Goal: Task Accomplishment & Management: Manage account settings

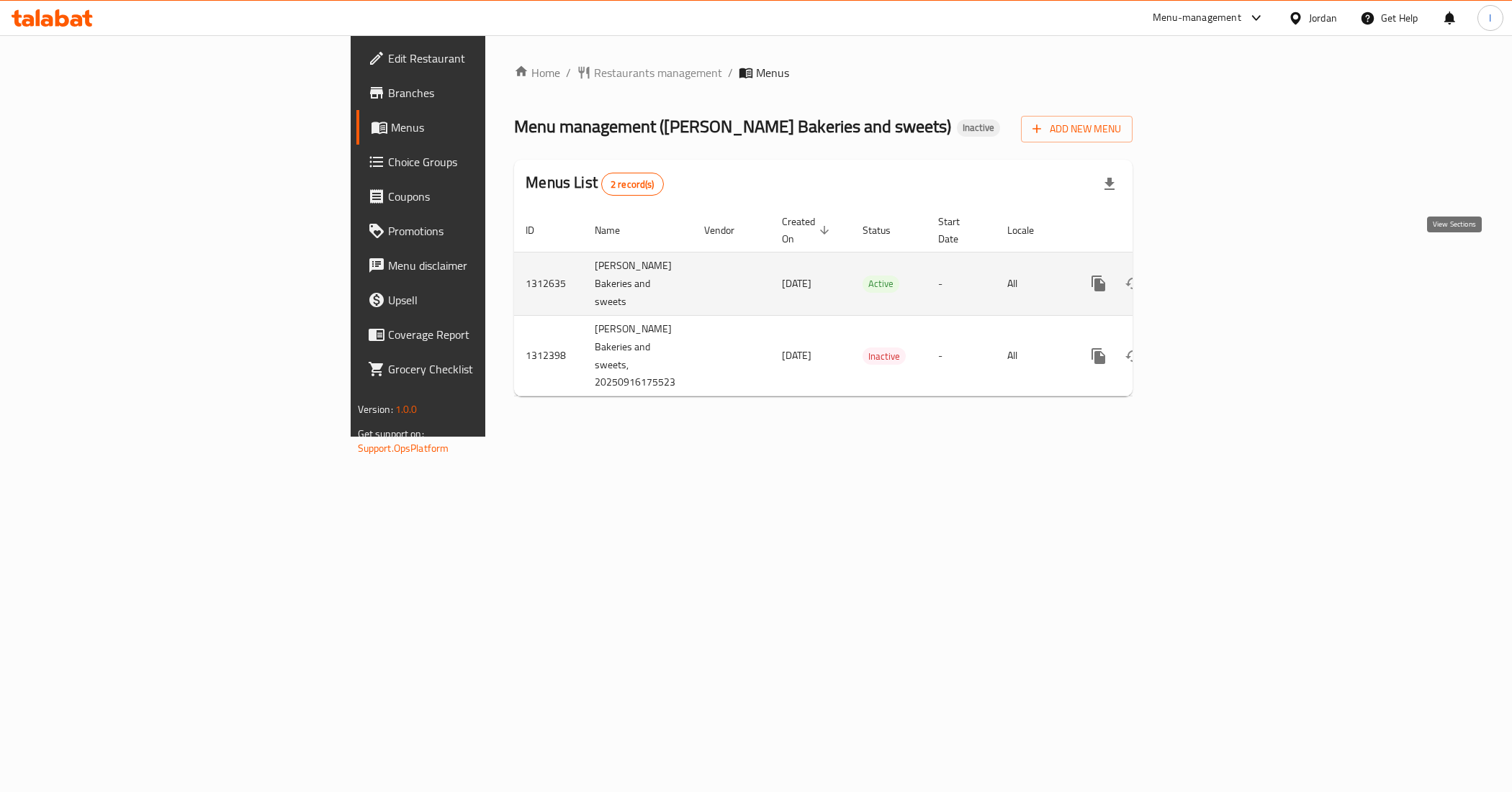
click at [1209, 277] on icon "enhanced table" at bounding box center [1202, 283] width 13 height 13
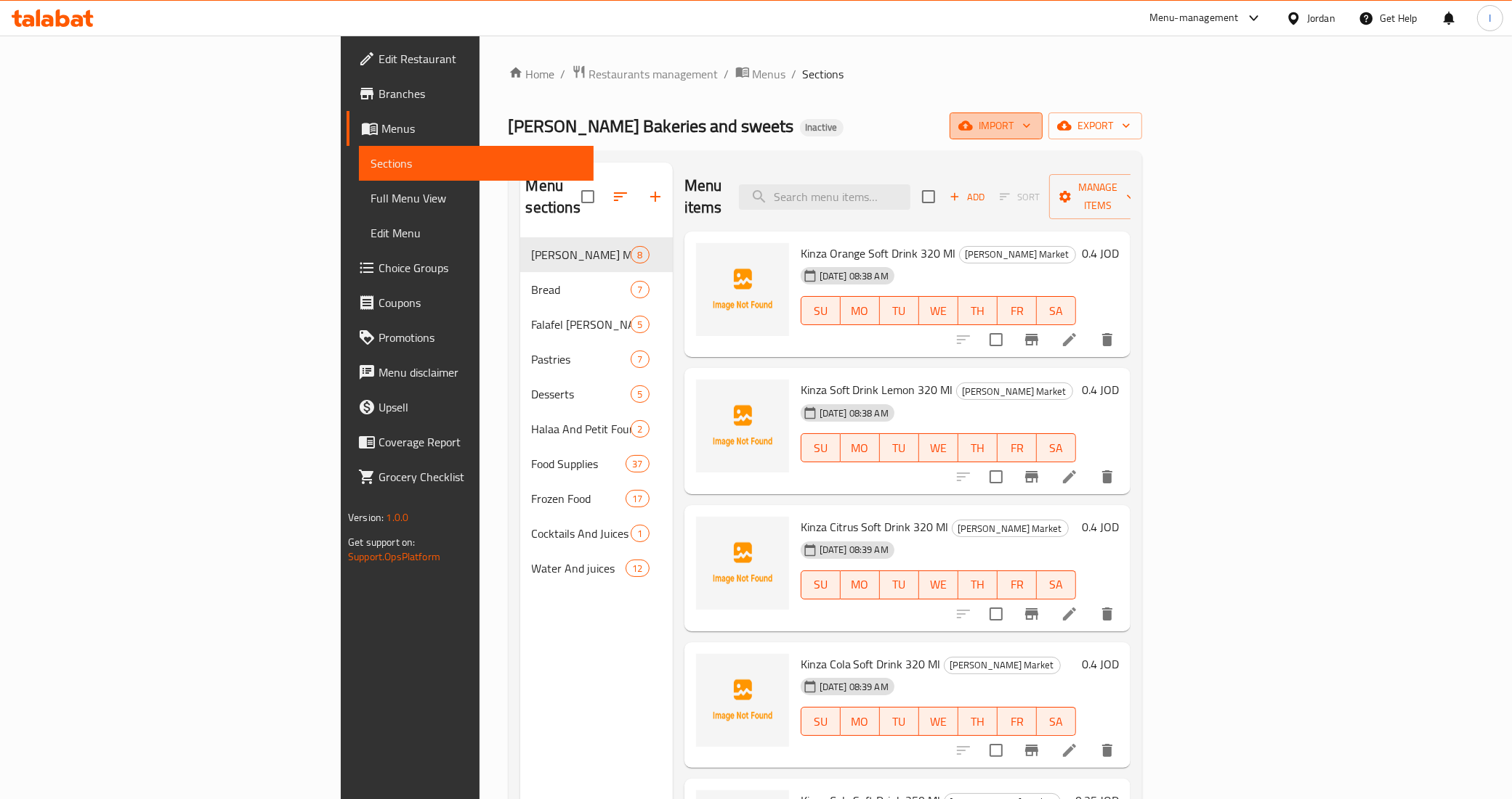
click at [1031, 131] on span "import" at bounding box center [996, 126] width 70 height 18
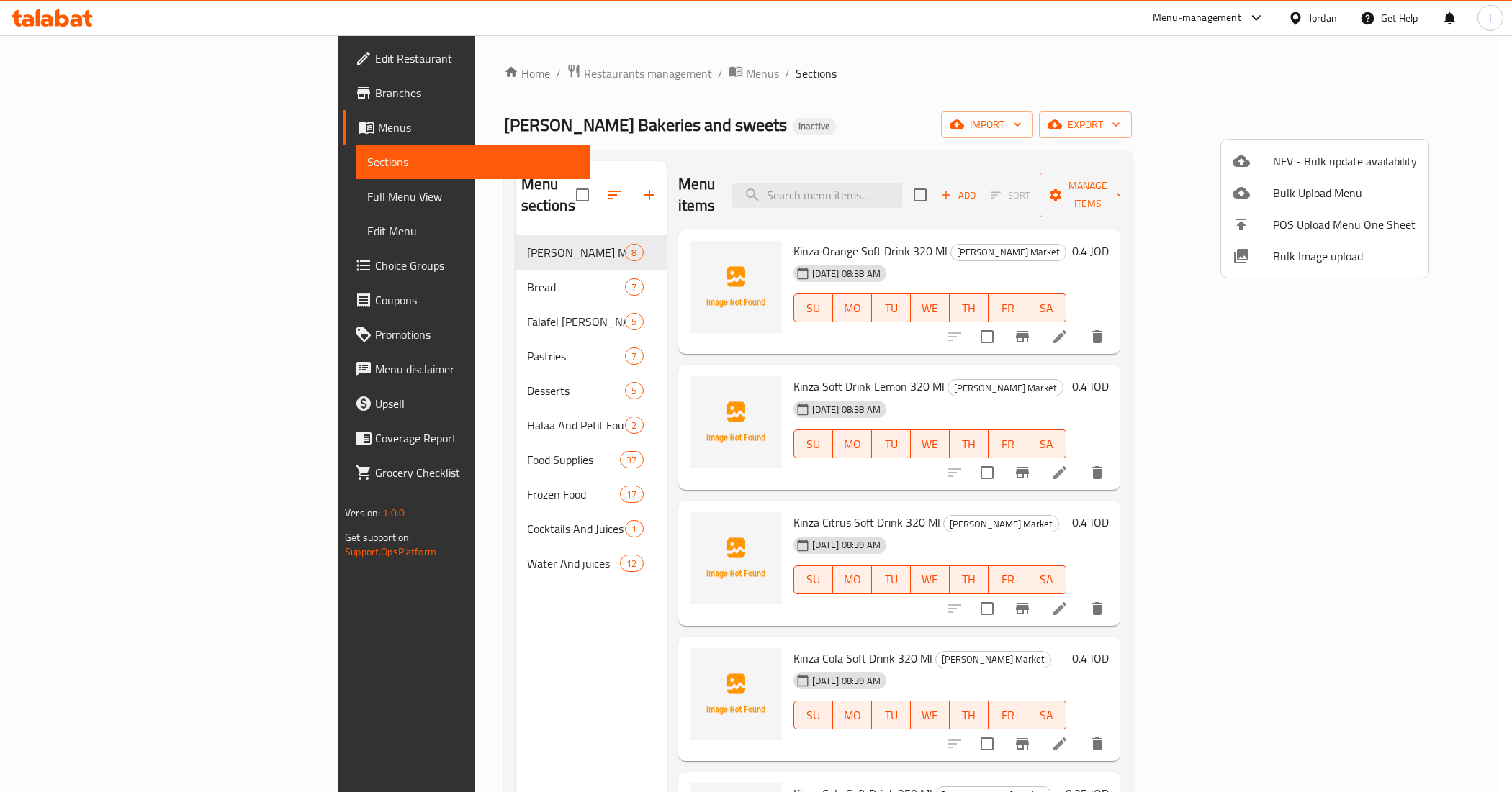
click at [1440, 123] on div at bounding box center [756, 396] width 1512 height 792
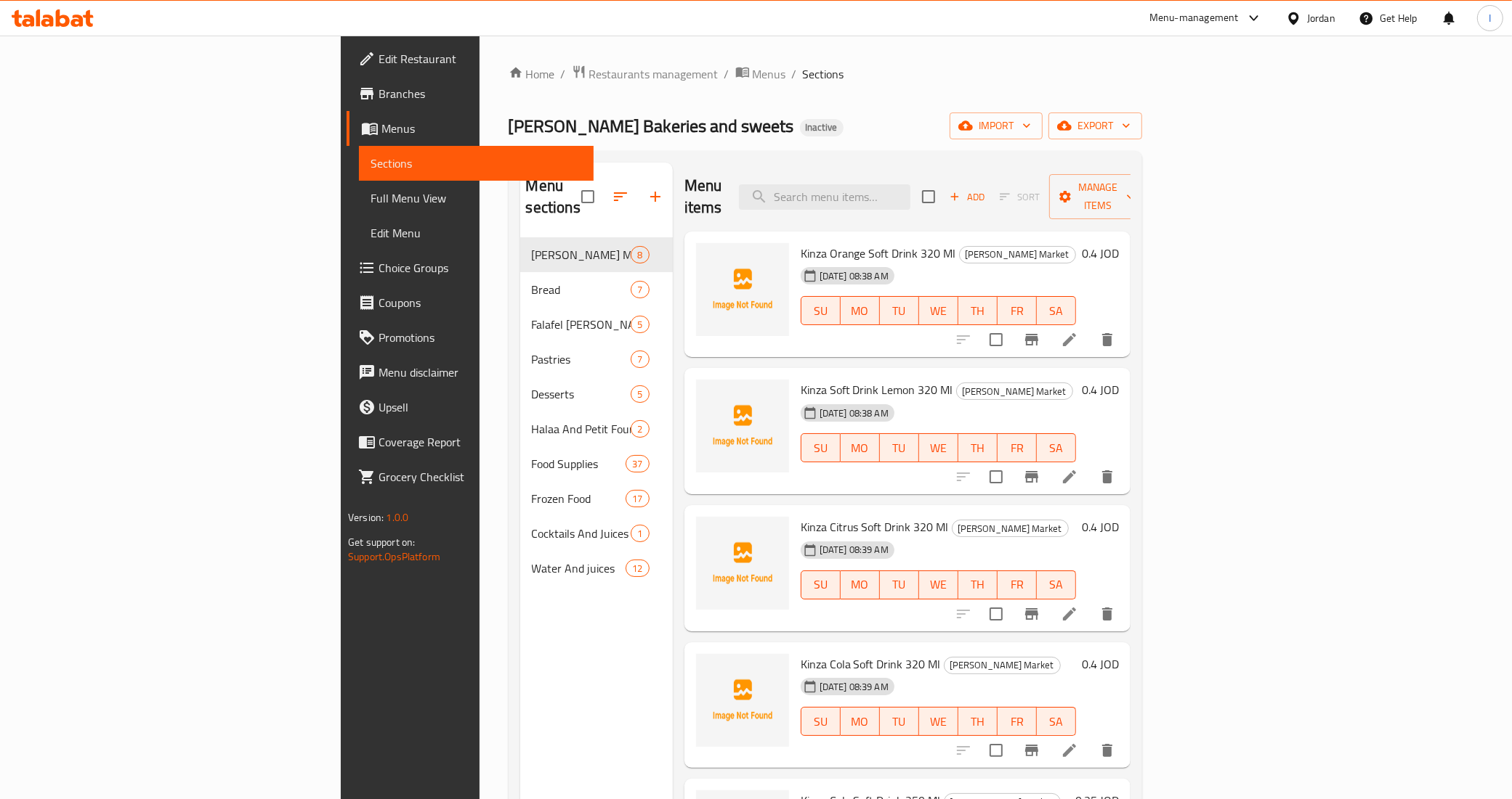
click at [1130, 125] on span "export" at bounding box center [1094, 126] width 71 height 18
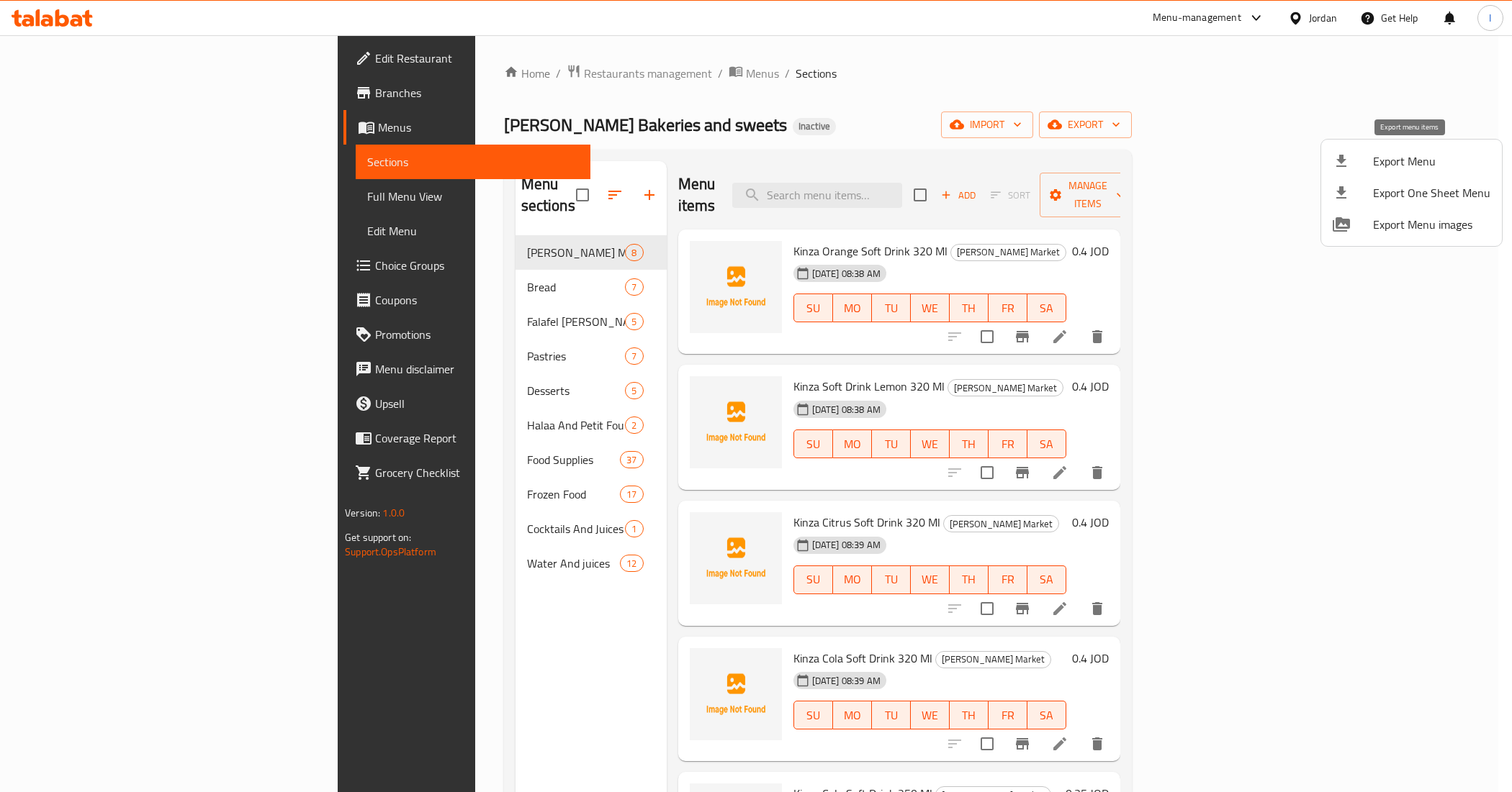
click at [1379, 170] on span "Export Menu" at bounding box center [1431, 161] width 118 height 17
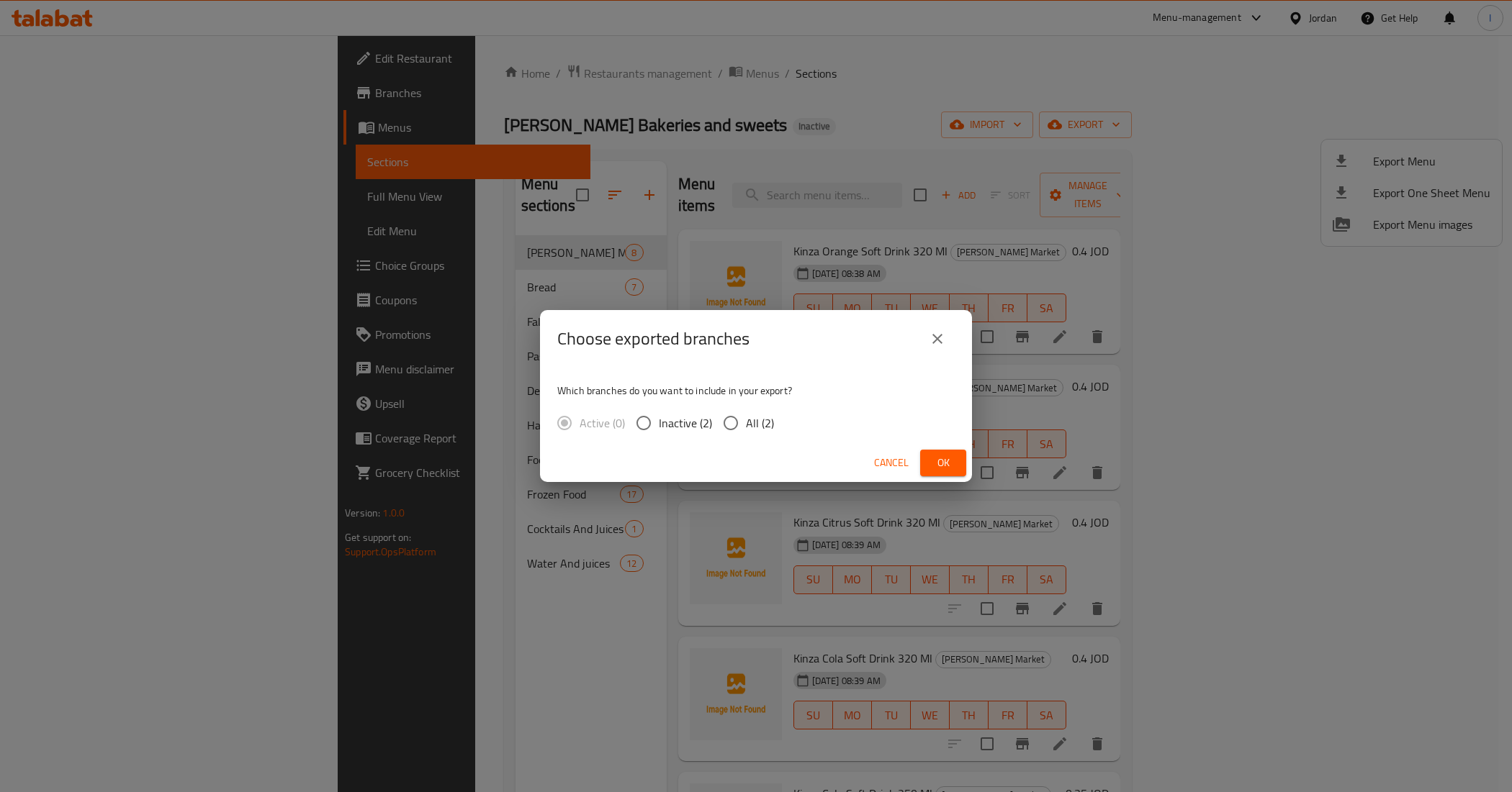
click at [753, 426] on span "All (2)" at bounding box center [759, 423] width 28 height 17
click at [746, 426] on input "All (2)" at bounding box center [730, 423] width 31 height 31
radio input "true"
click at [946, 458] on span "Ok" at bounding box center [942, 463] width 23 height 18
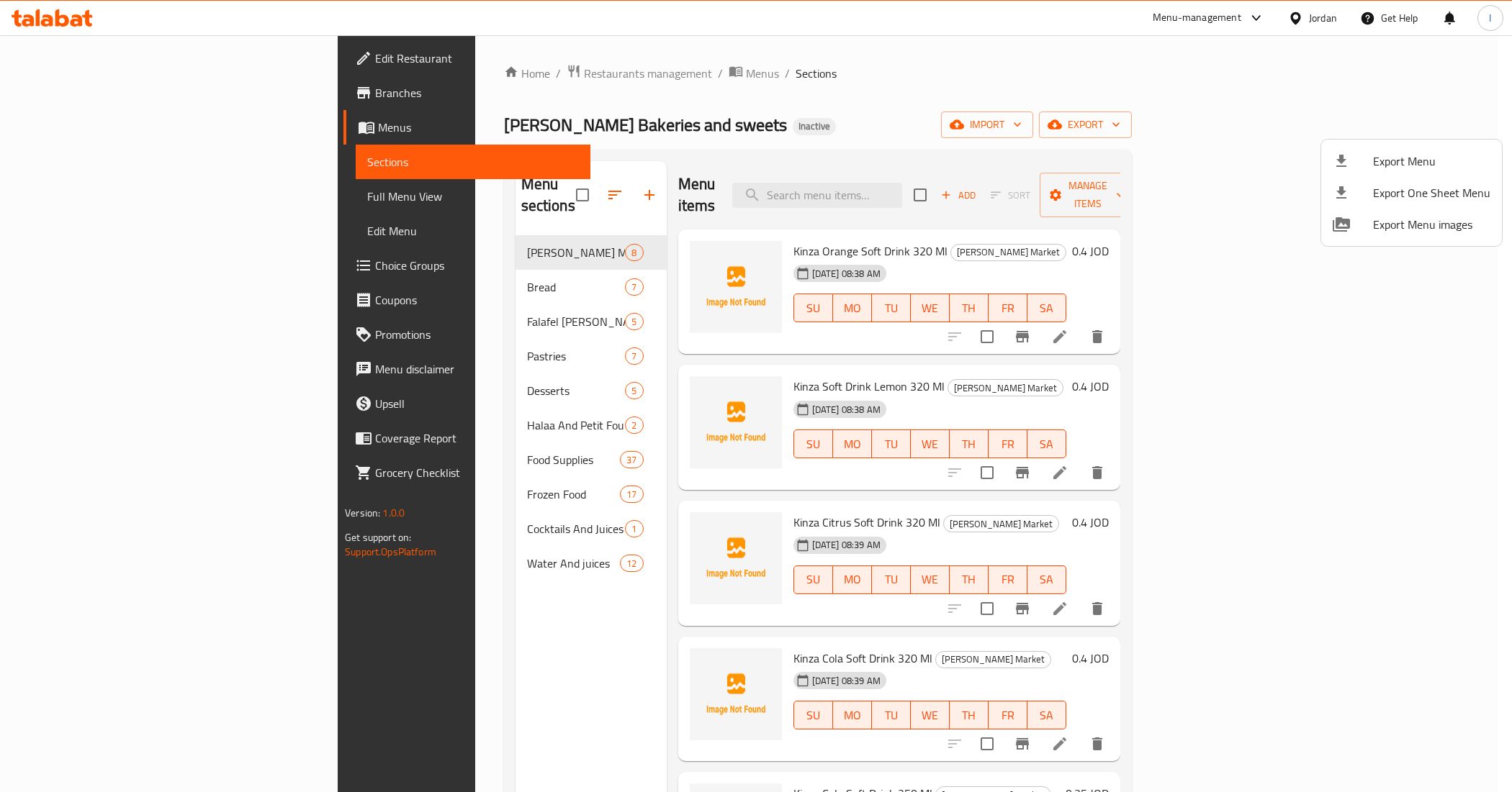
click at [438, 296] on div at bounding box center [756, 396] width 1512 height 792
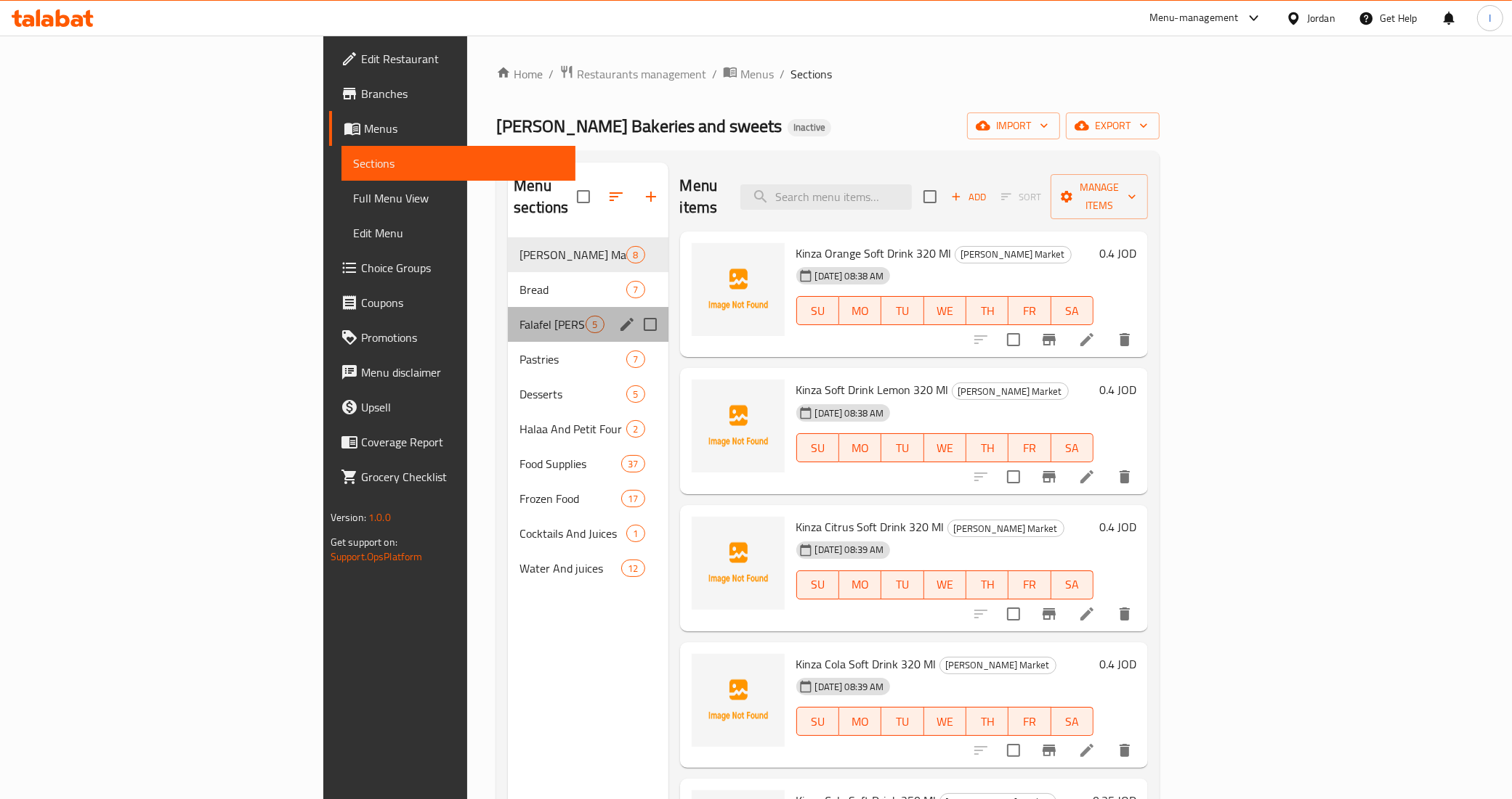
click at [507, 313] on div "Falafel [PERSON_NAME] 5" at bounding box center [587, 324] width 159 height 35
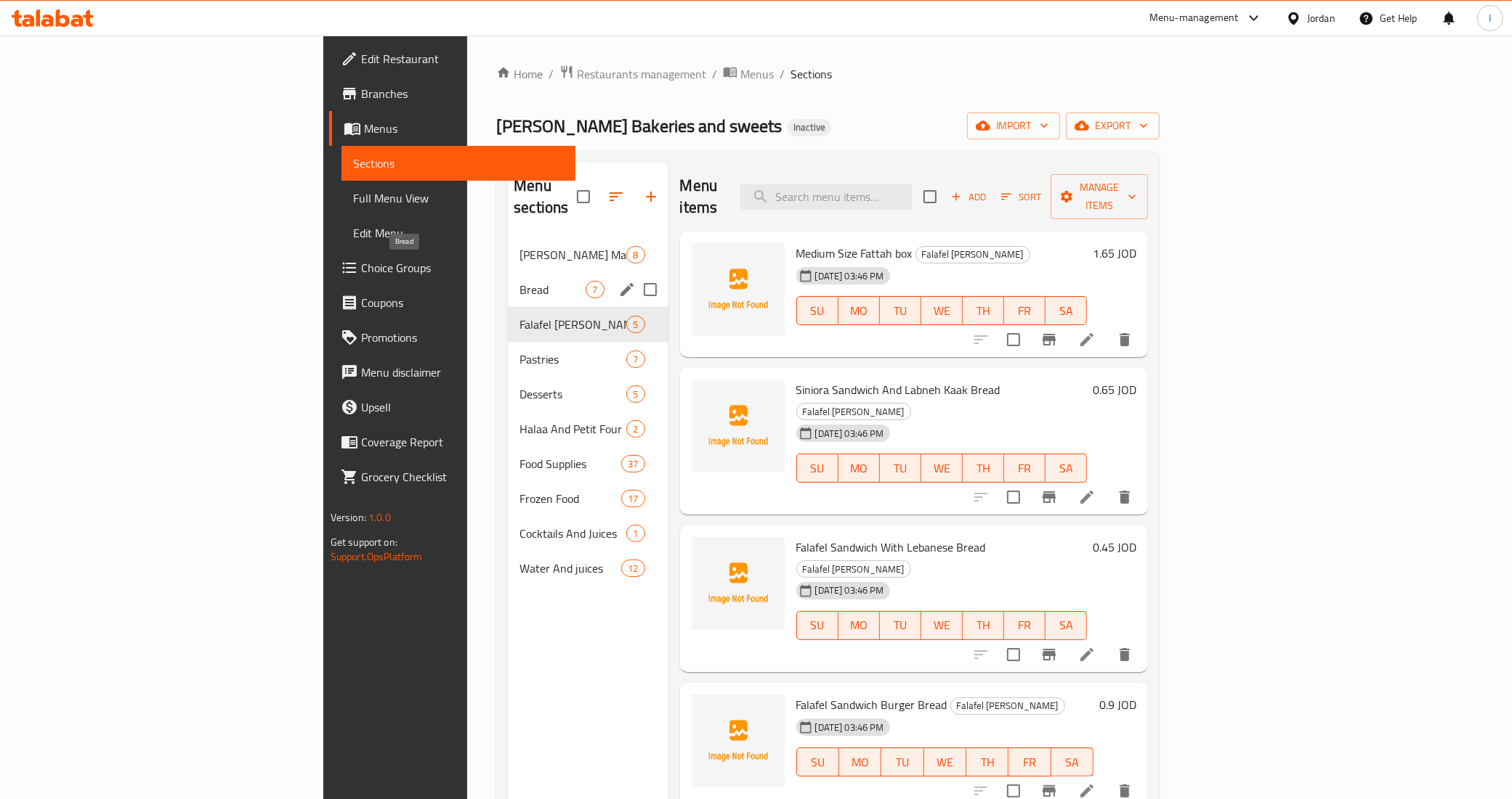
click at [519, 281] on span "Bread" at bounding box center [552, 289] width 66 height 17
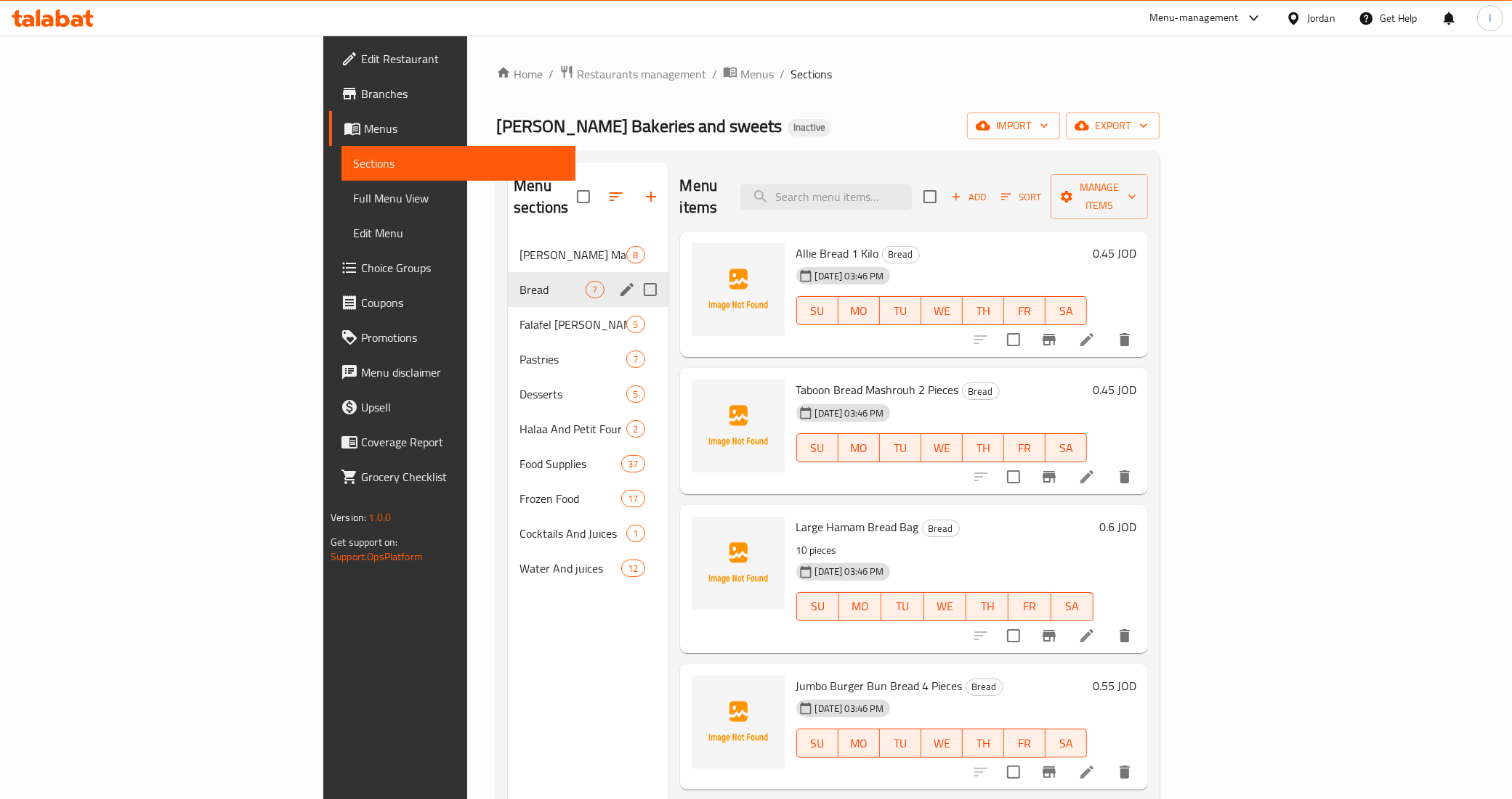
click at [519, 281] on span "Bread" at bounding box center [552, 289] width 66 height 17
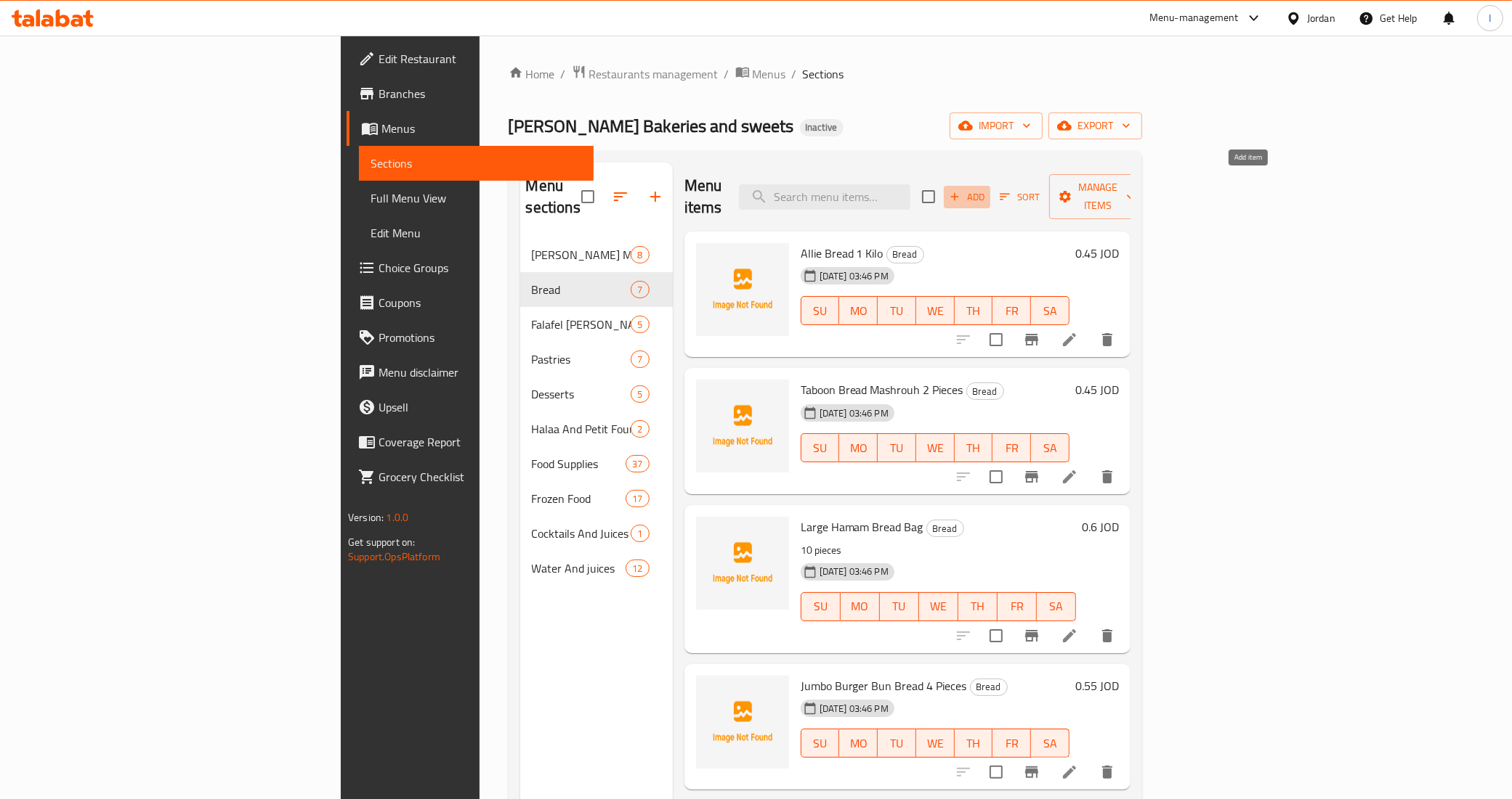
click at [961, 190] on icon "button" at bounding box center [954, 196] width 13 height 13
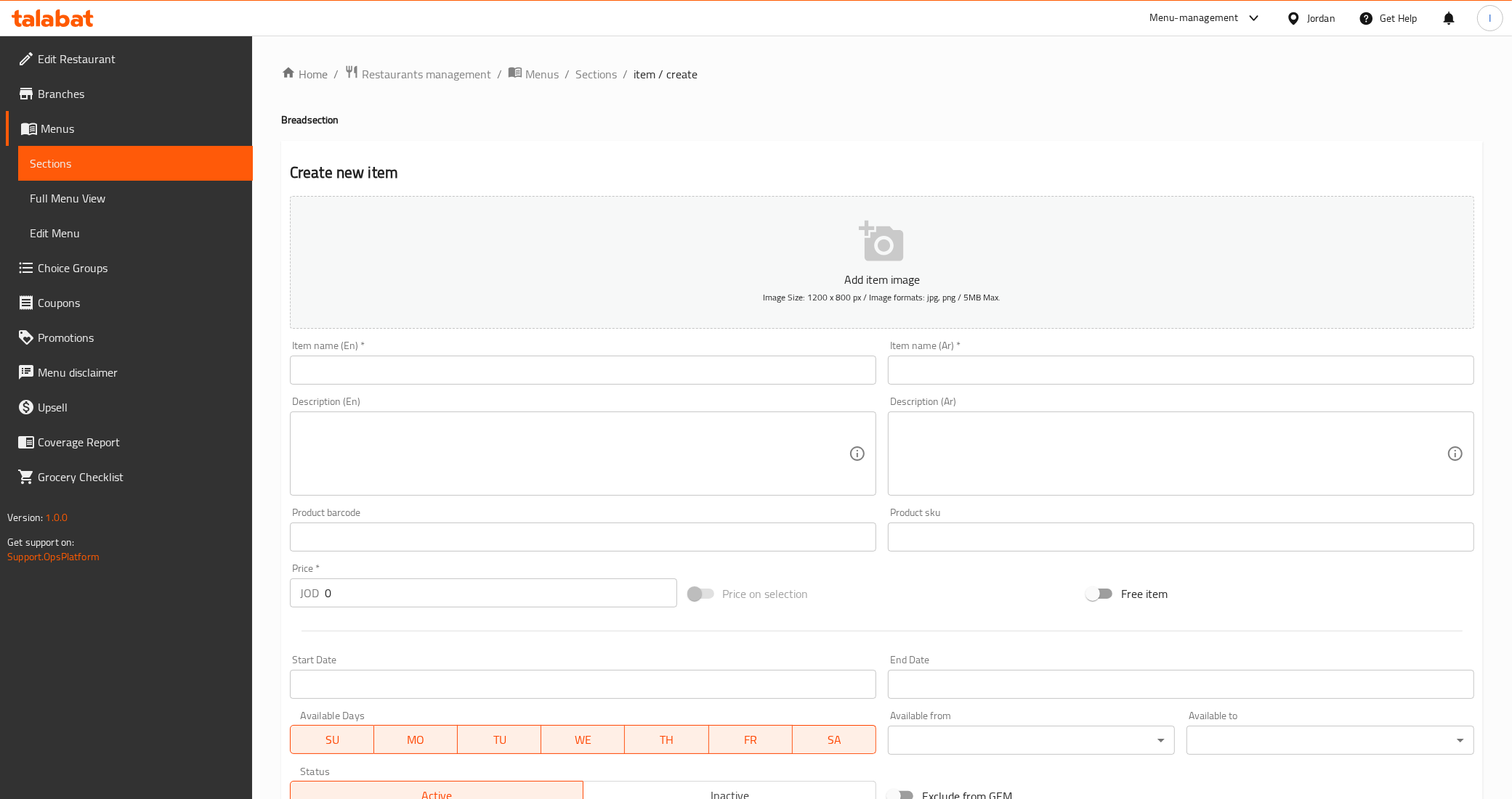
click at [375, 350] on div "Home / Restaurants management / Menus / Sections / item / create Bread section …" at bounding box center [882, 531] width 1202 height 932
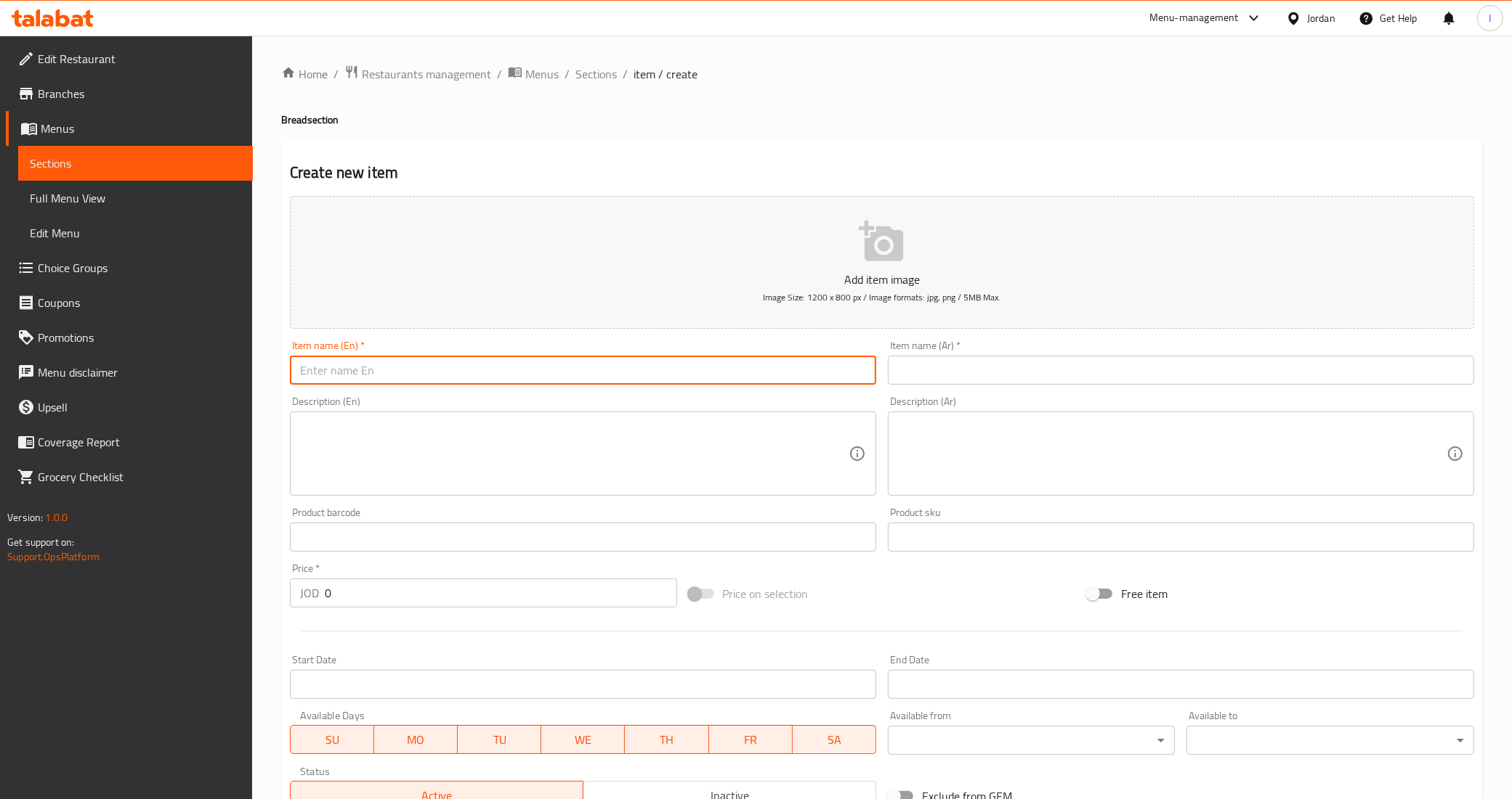
click at [349, 380] on input "text" at bounding box center [583, 370] width 586 height 29
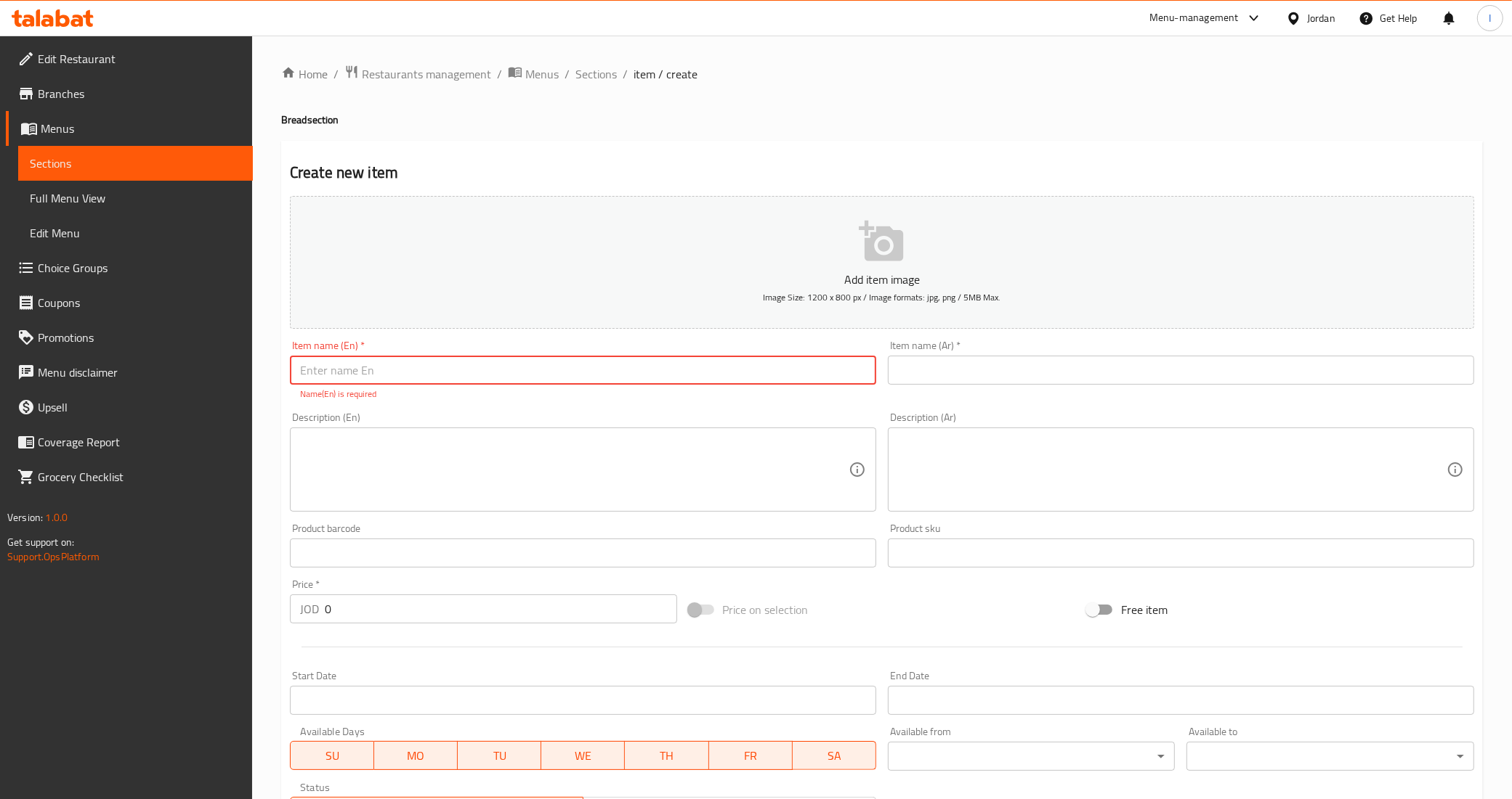
click at [349, 376] on input "text" at bounding box center [583, 370] width 586 height 29
paste input "Toast"
type input "Toast 1 Piece"
click at [932, 368] on input "text" at bounding box center [1181, 370] width 586 height 29
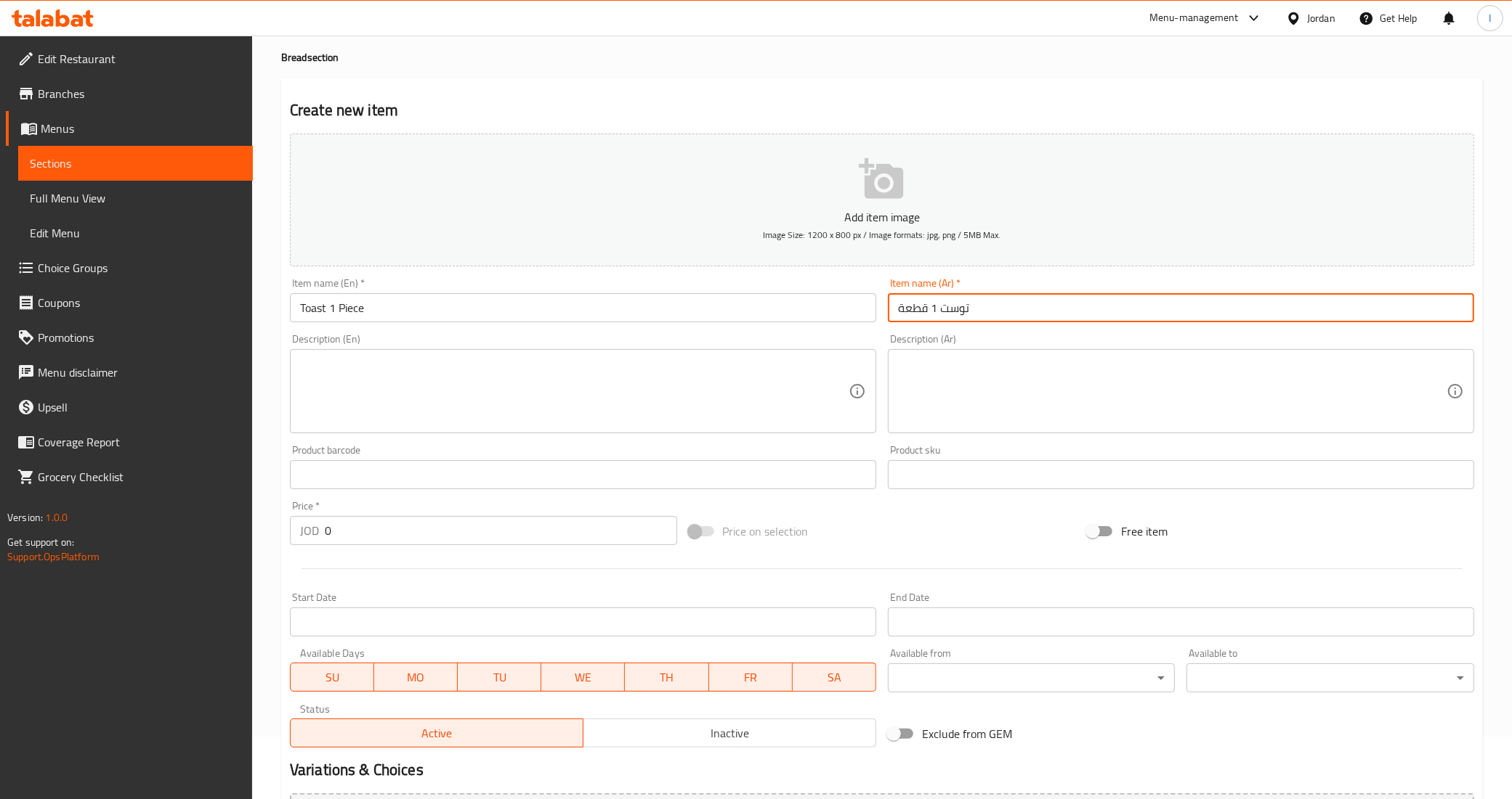
scroll to position [91, 0]
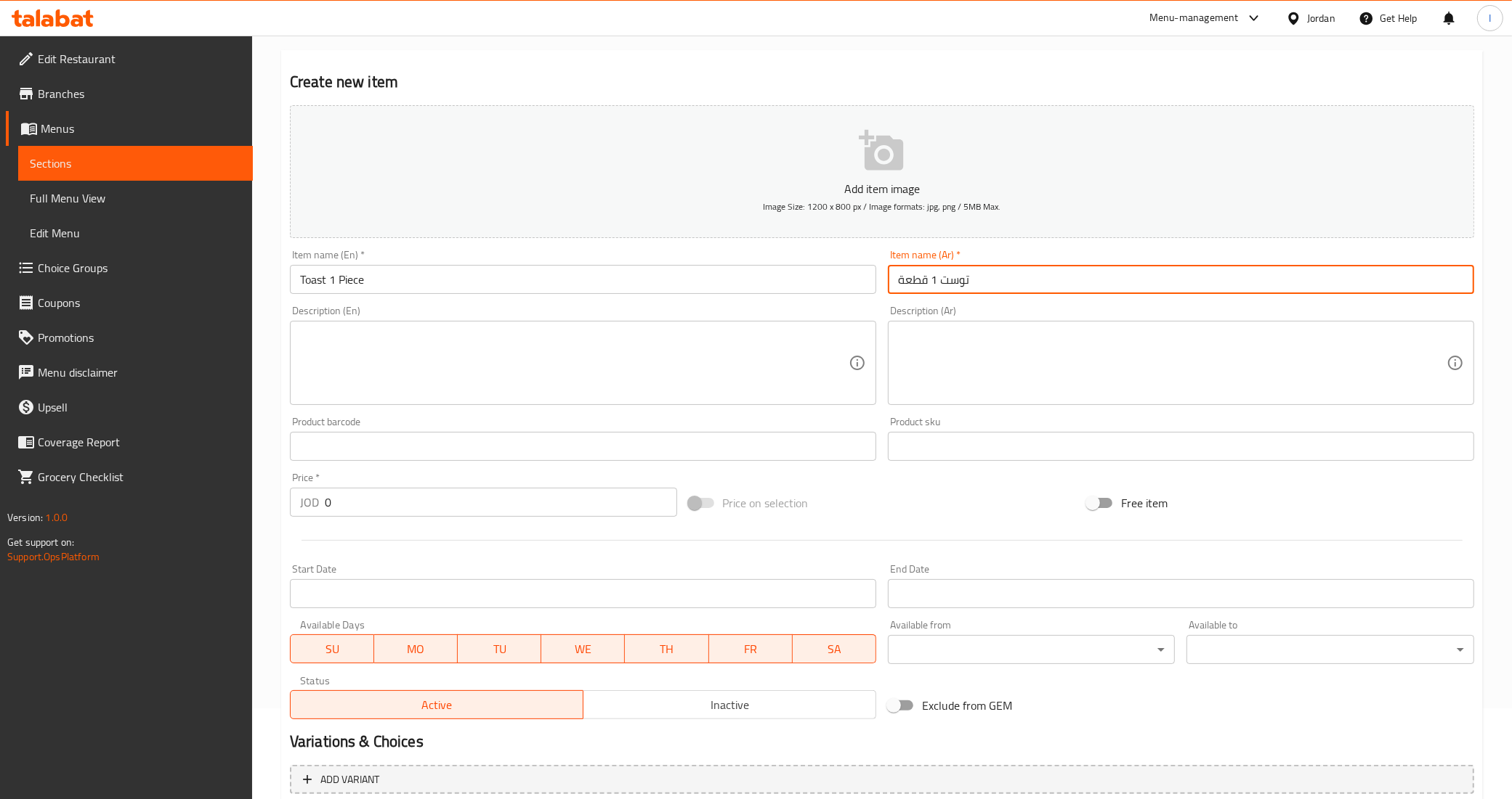
type input "توست 1 قطعة"
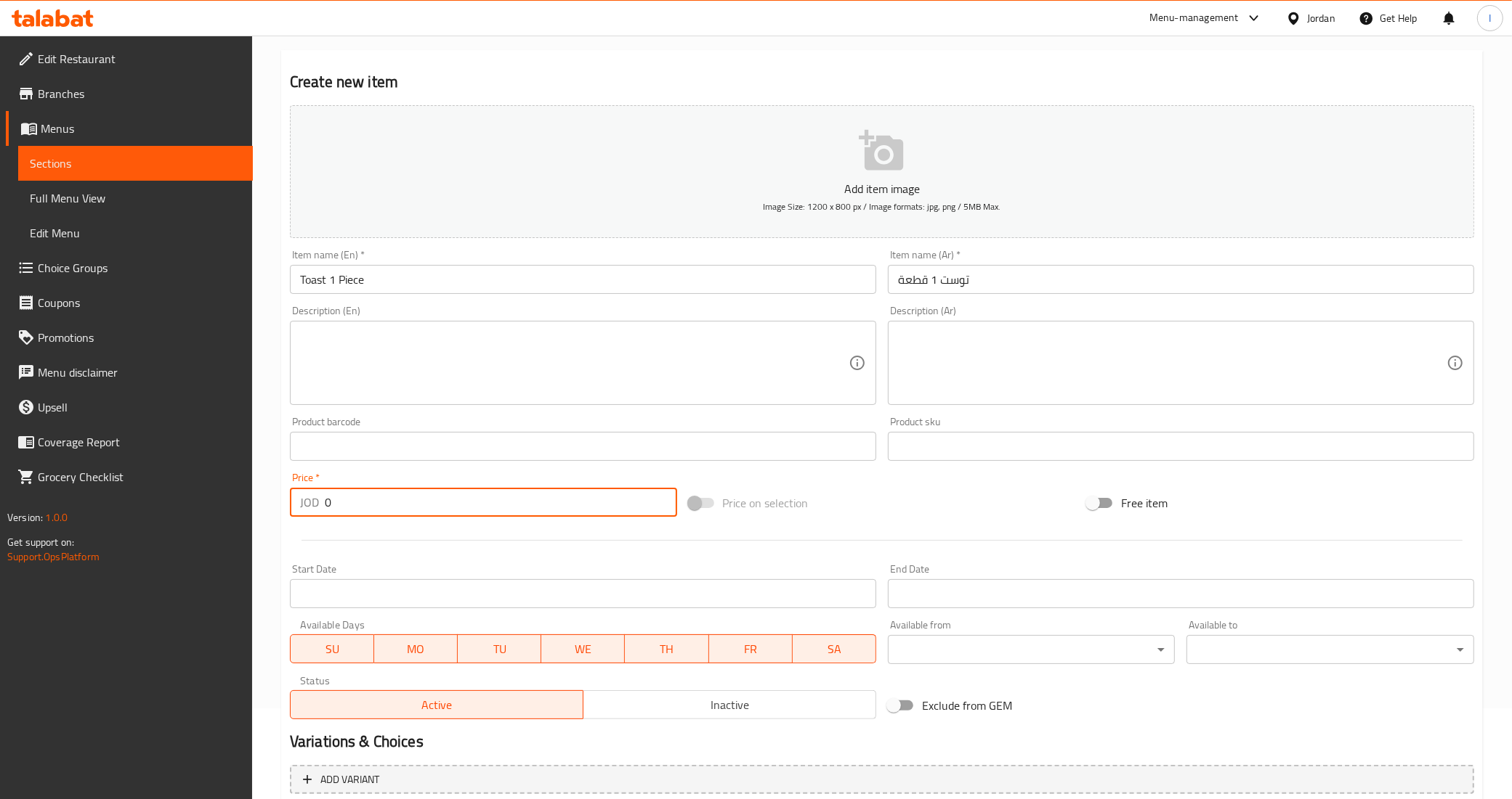
click at [366, 513] on input "0" at bounding box center [500, 502] width 352 height 29
paste input "1.1"
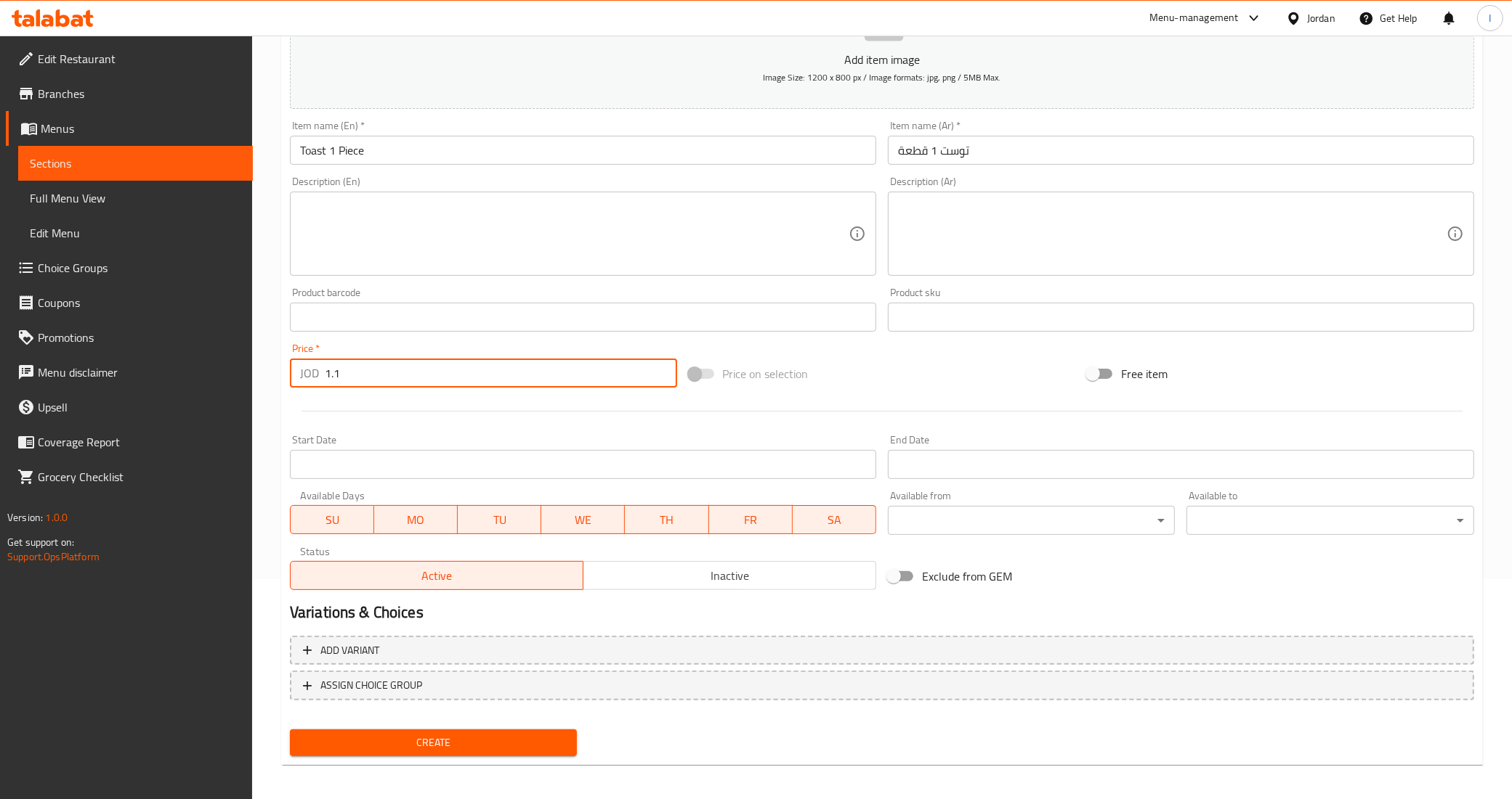
scroll to position [223, 0]
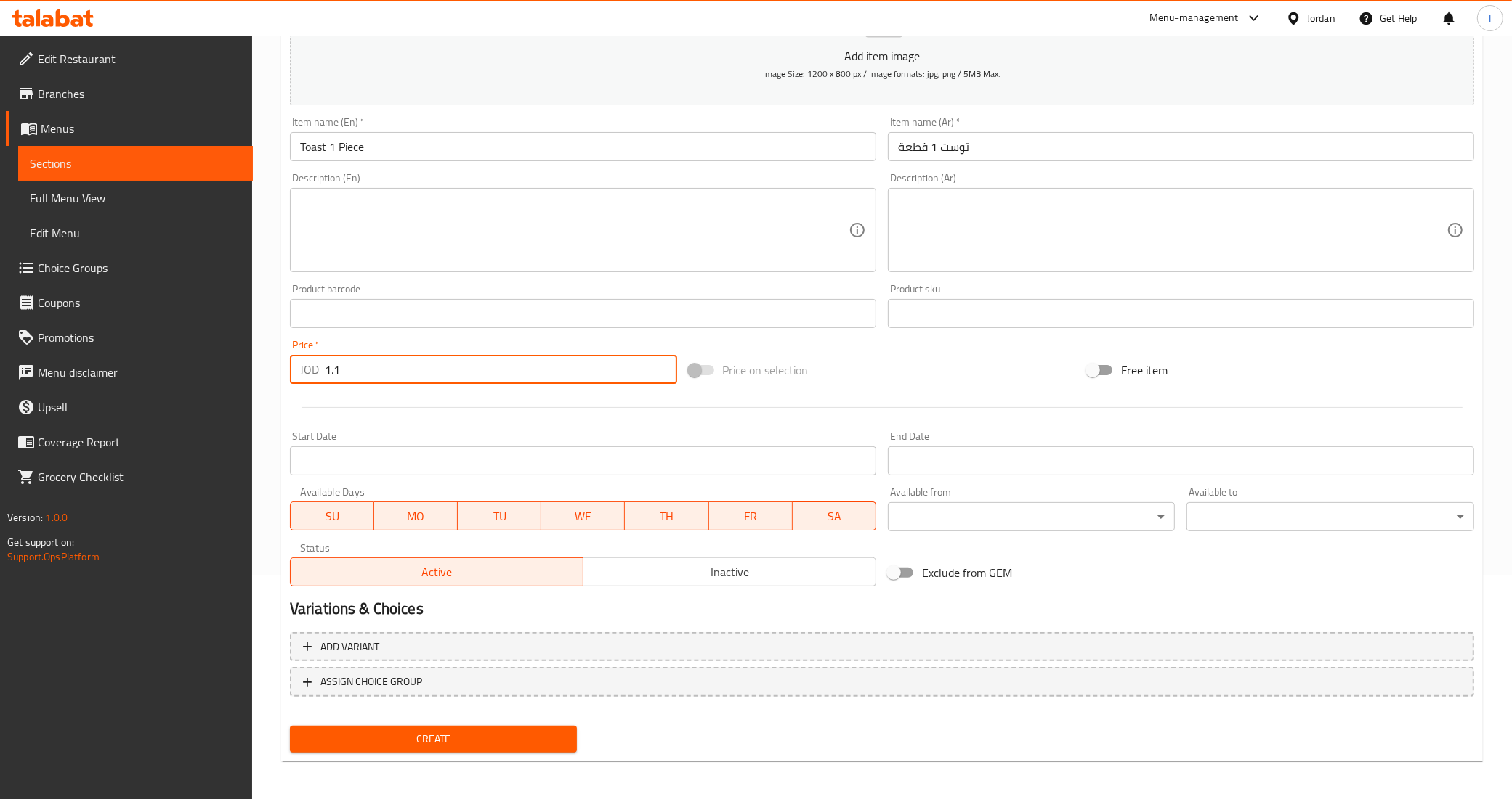
type input "1.1"
click at [396, 735] on span "Create" at bounding box center [433, 739] width 264 height 18
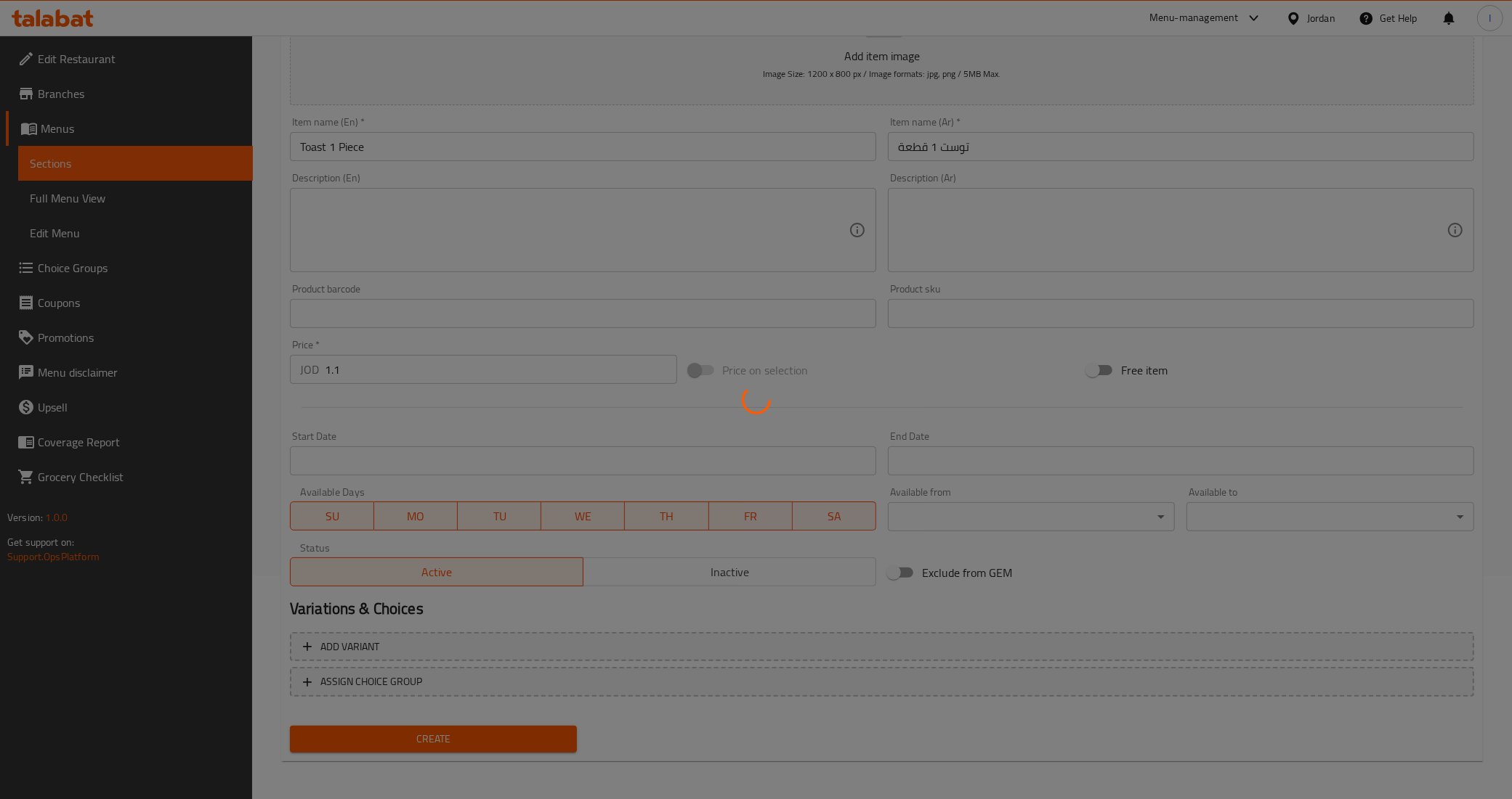
scroll to position [0, 0]
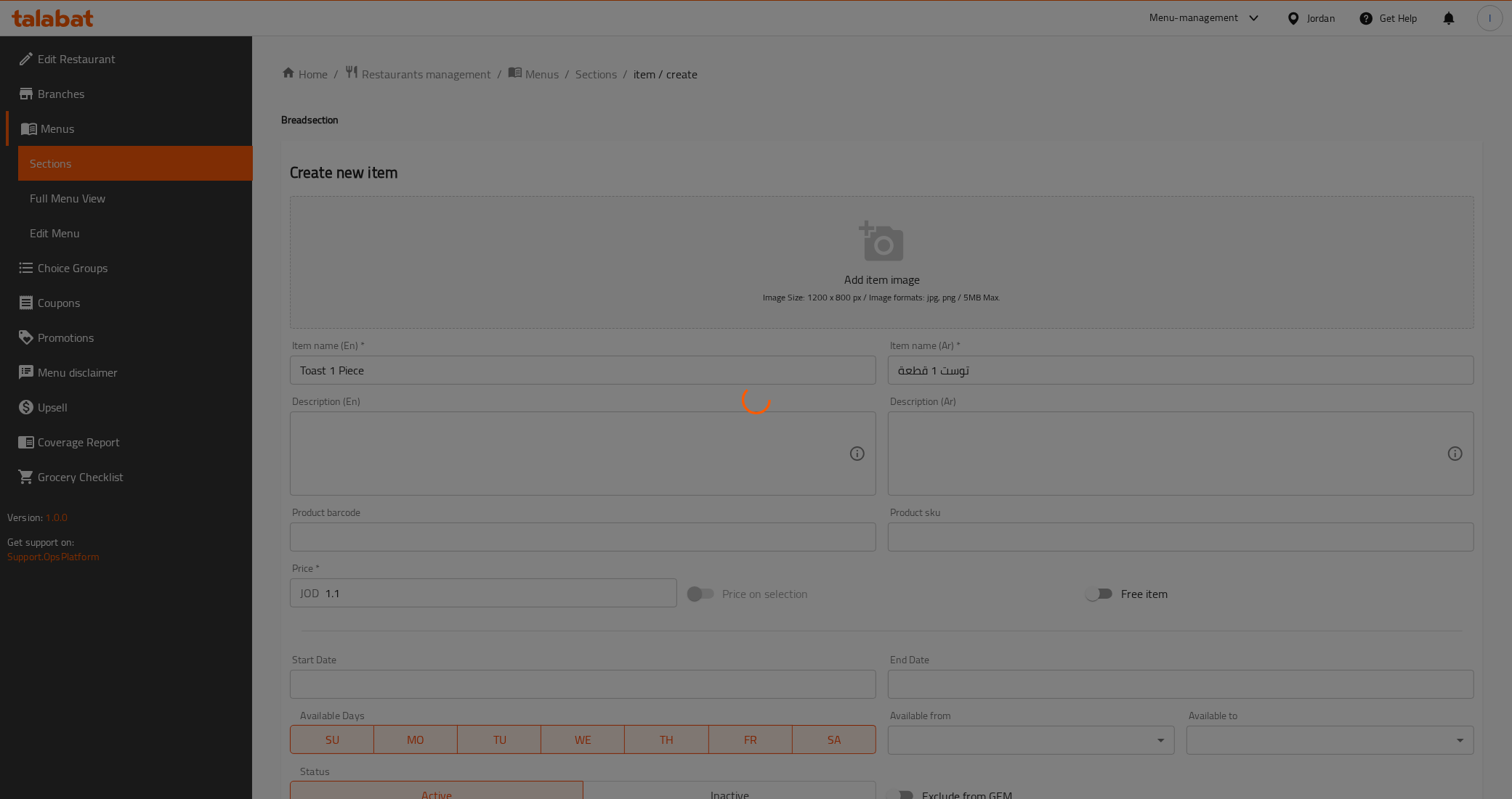
type input "0"
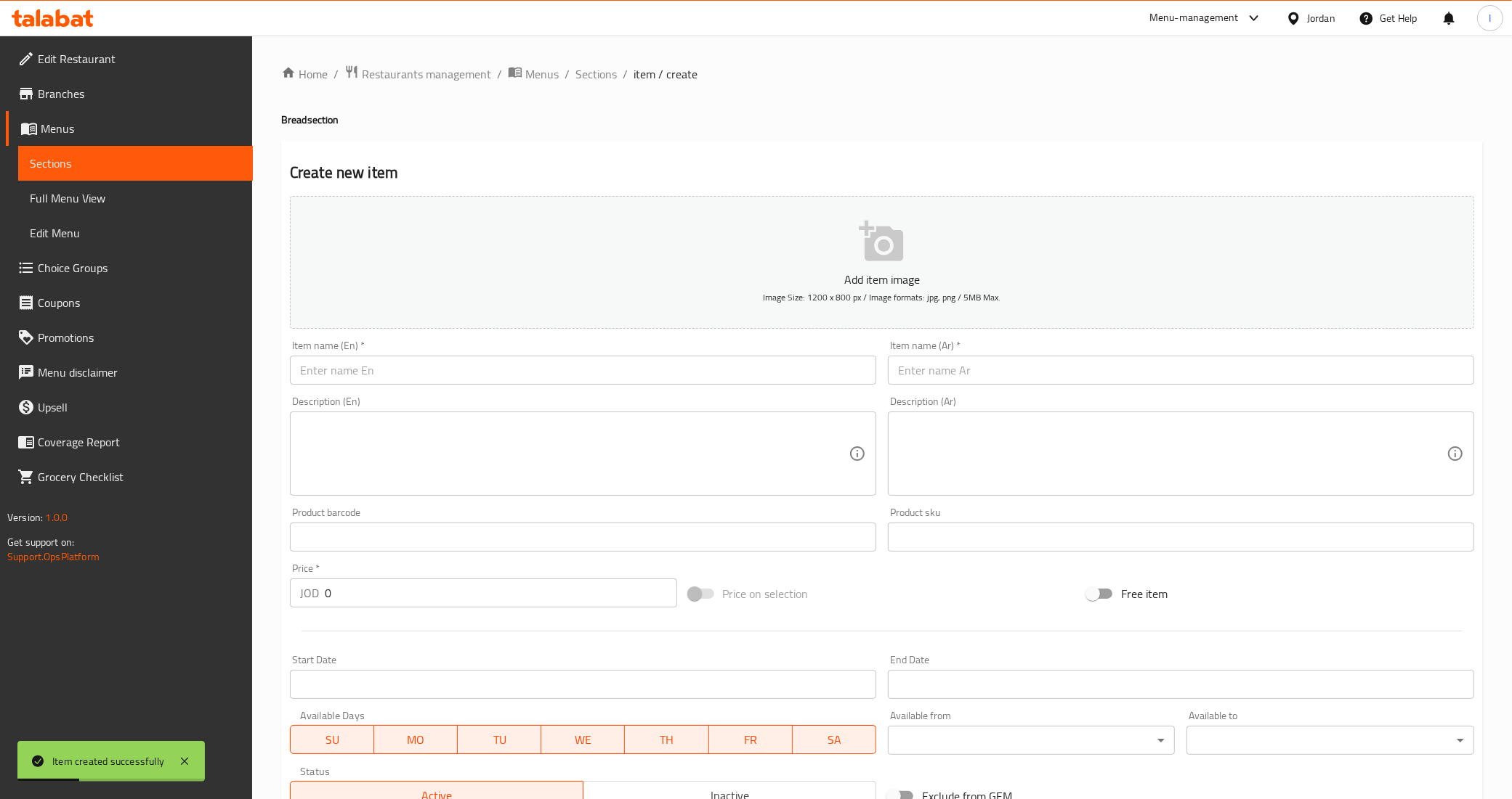
click at [347, 373] on input "text" at bounding box center [583, 370] width 586 height 29
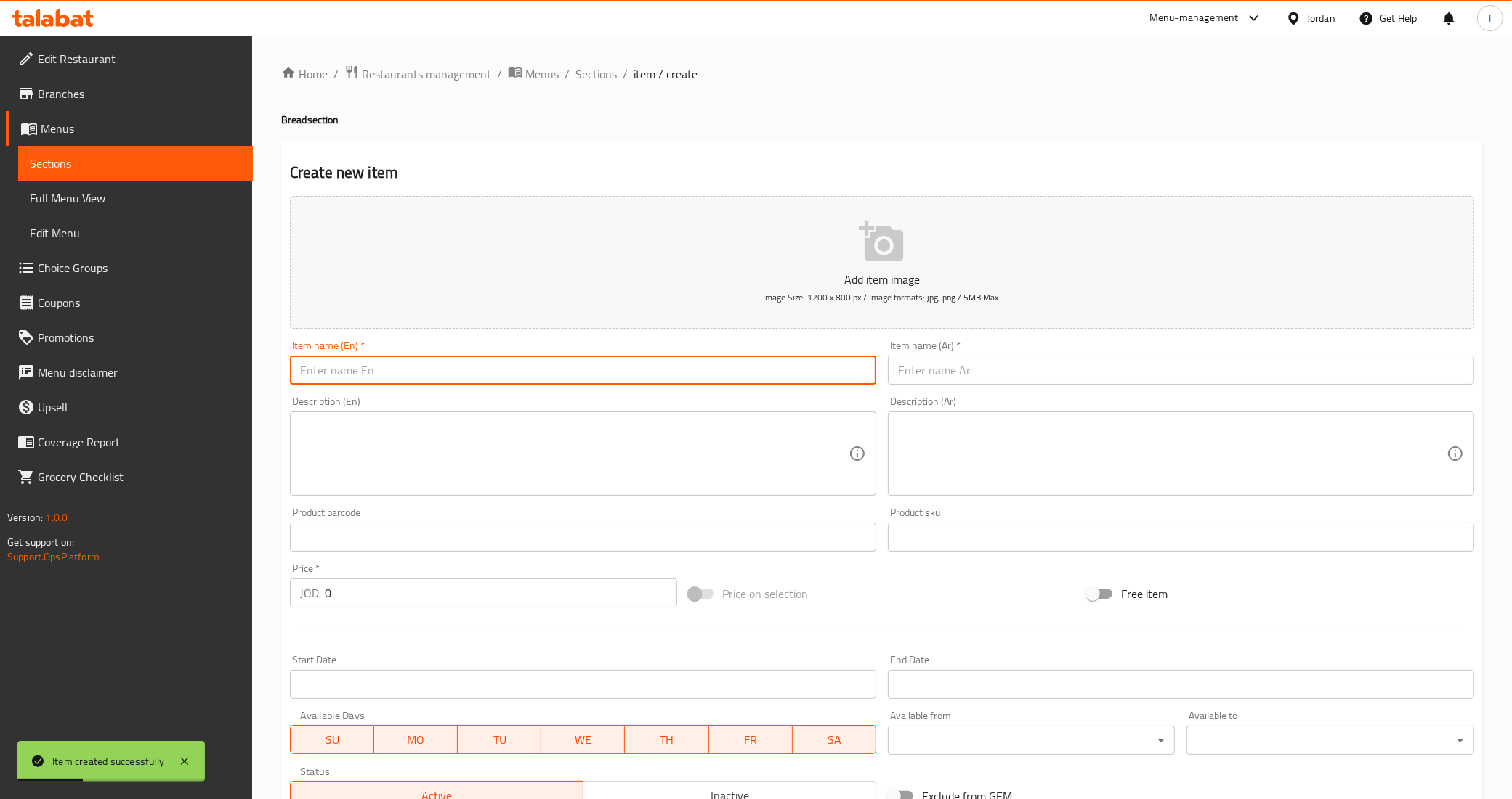
paste input "Croissant 1 piece"
type input "Croissant 1 piece"
click at [958, 360] on input "text" at bounding box center [1181, 370] width 586 height 29
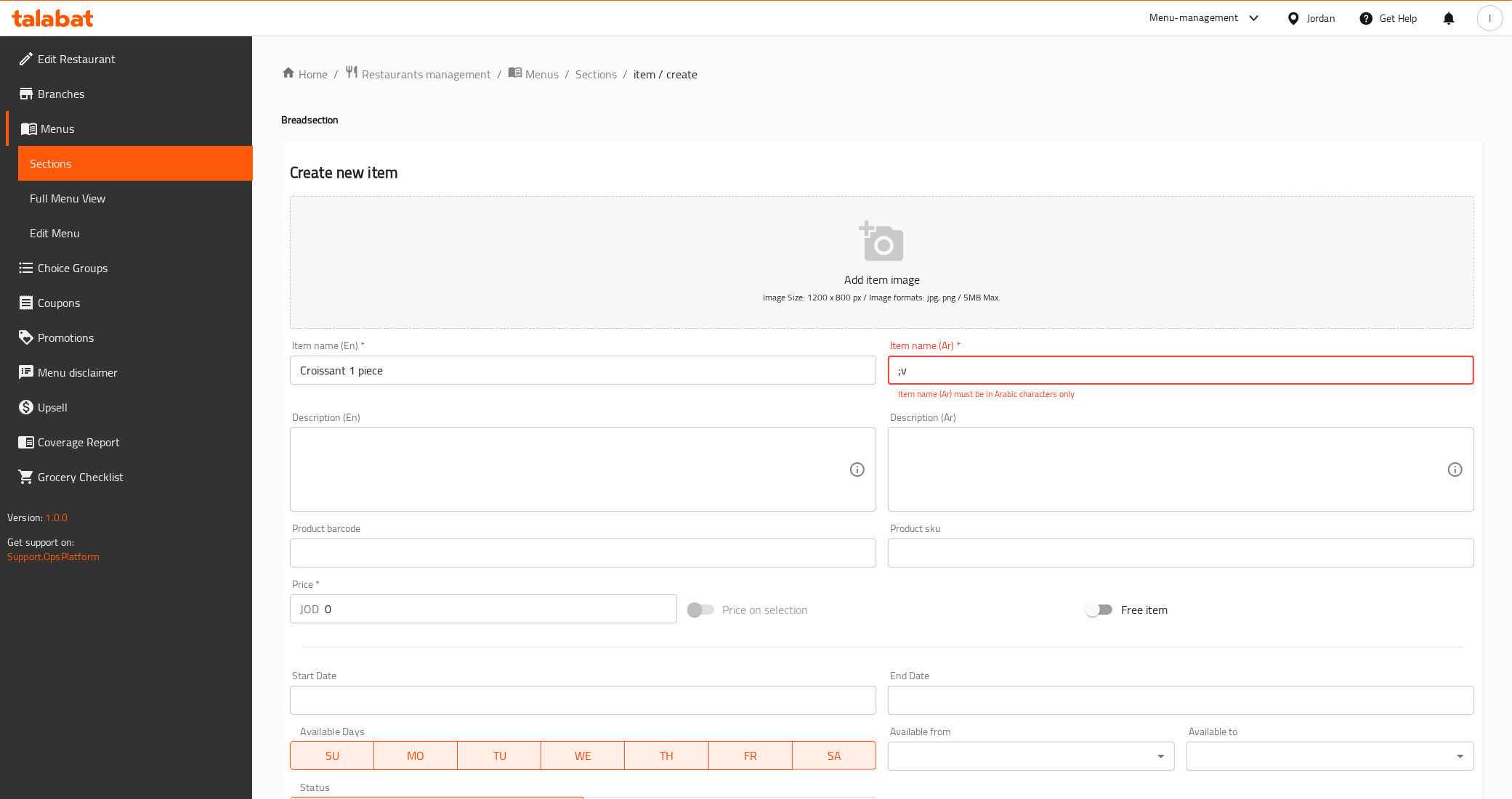
type input ";"
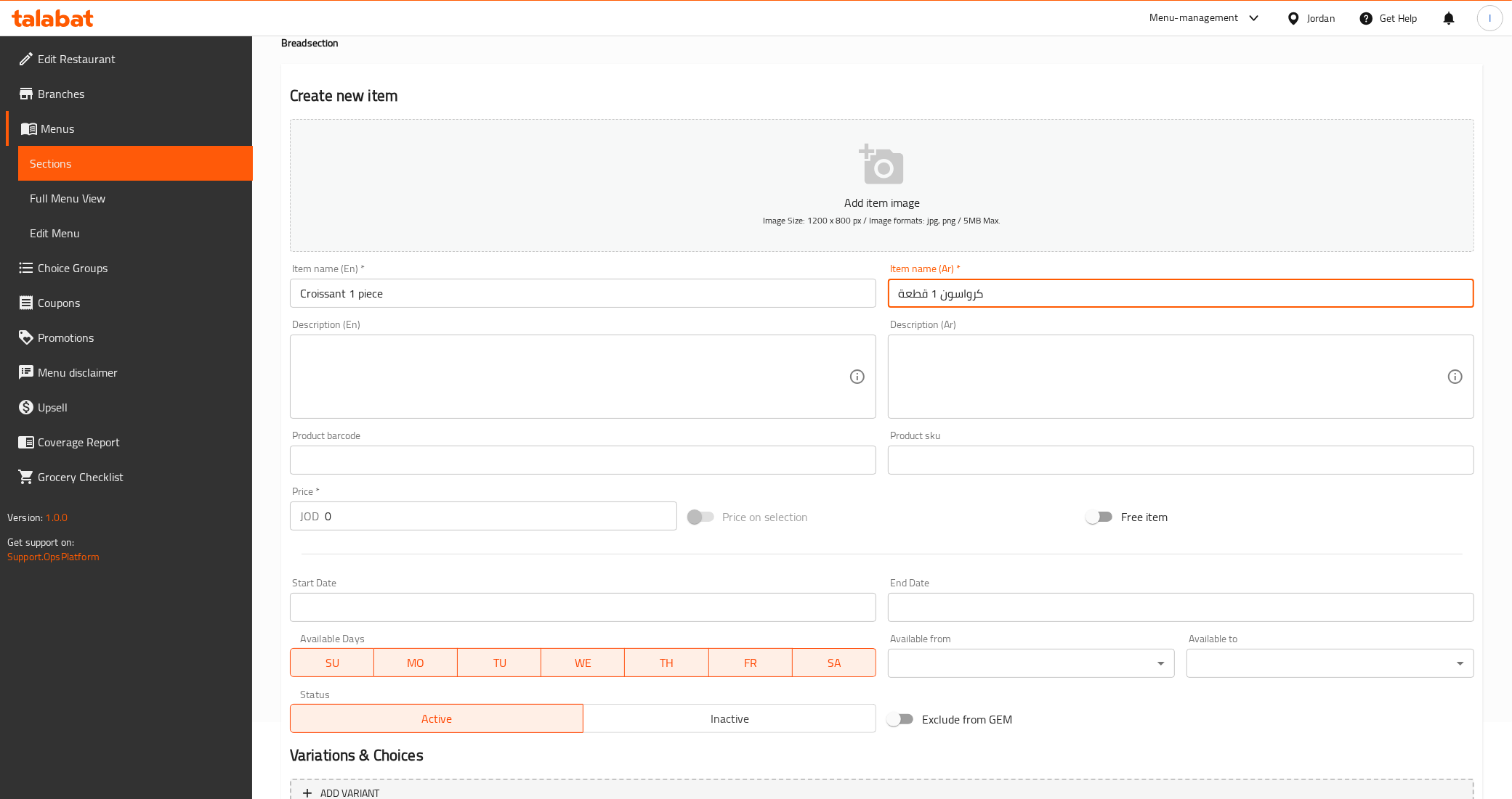
scroll to position [181, 0]
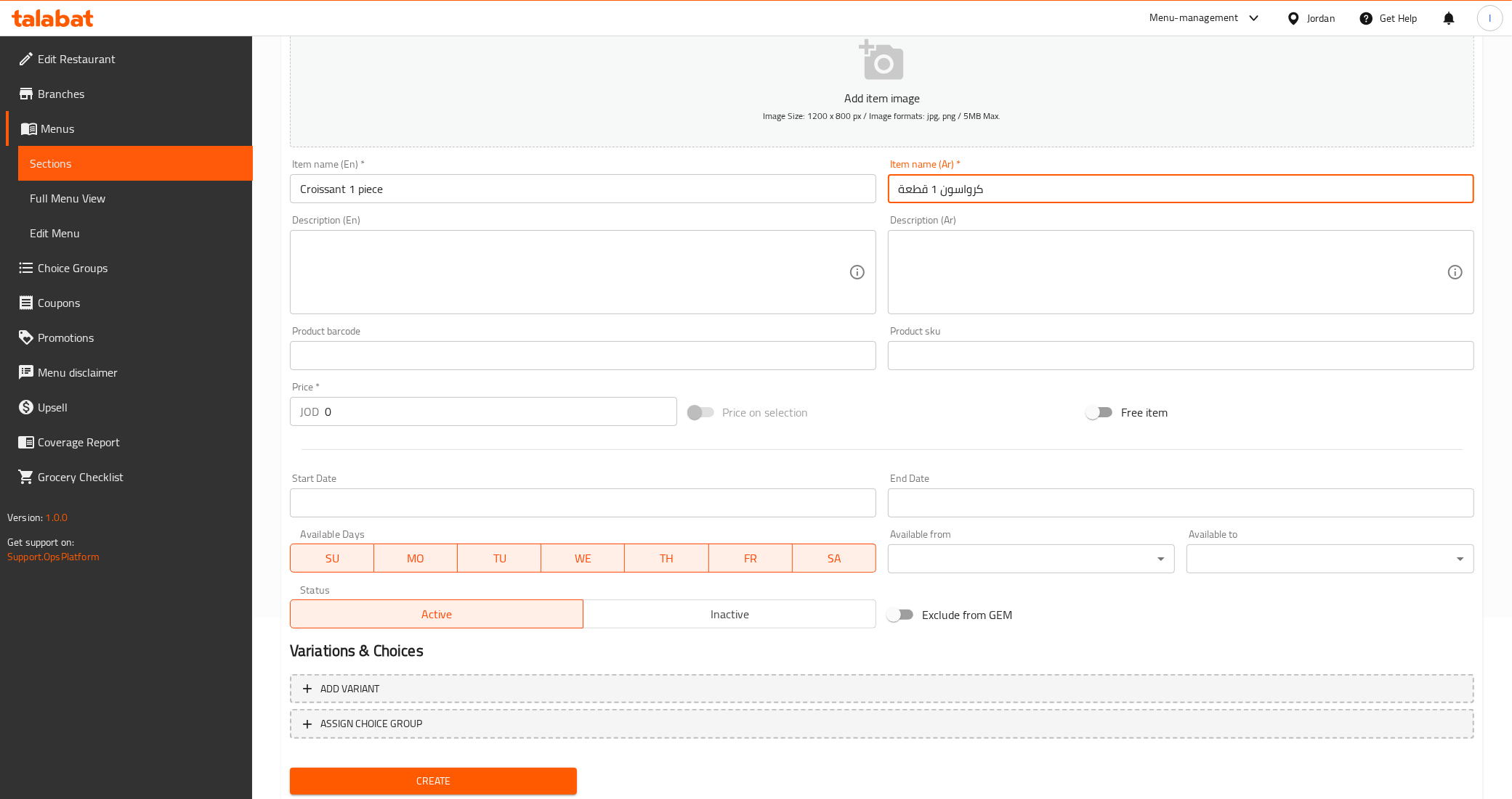
type input "كرواسون 1 قطعة"
click at [347, 403] on input "0" at bounding box center [500, 411] width 352 height 29
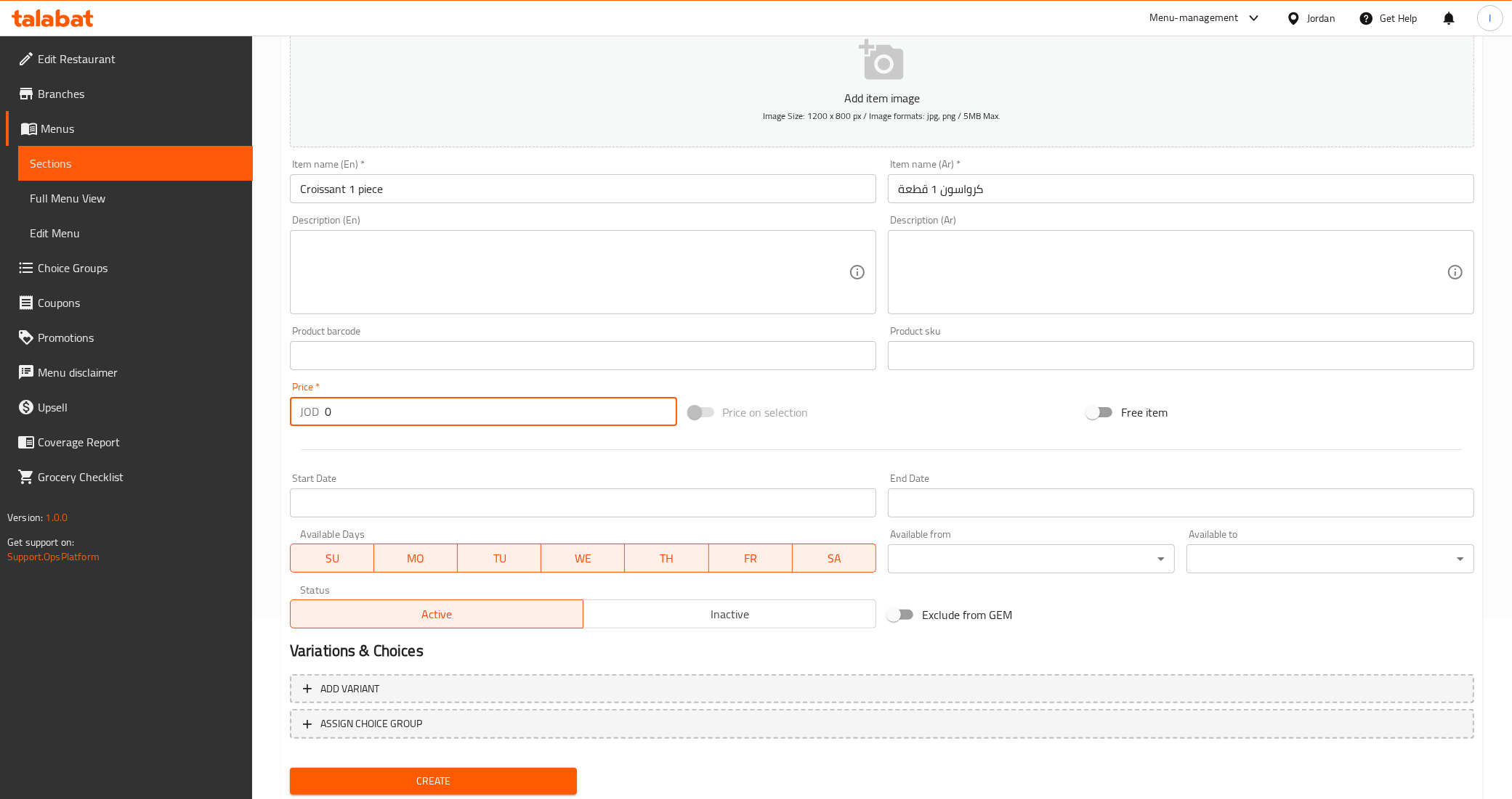
paste input ".55"
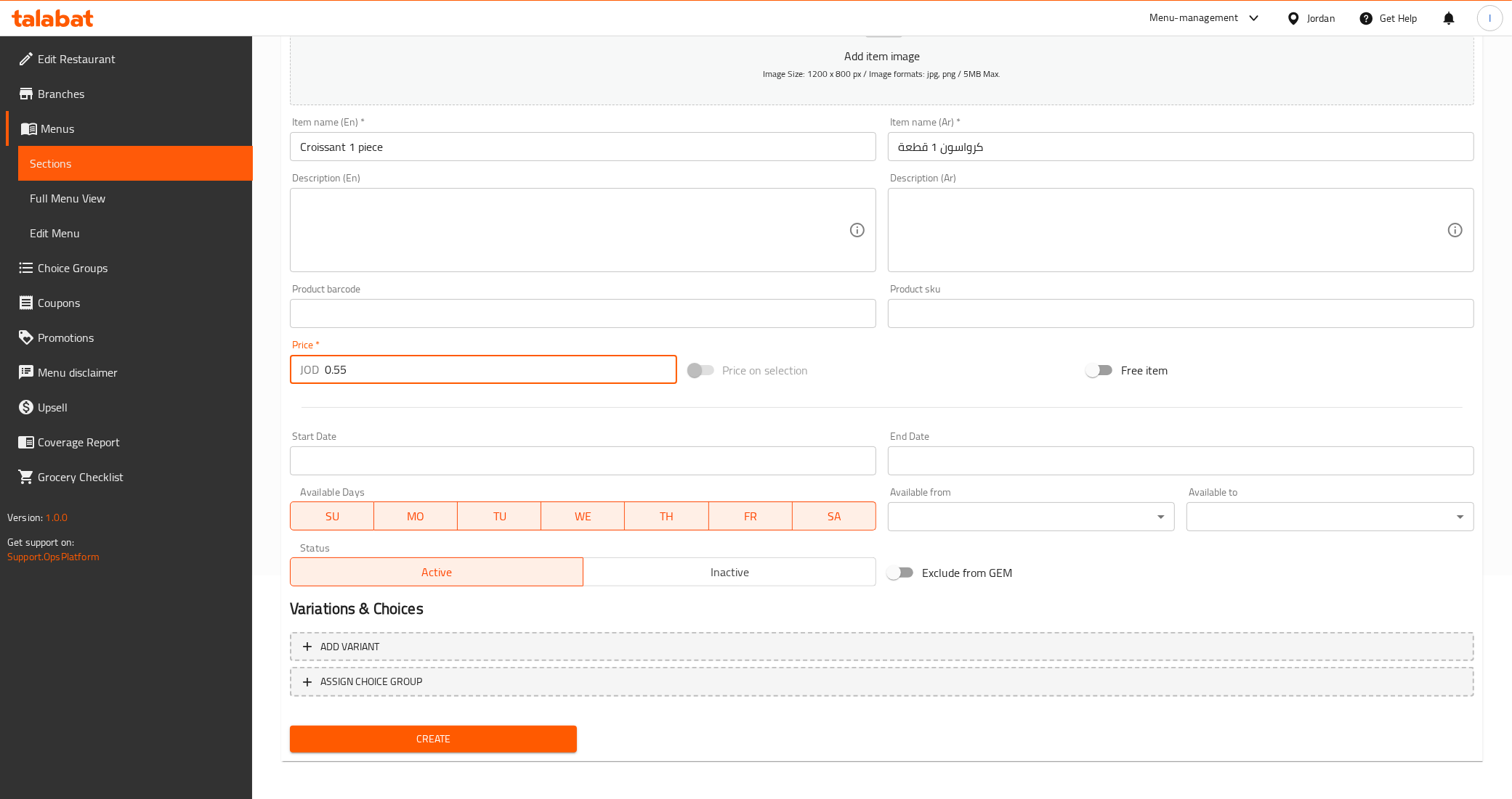
type input "0.55"
click at [462, 731] on span "Create" at bounding box center [433, 739] width 264 height 18
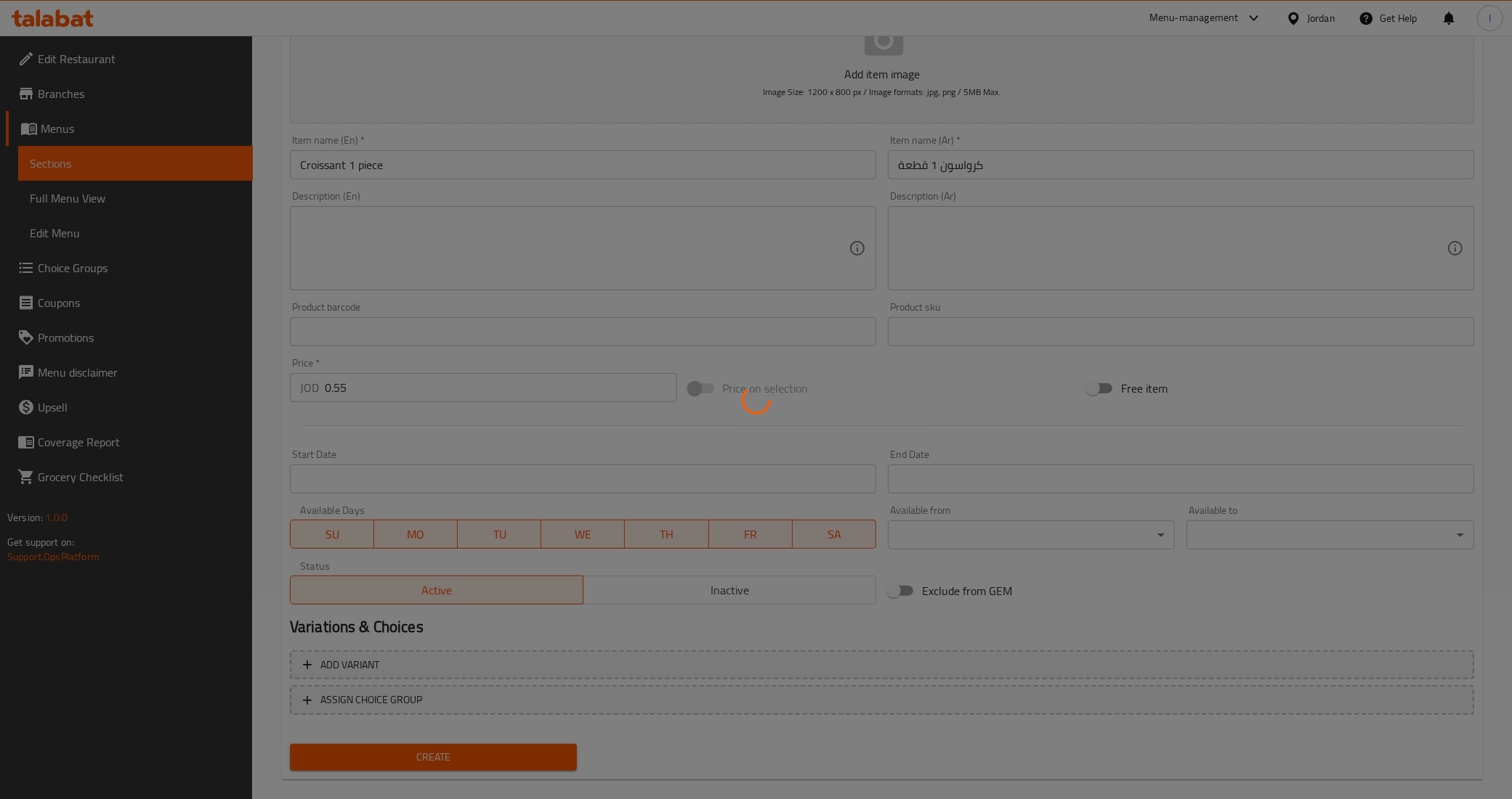
scroll to position [0, 0]
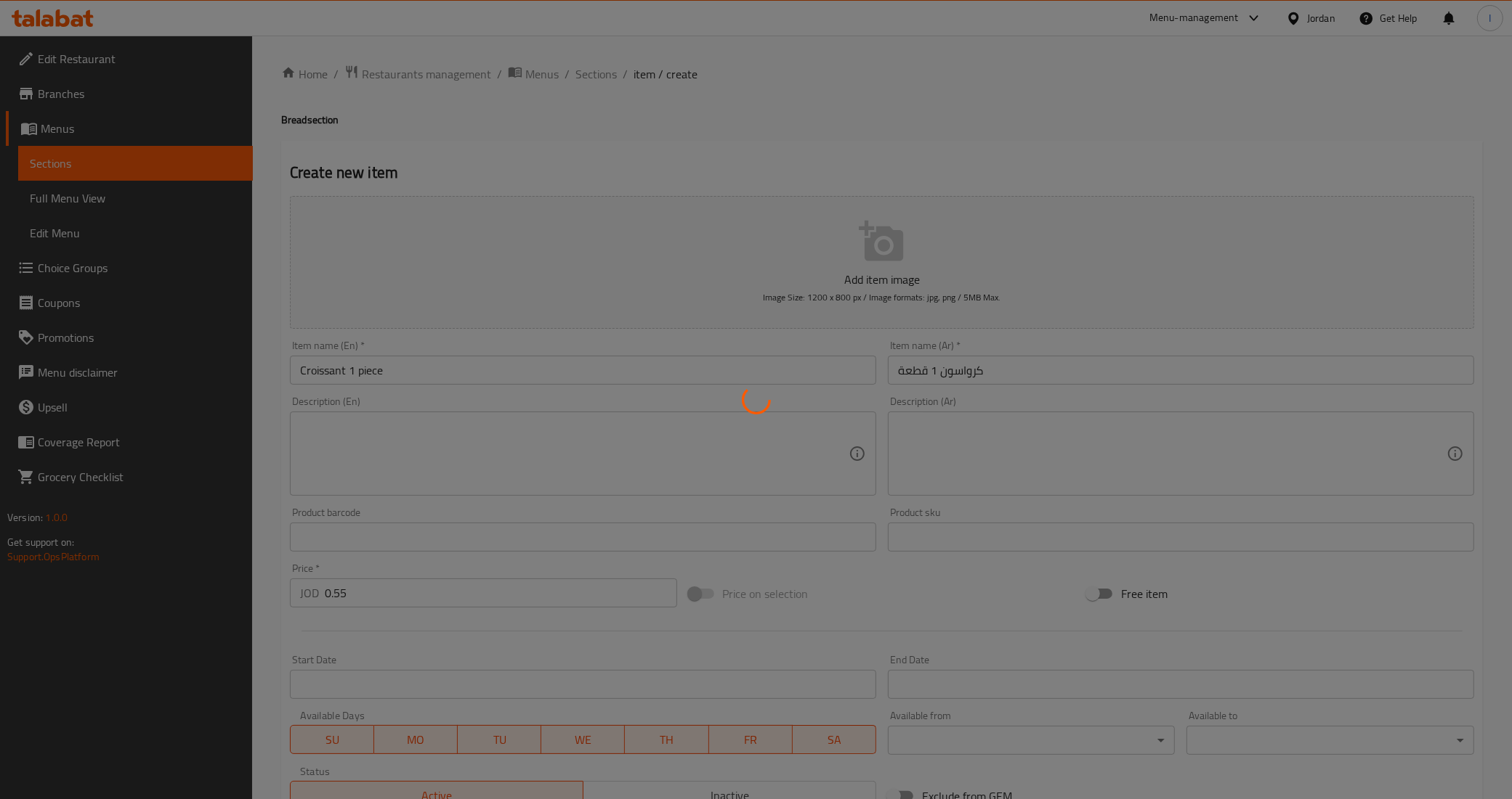
type input "0"
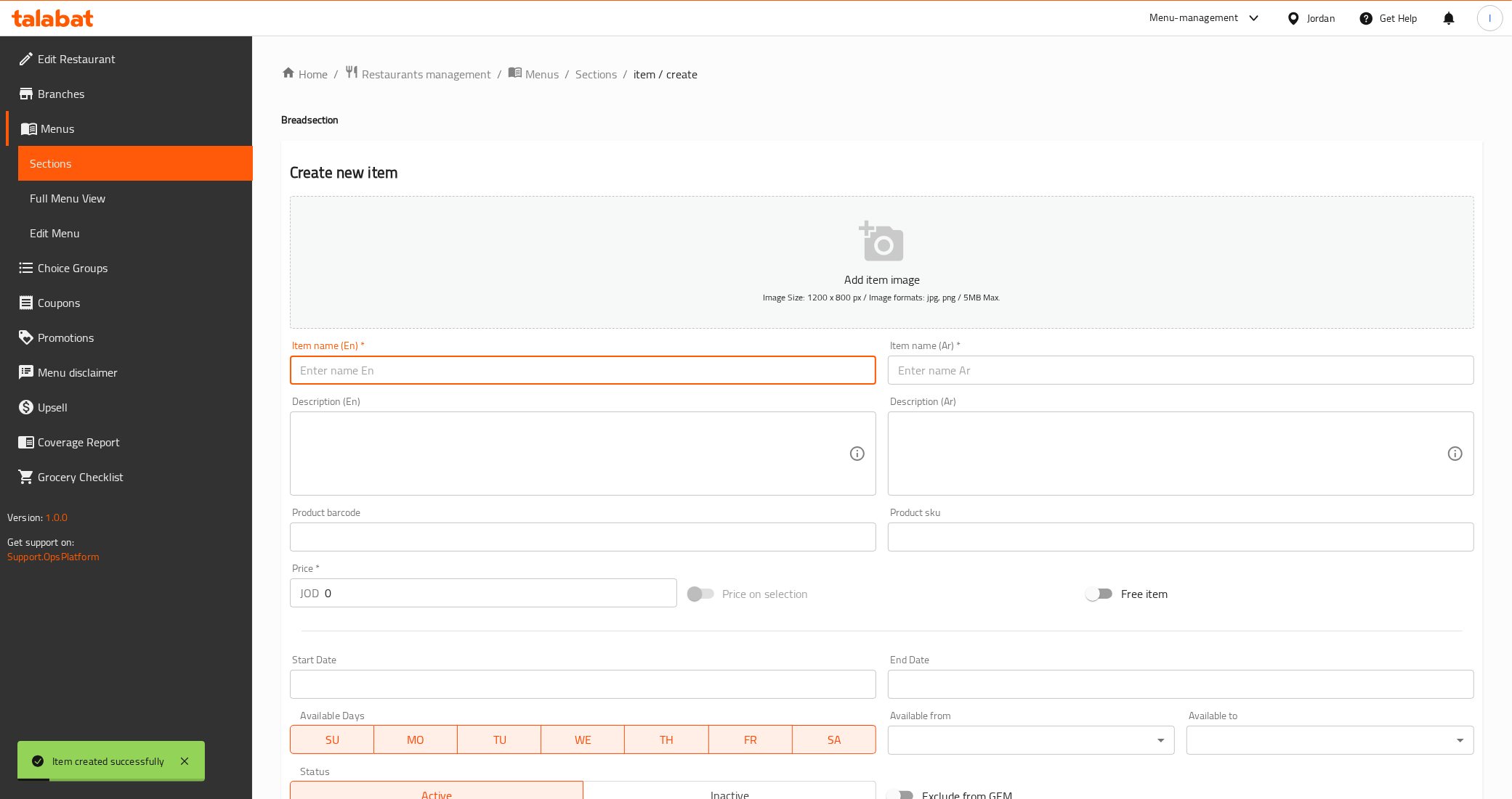
click at [353, 363] on input "text" at bounding box center [583, 370] width 586 height 29
paste input "Donut"
click at [376, 366] on input "Donut 1 Piece" at bounding box center [583, 370] width 586 height 29
click at [347, 378] on input "Donut 1 Piece" at bounding box center [583, 370] width 586 height 29
click at [420, 366] on input "Donut 1 Piece" at bounding box center [583, 370] width 586 height 29
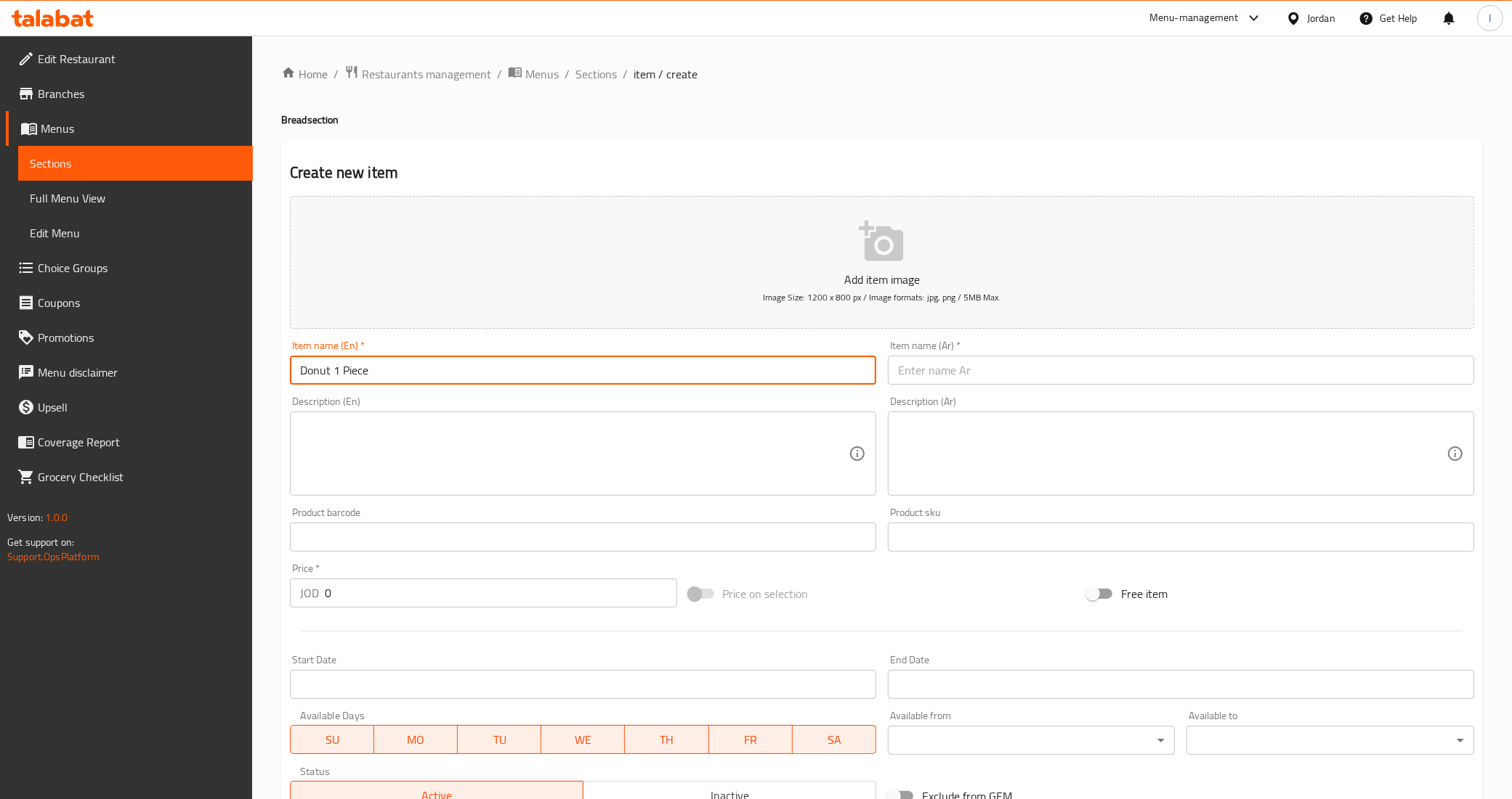
type input "Donut 1 Piece"
click at [501, 406] on div "Description (En) Description (En)" at bounding box center [583, 446] width 586 height 100
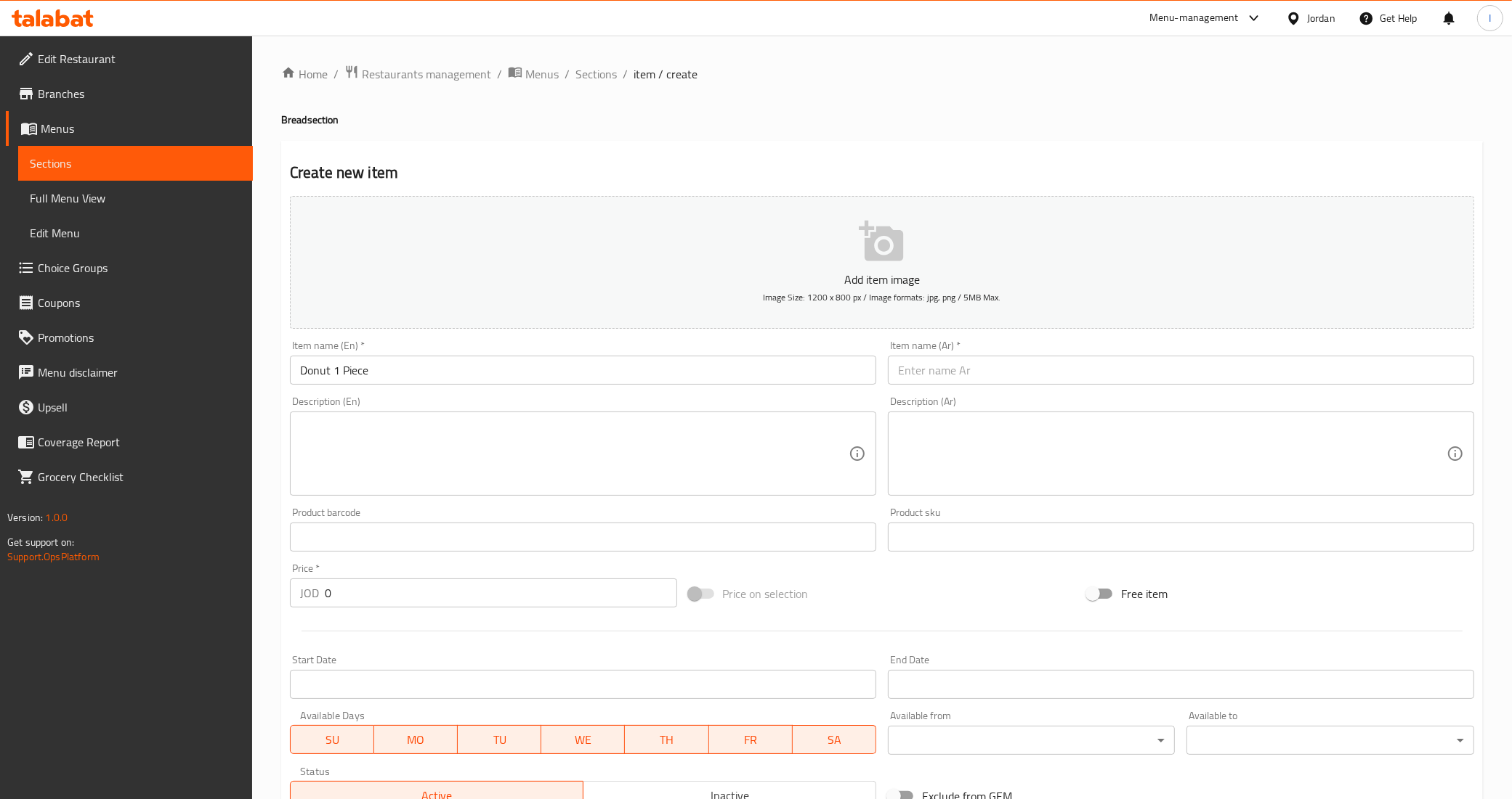
click at [515, 434] on textarea at bounding box center [574, 453] width 548 height 69
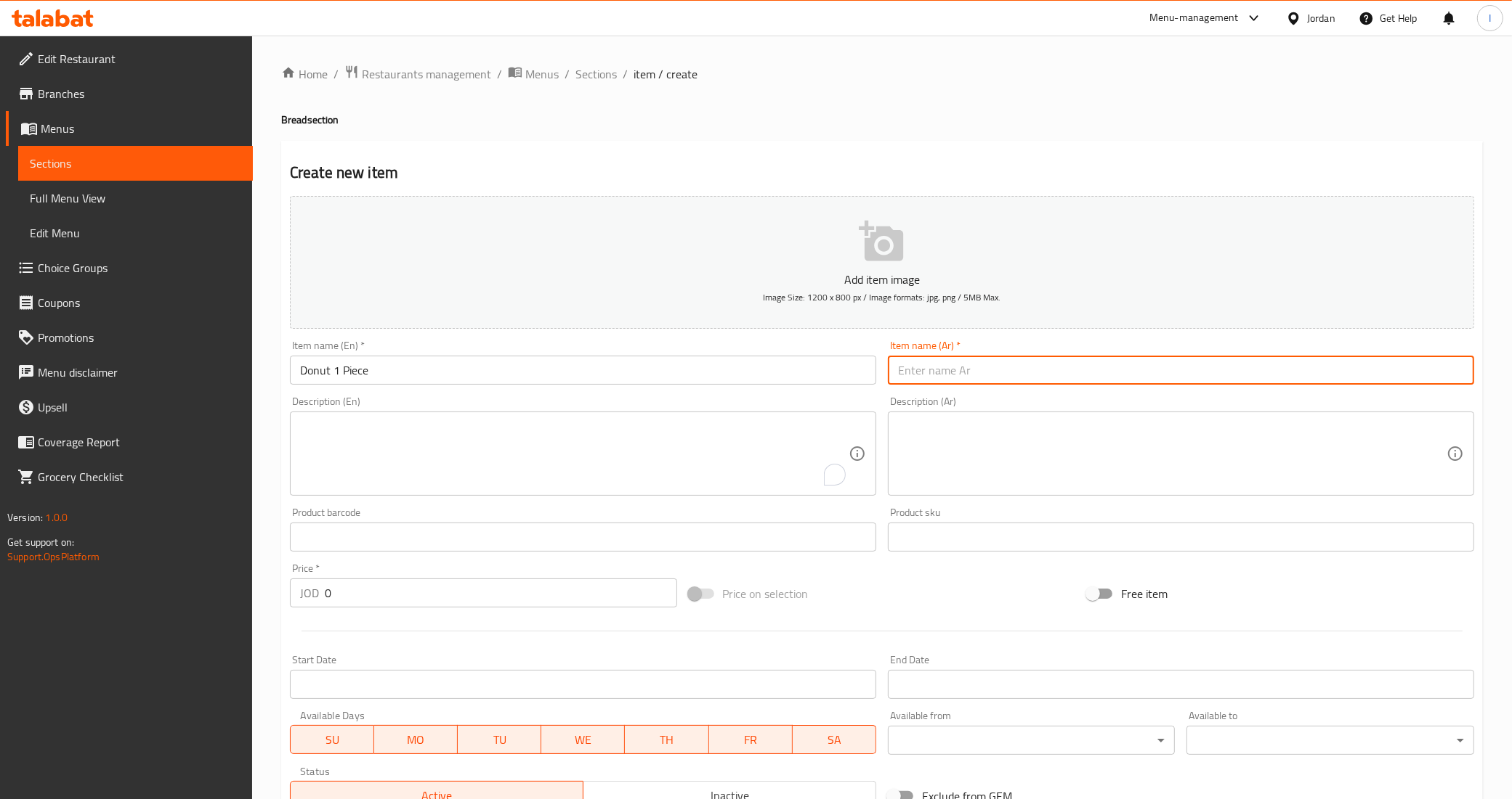
click at [1017, 369] on input "text" at bounding box center [1181, 370] width 586 height 29
type input "دونات 1 قطعة"
click at [312, 479] on textarea "To enrich screen reader interactions, please activate Accessibility in Grammarl…" at bounding box center [574, 453] width 548 height 69
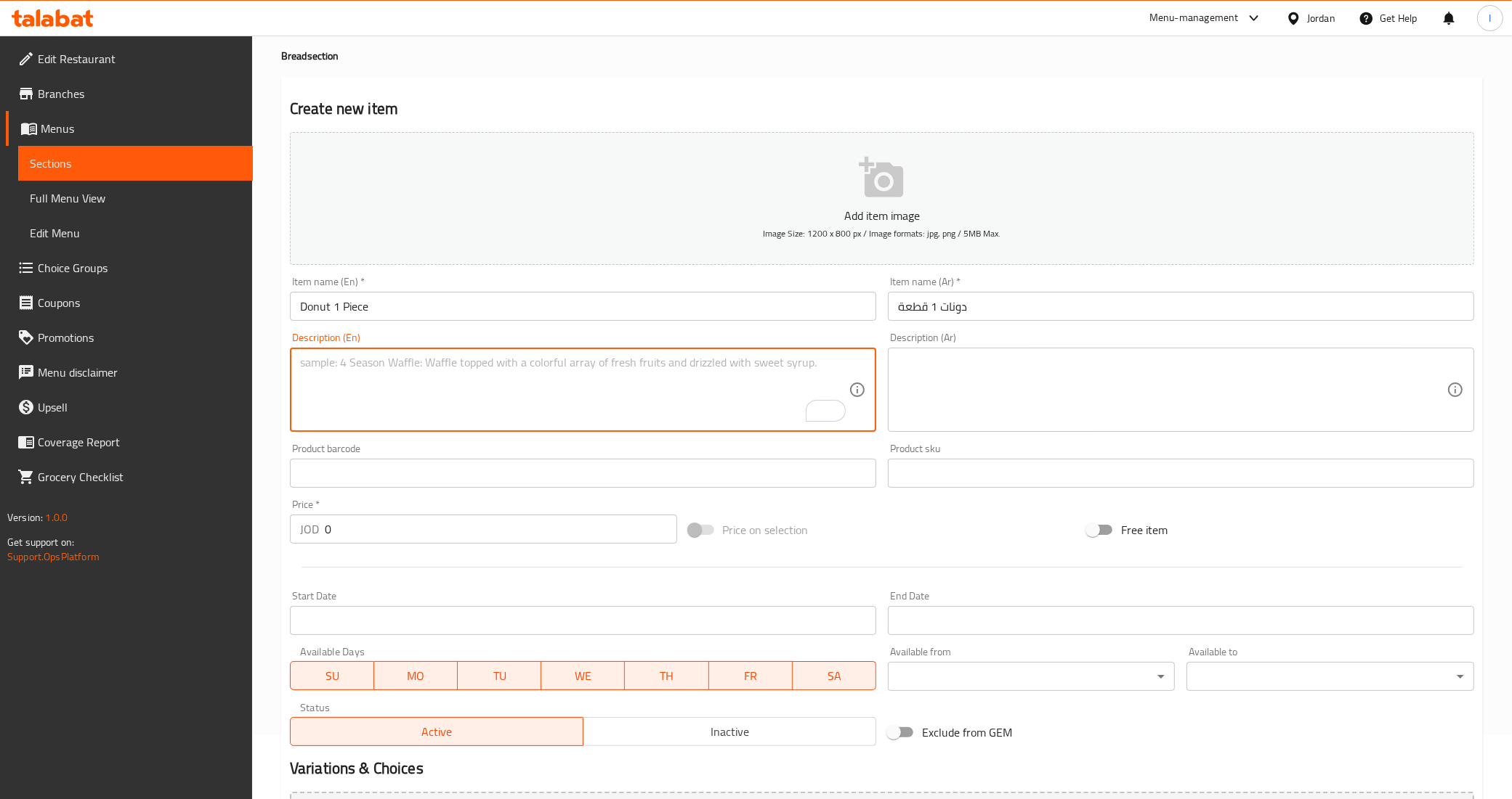
scroll to position [91, 0]
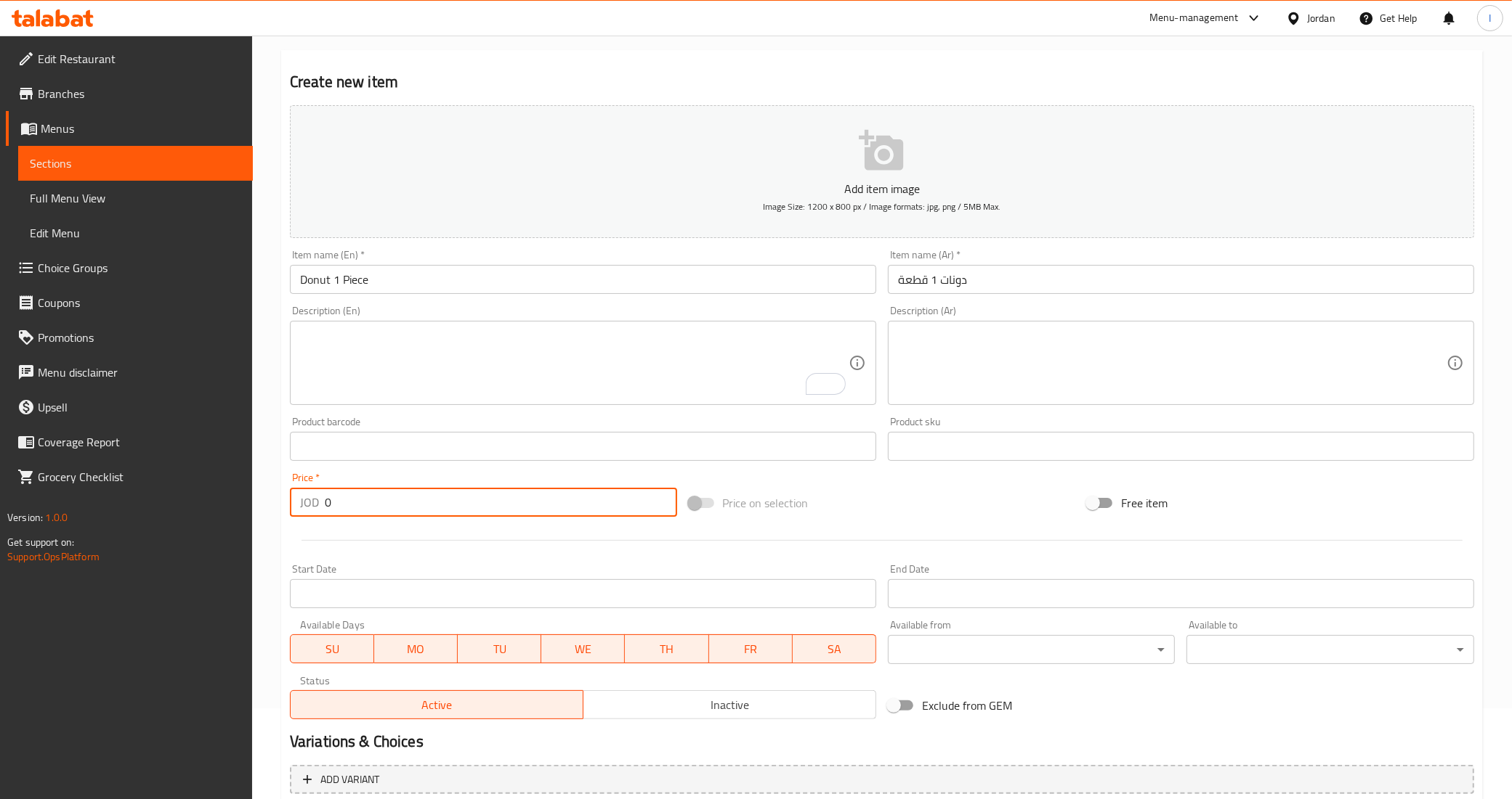
click at [356, 497] on input "0" at bounding box center [500, 502] width 352 height 29
paste input ".85"
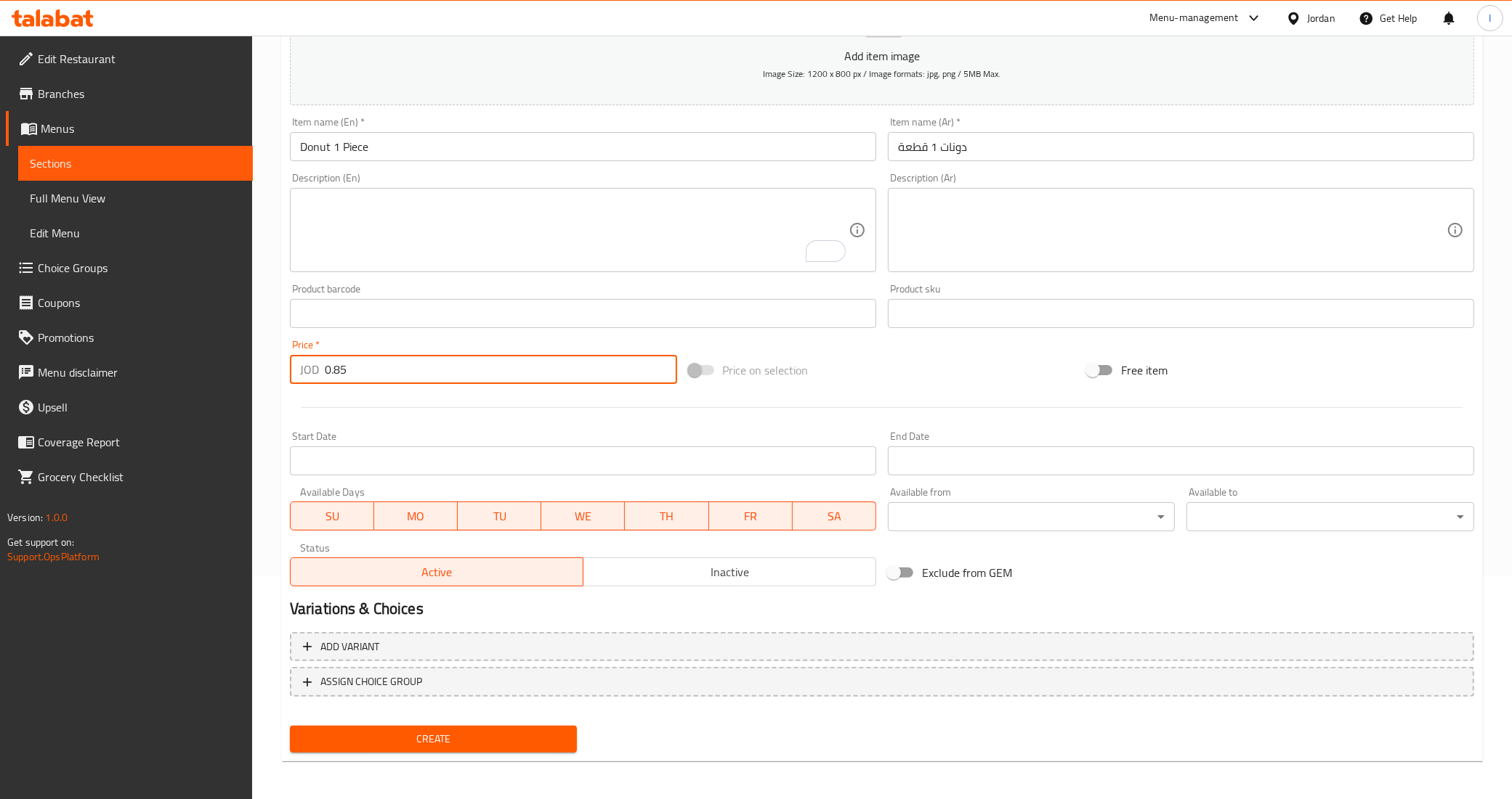
type input "0.85"
click at [375, 740] on span "Create" at bounding box center [433, 739] width 264 height 18
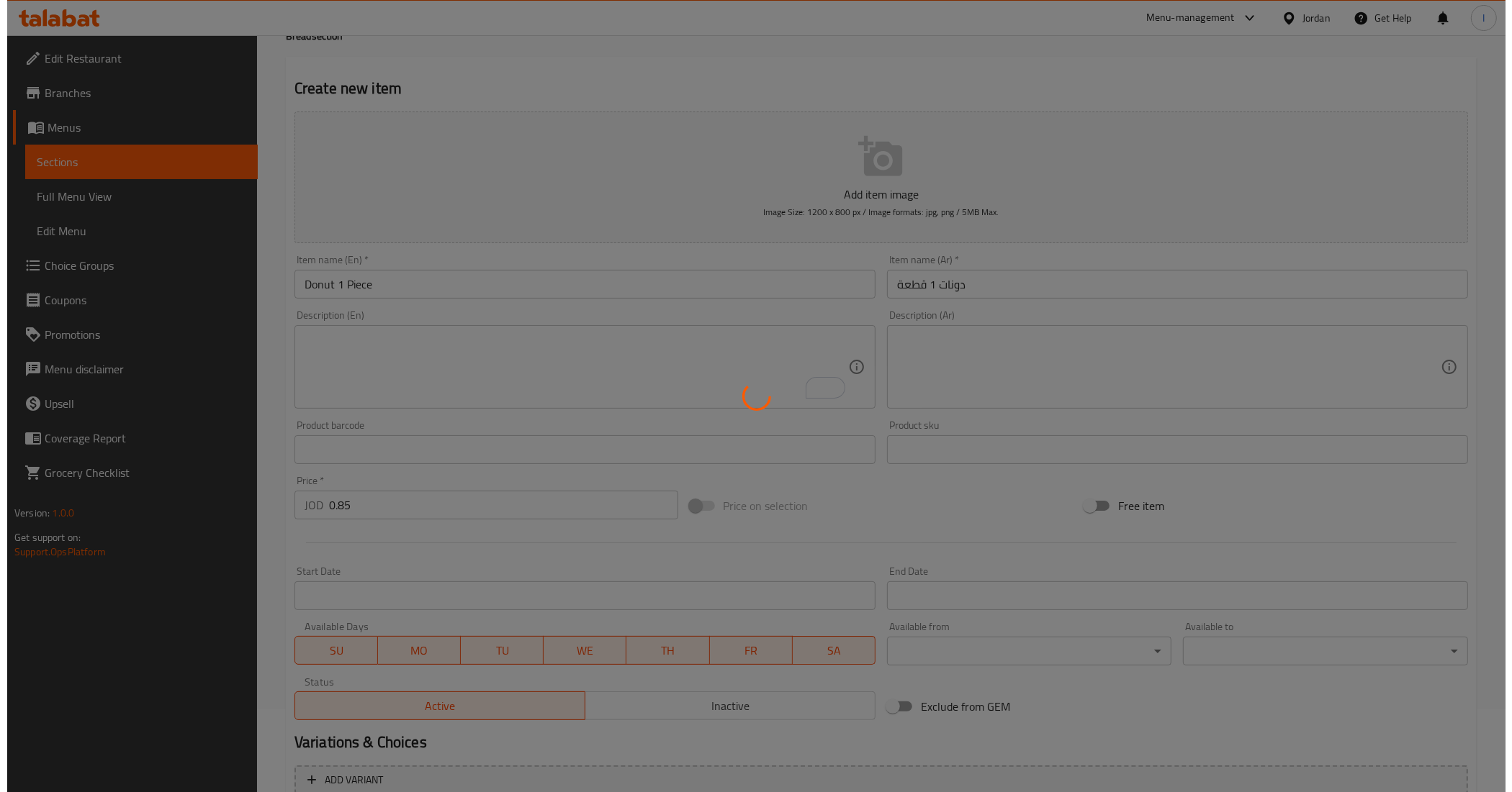
scroll to position [0, 0]
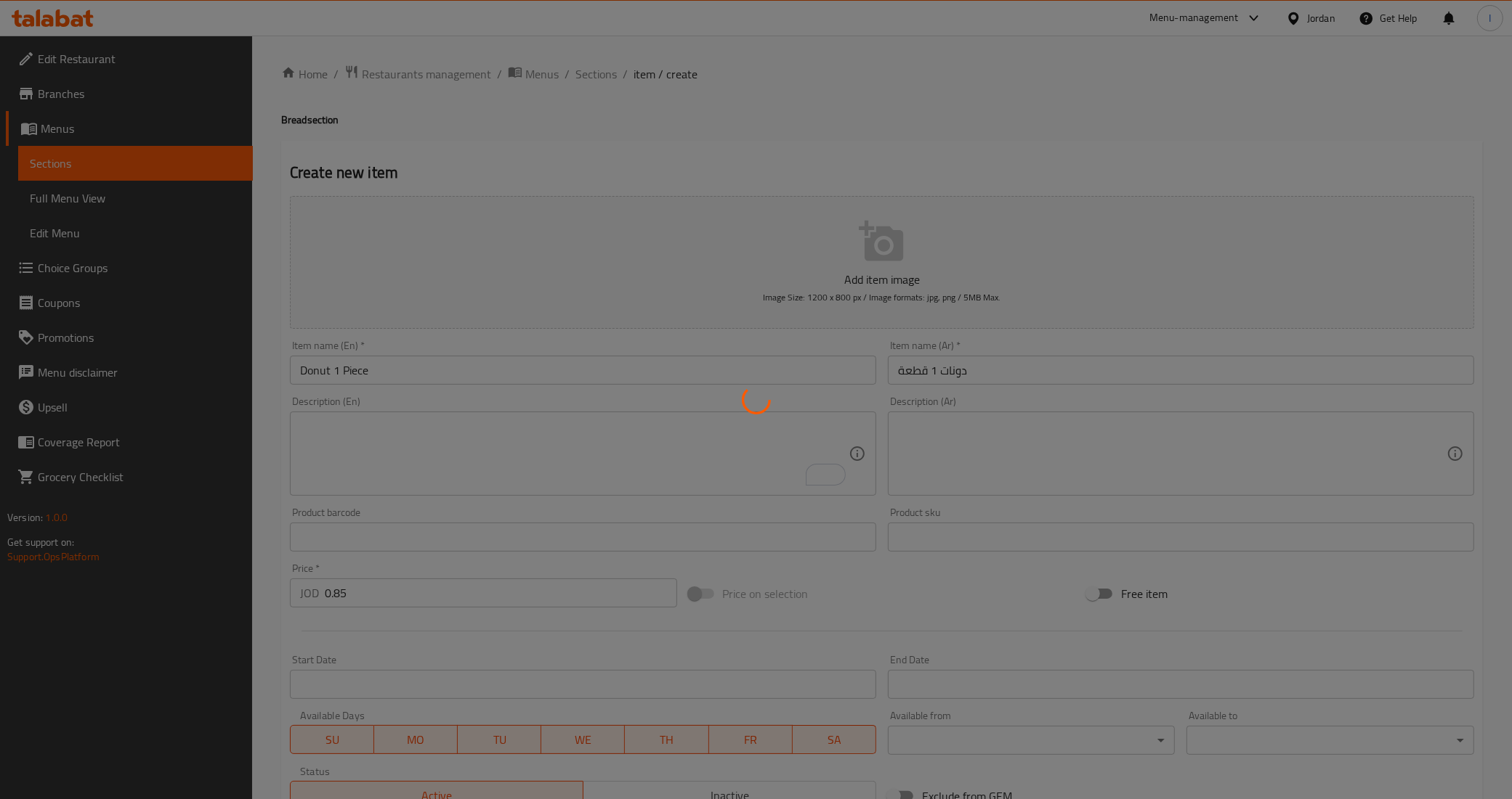
type input "0"
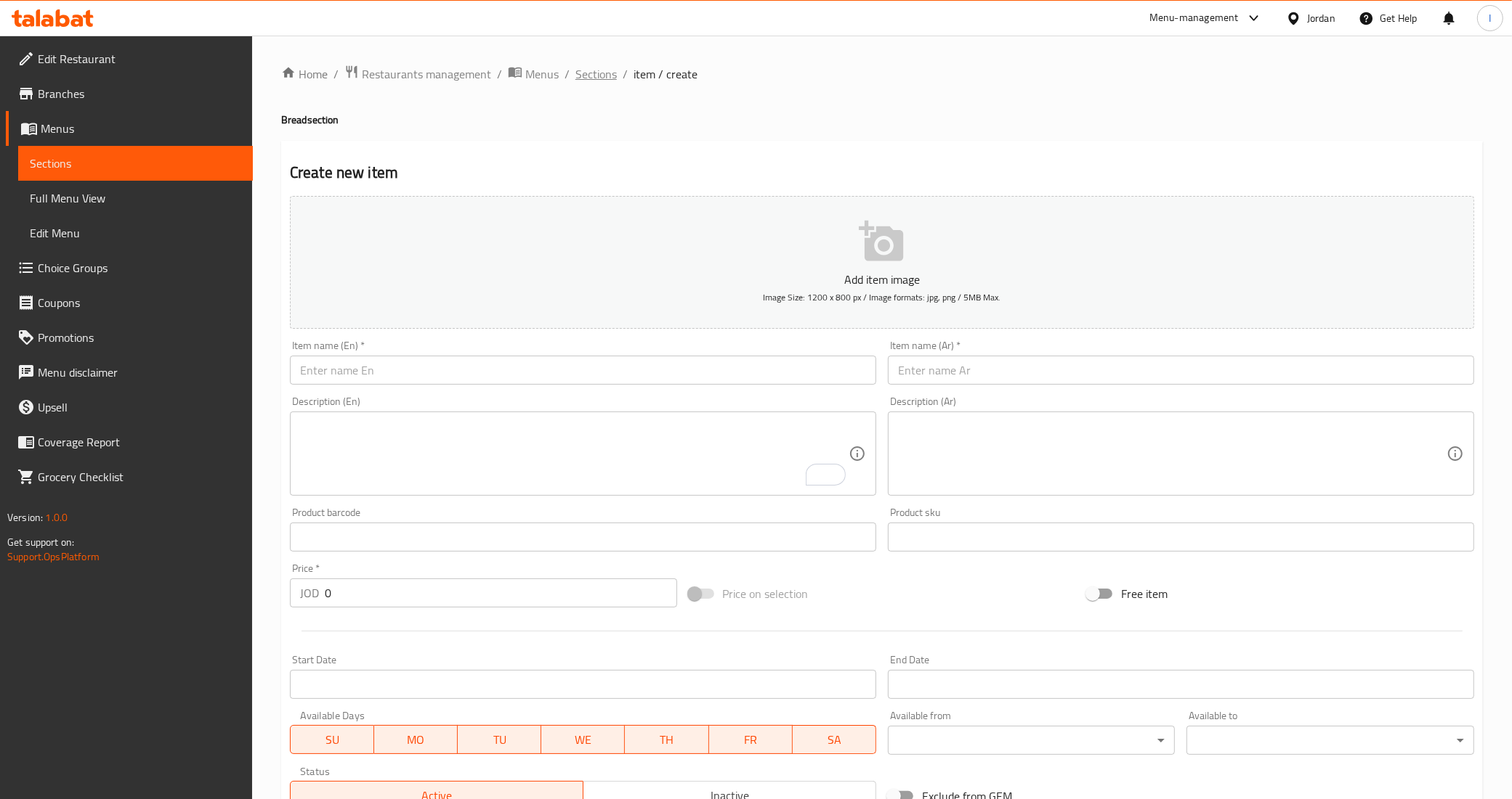
click at [599, 77] on span "Sections" at bounding box center [596, 74] width 42 height 17
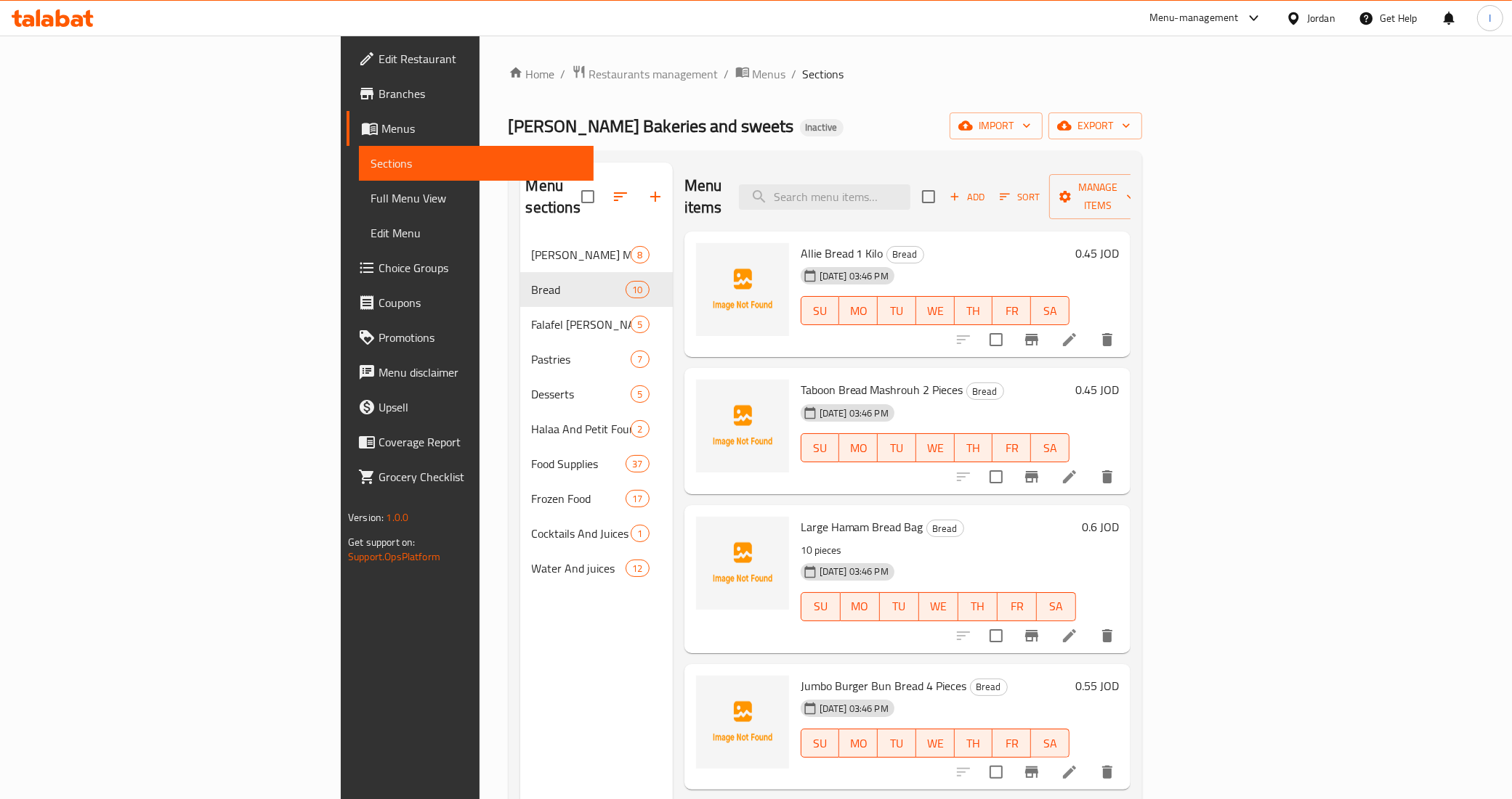
click at [770, 154] on div "Menu sections [PERSON_NAME] Market 8 Bread 10 Falafel [PERSON_NAME] 5 Pastries …" at bounding box center [825, 563] width 634 height 823
click at [1031, 122] on span "import" at bounding box center [996, 126] width 70 height 18
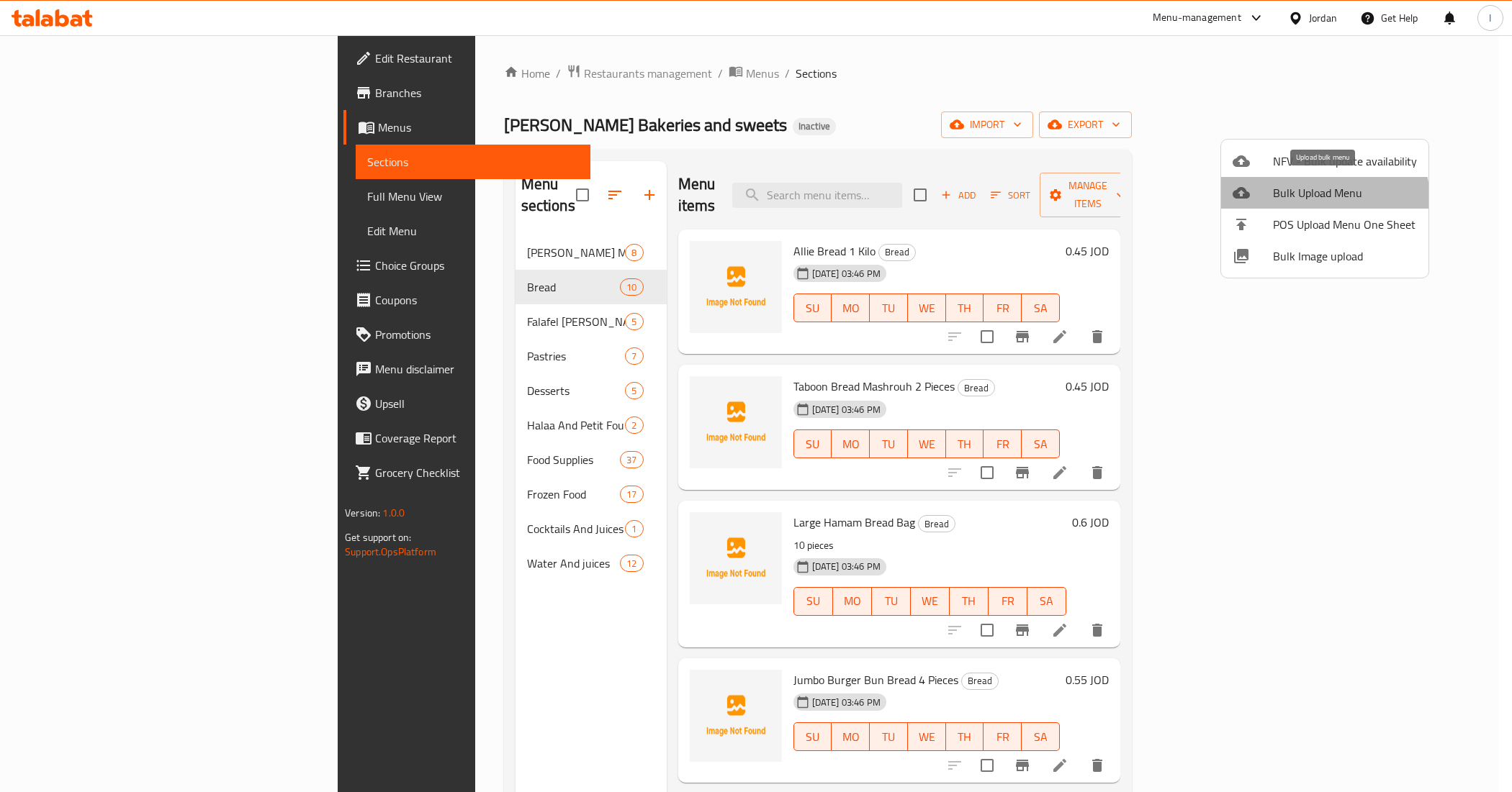
click at [1323, 200] on span "Bulk Upload Menu" at bounding box center [1345, 193] width 144 height 17
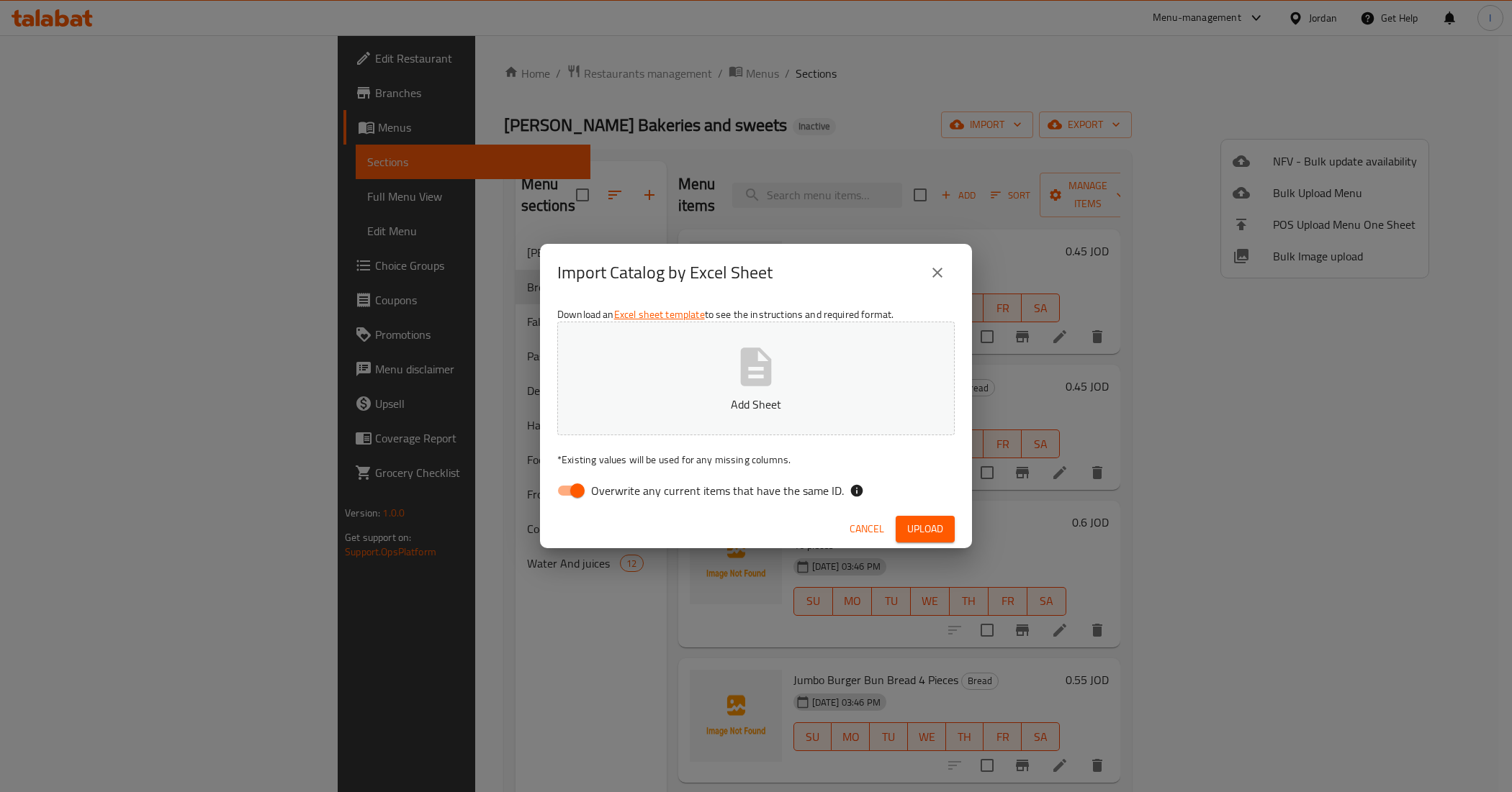
click at [575, 493] on input "Overwrite any current items that have the same ID." at bounding box center [577, 491] width 82 height 28
checkbox input "false"
click at [653, 396] on p "Add Sheet" at bounding box center [756, 404] width 353 height 17
click at [913, 529] on span "Upload" at bounding box center [924, 529] width 36 height 18
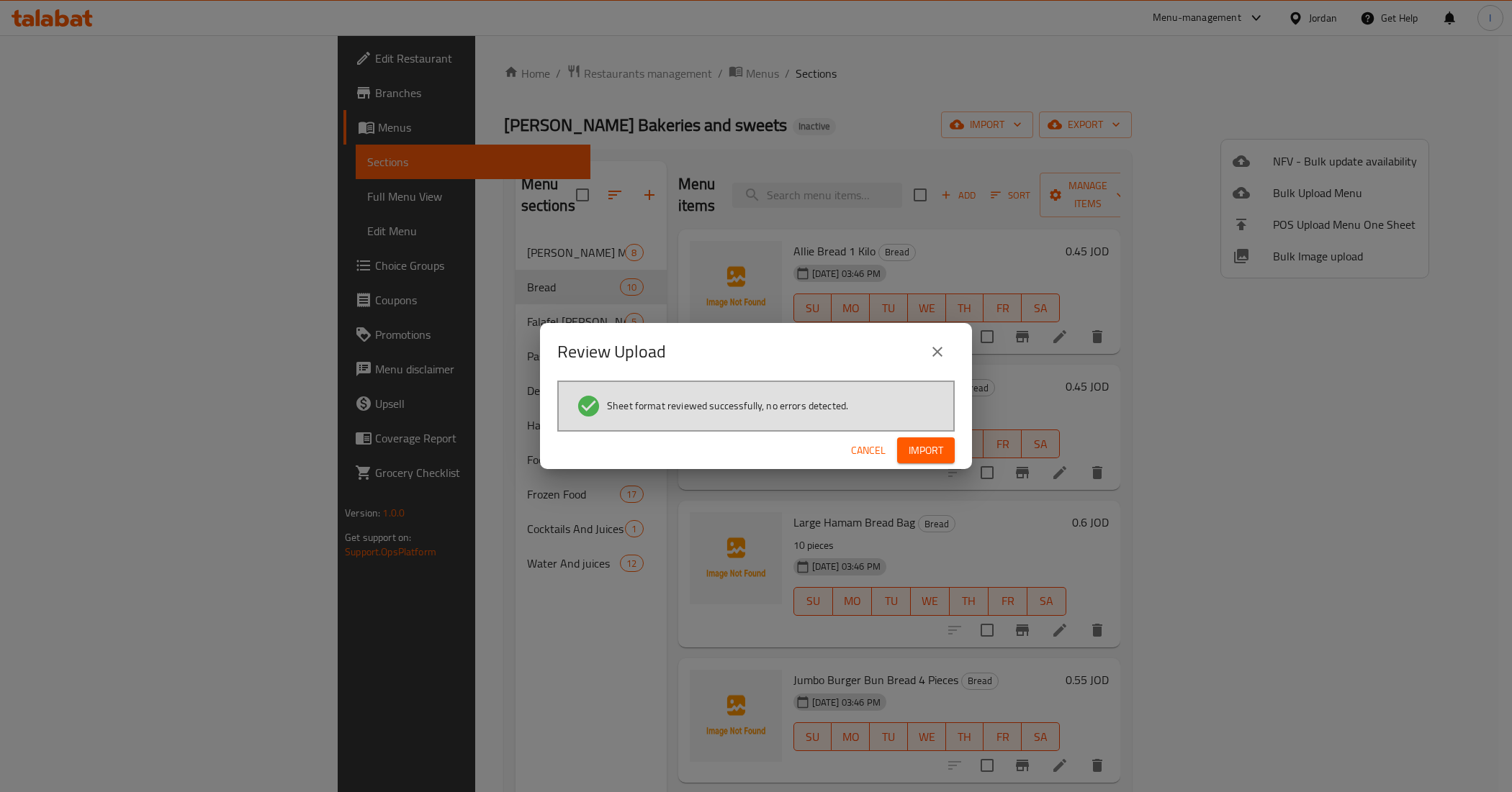
click at [930, 452] on span "Import" at bounding box center [925, 451] width 35 height 18
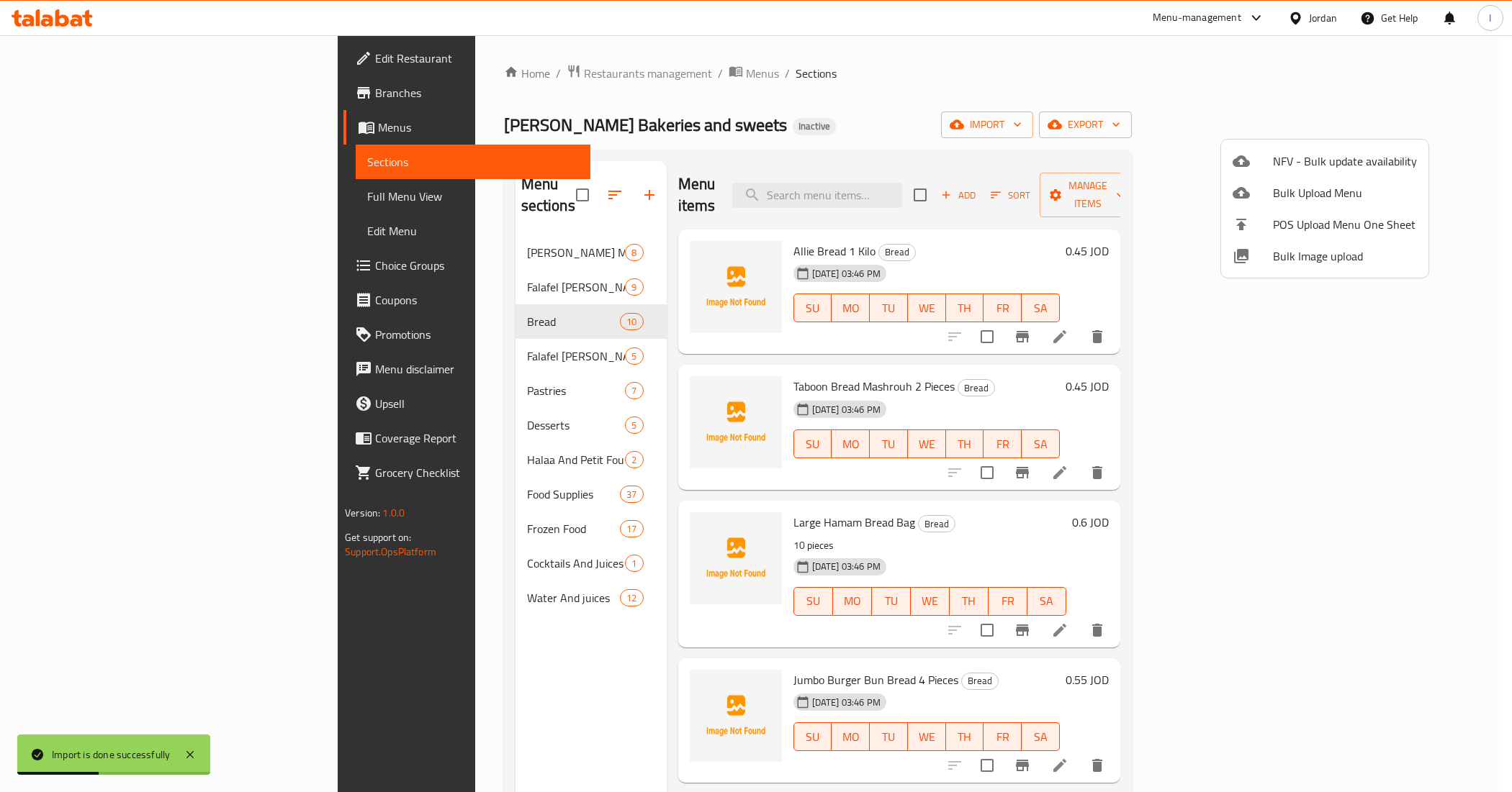
click at [390, 271] on div at bounding box center [756, 396] width 1512 height 792
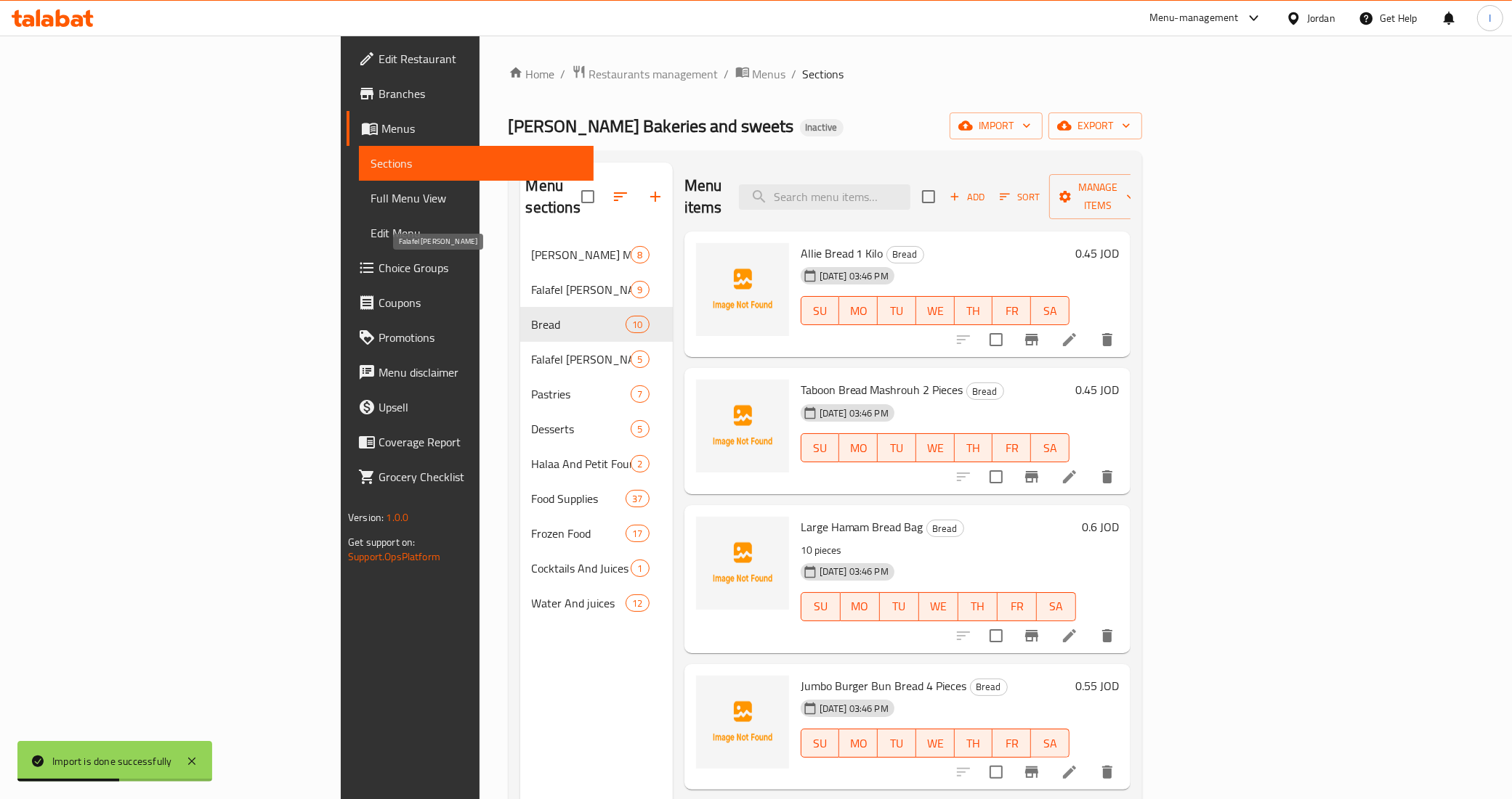
click at [532, 281] on span "Falafel [PERSON_NAME]" at bounding box center [582, 289] width 100 height 17
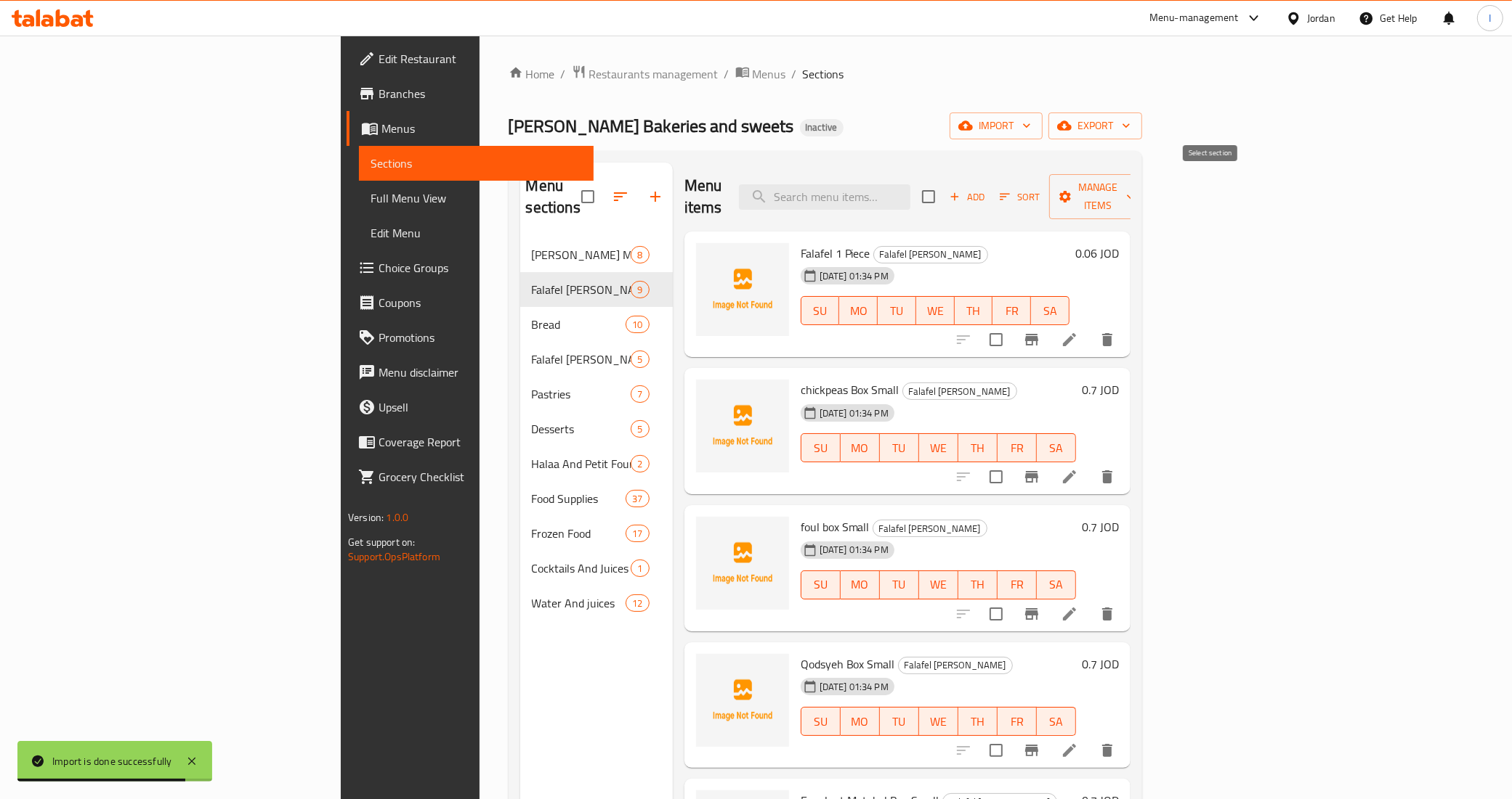
click at [944, 186] on input "checkbox" at bounding box center [928, 196] width 31 height 31
checkbox input "true"
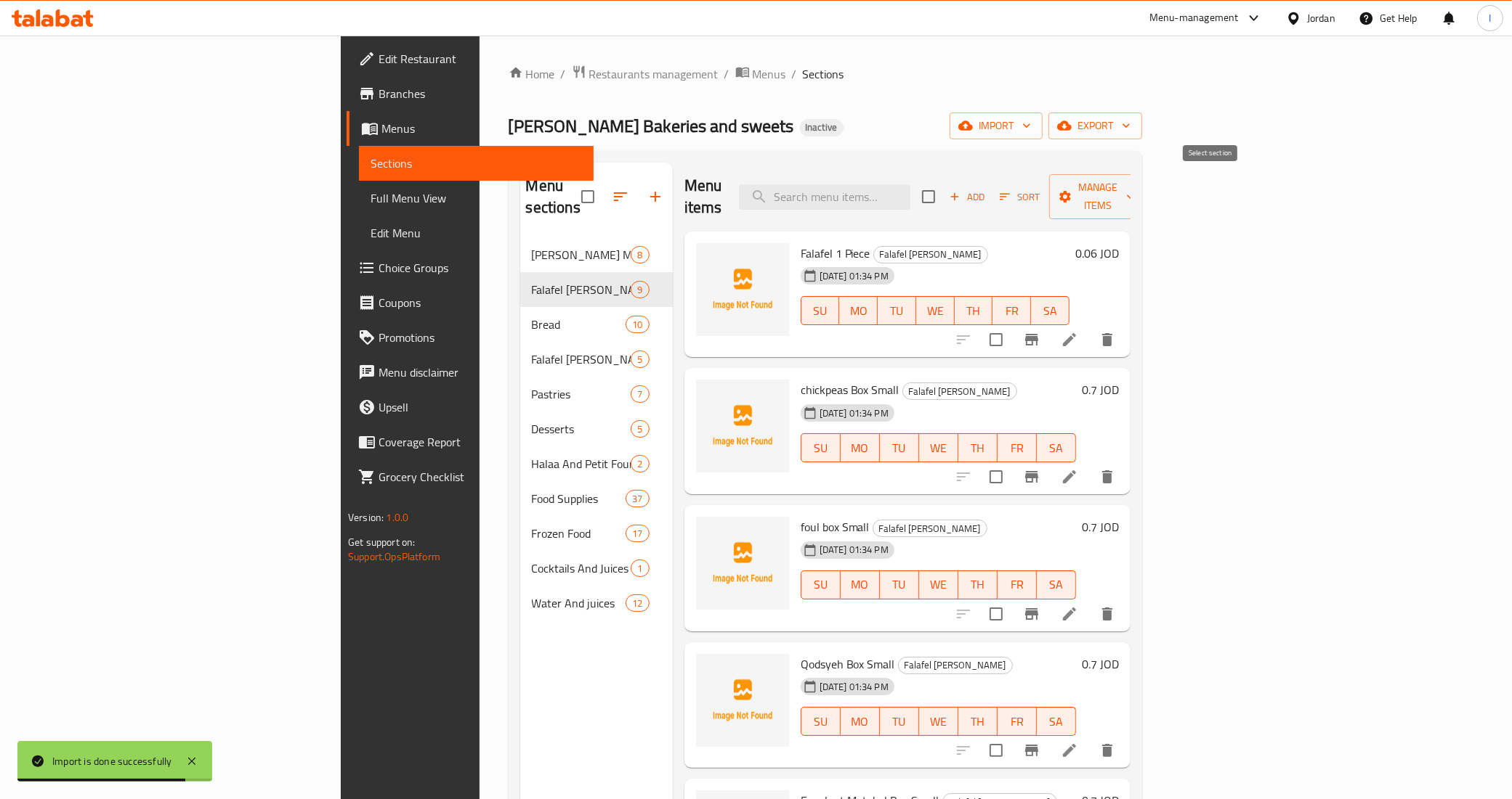
checkbox input "true"
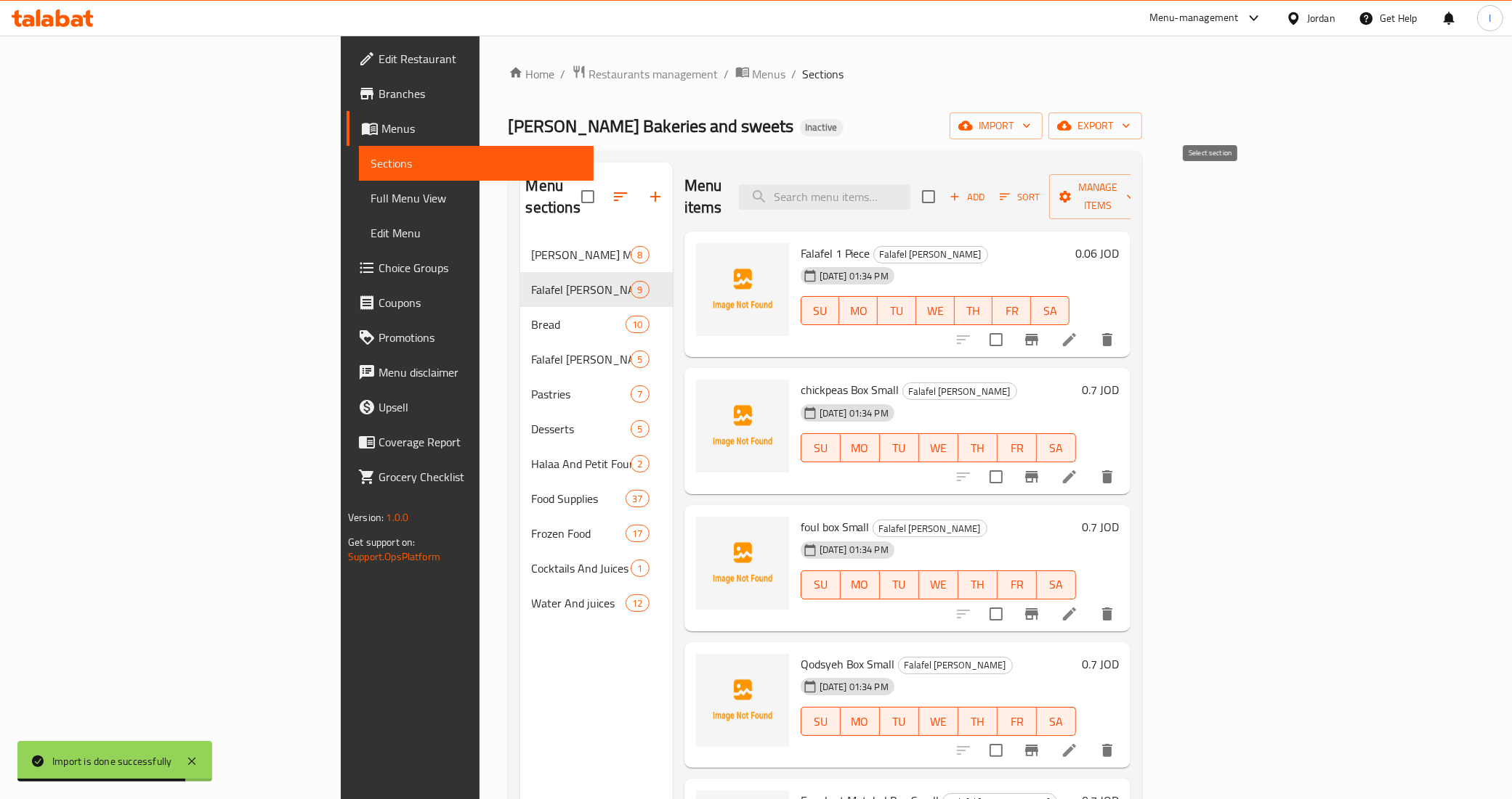
checkbox input "true"
click at [1071, 122] on icon "button" at bounding box center [1063, 126] width 15 height 9
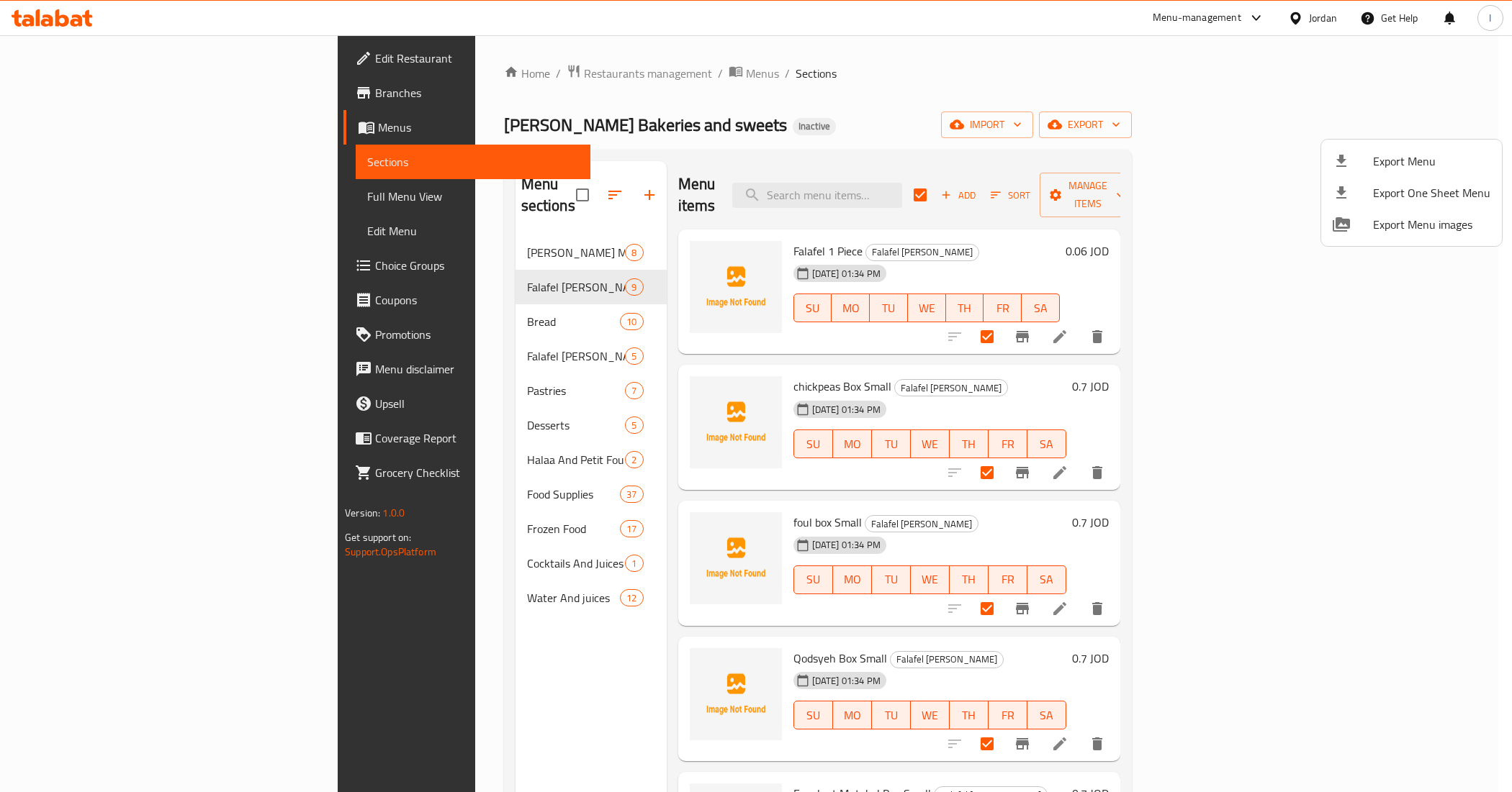
click at [1099, 113] on div at bounding box center [756, 396] width 1512 height 792
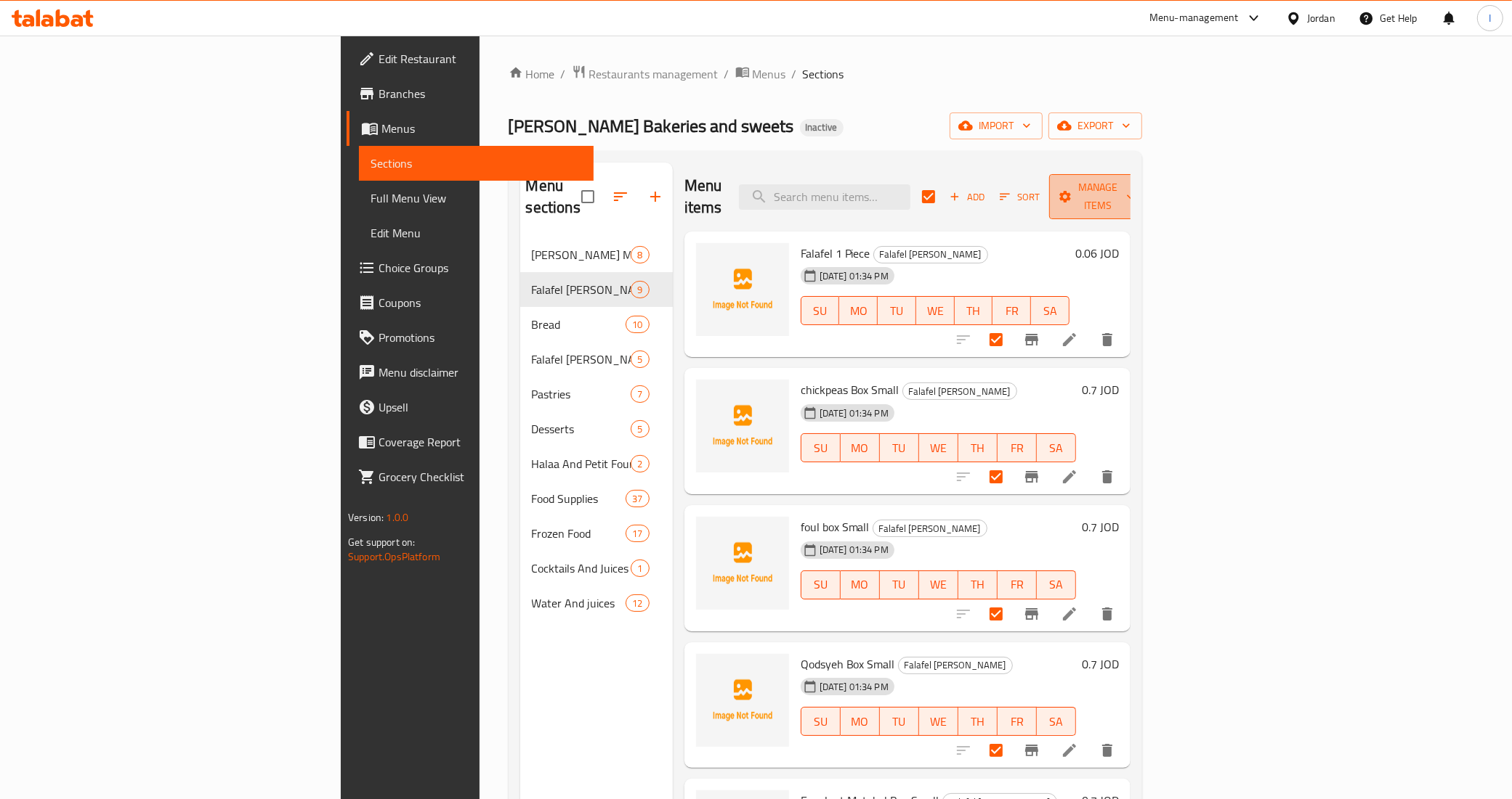
click at [1134, 194] on span "Manage items" at bounding box center [1097, 196] width 74 height 36
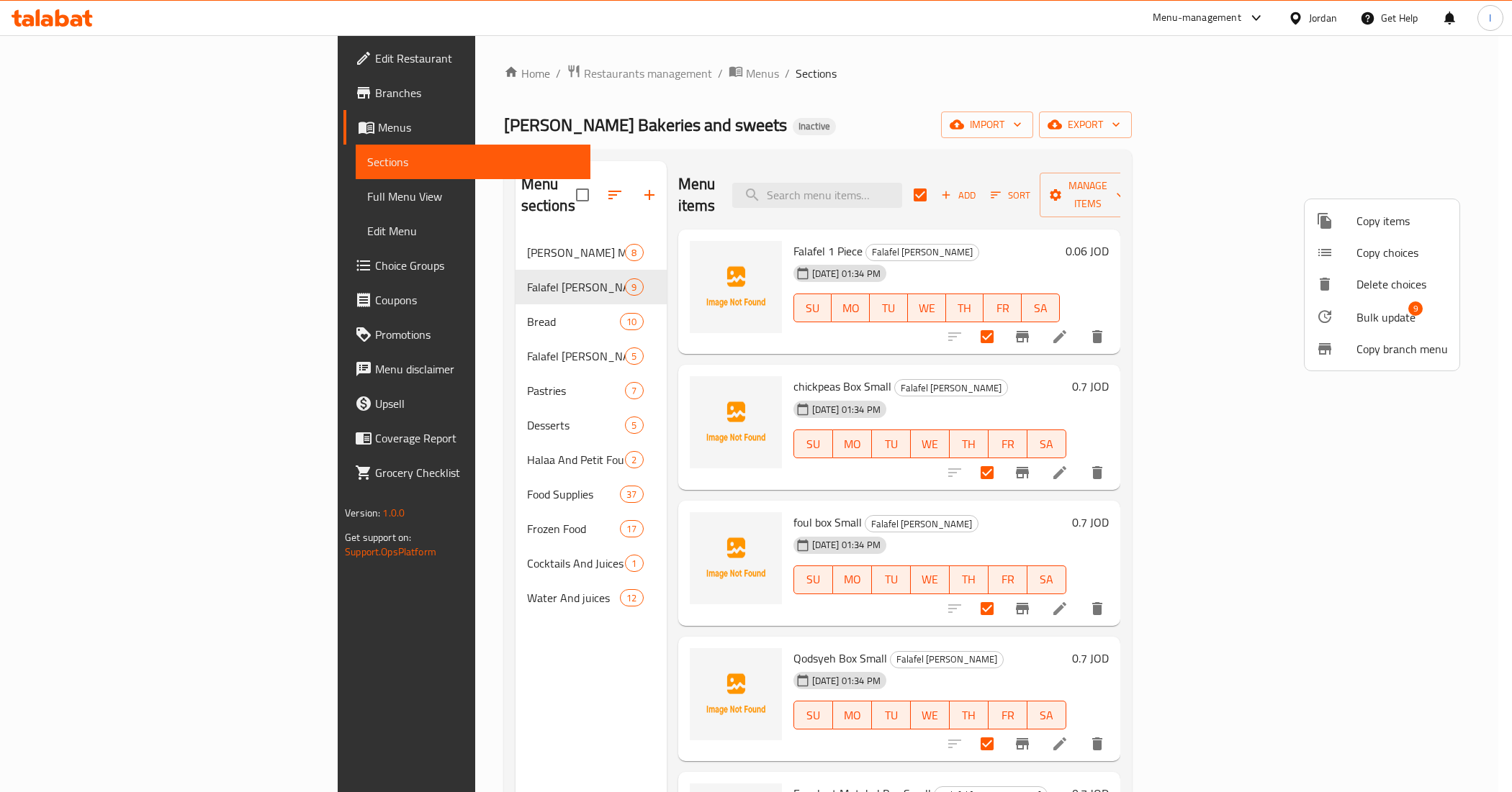
click at [1386, 317] on span "Bulk update" at bounding box center [1386, 317] width 59 height 17
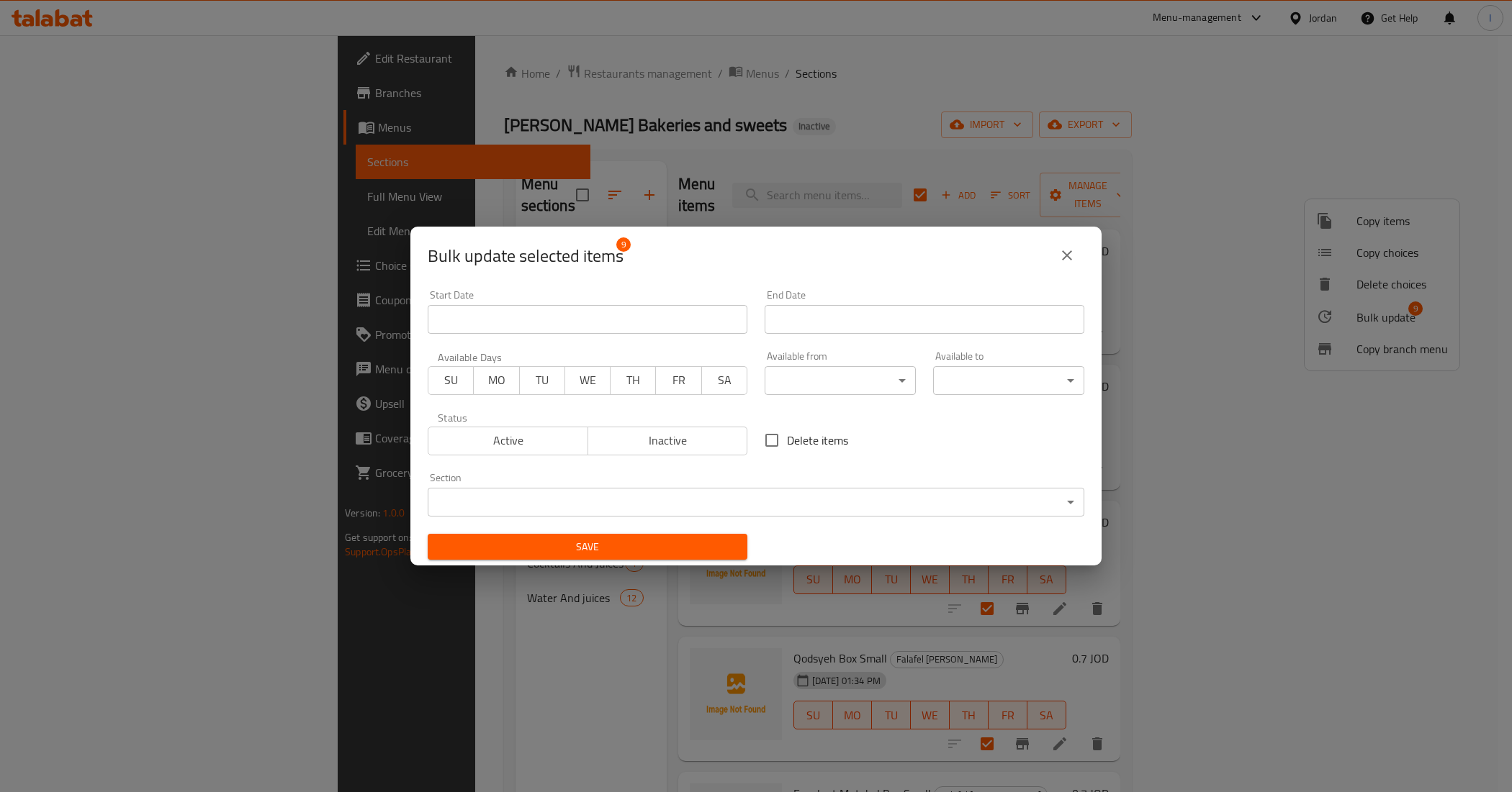
click at [597, 476] on div "Section ​ ​" at bounding box center [756, 495] width 657 height 43
click at [591, 494] on body "​ Menu-management Jordan Get Help I Edit Restaurant Branches Menus Sections Ful…" at bounding box center [756, 414] width 1512 height 757
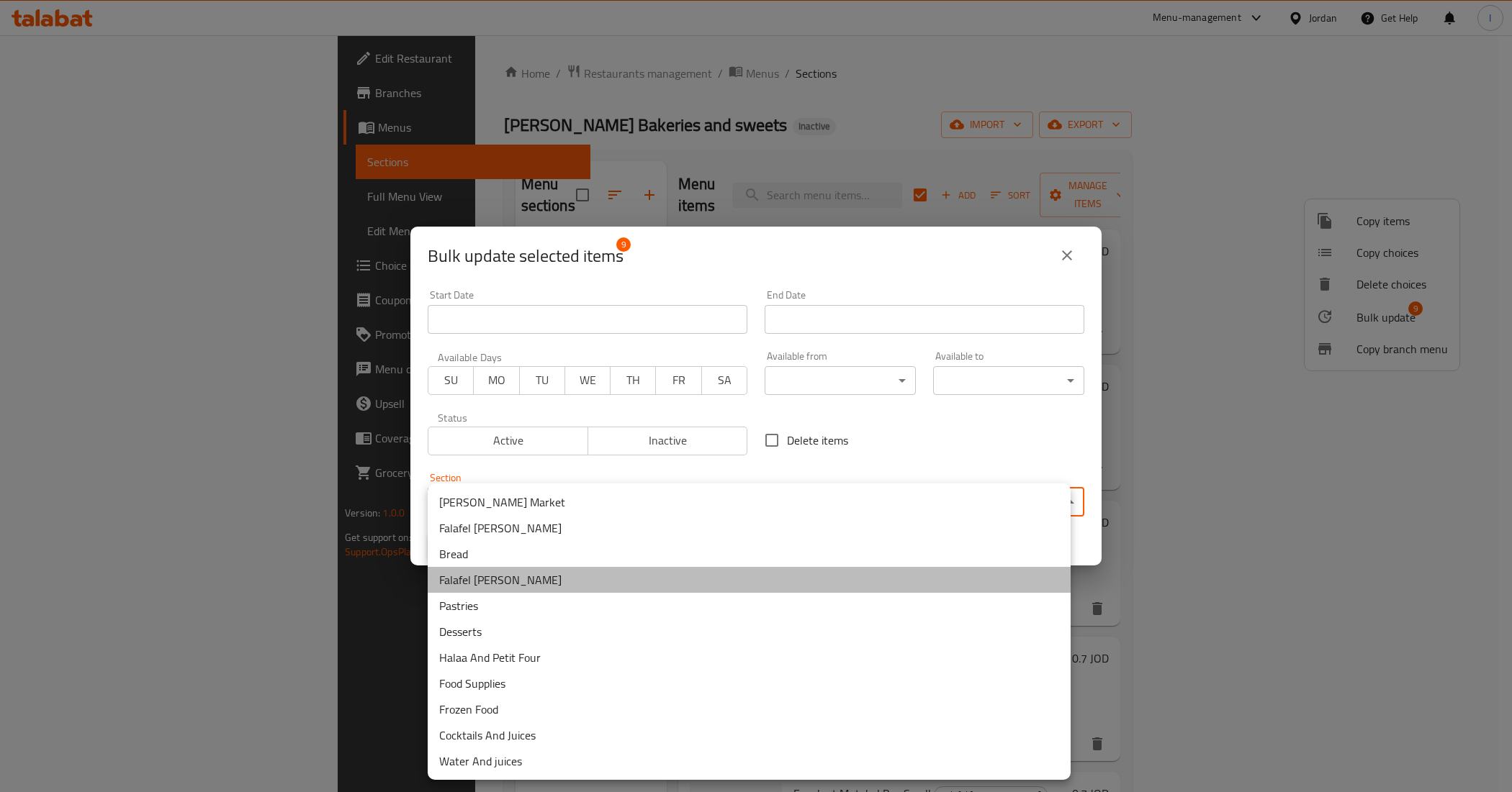
click at [508, 580] on li "Falafel [PERSON_NAME]" at bounding box center [749, 580] width 643 height 26
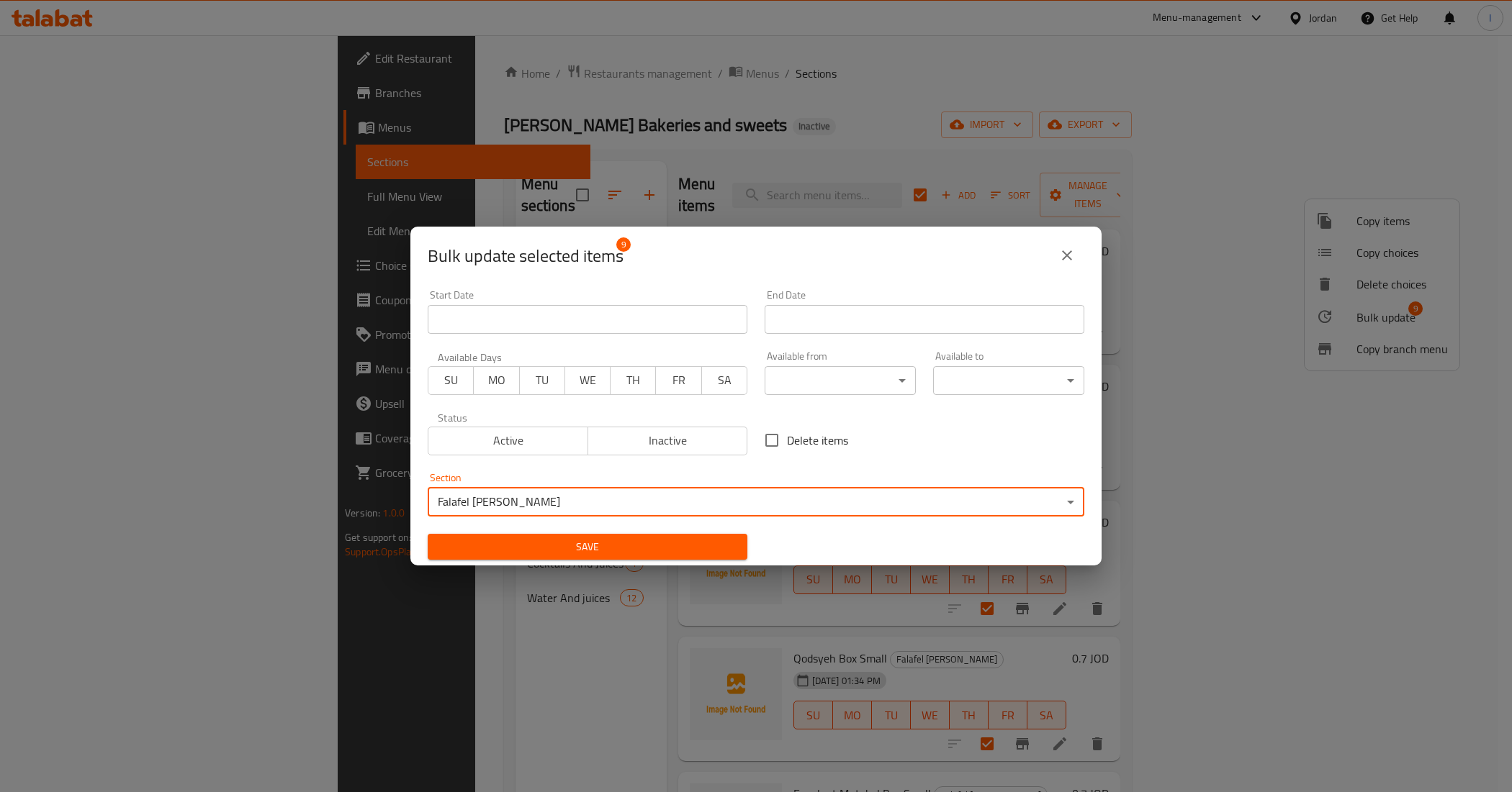
click at [645, 547] on span "Save" at bounding box center [588, 547] width 296 height 18
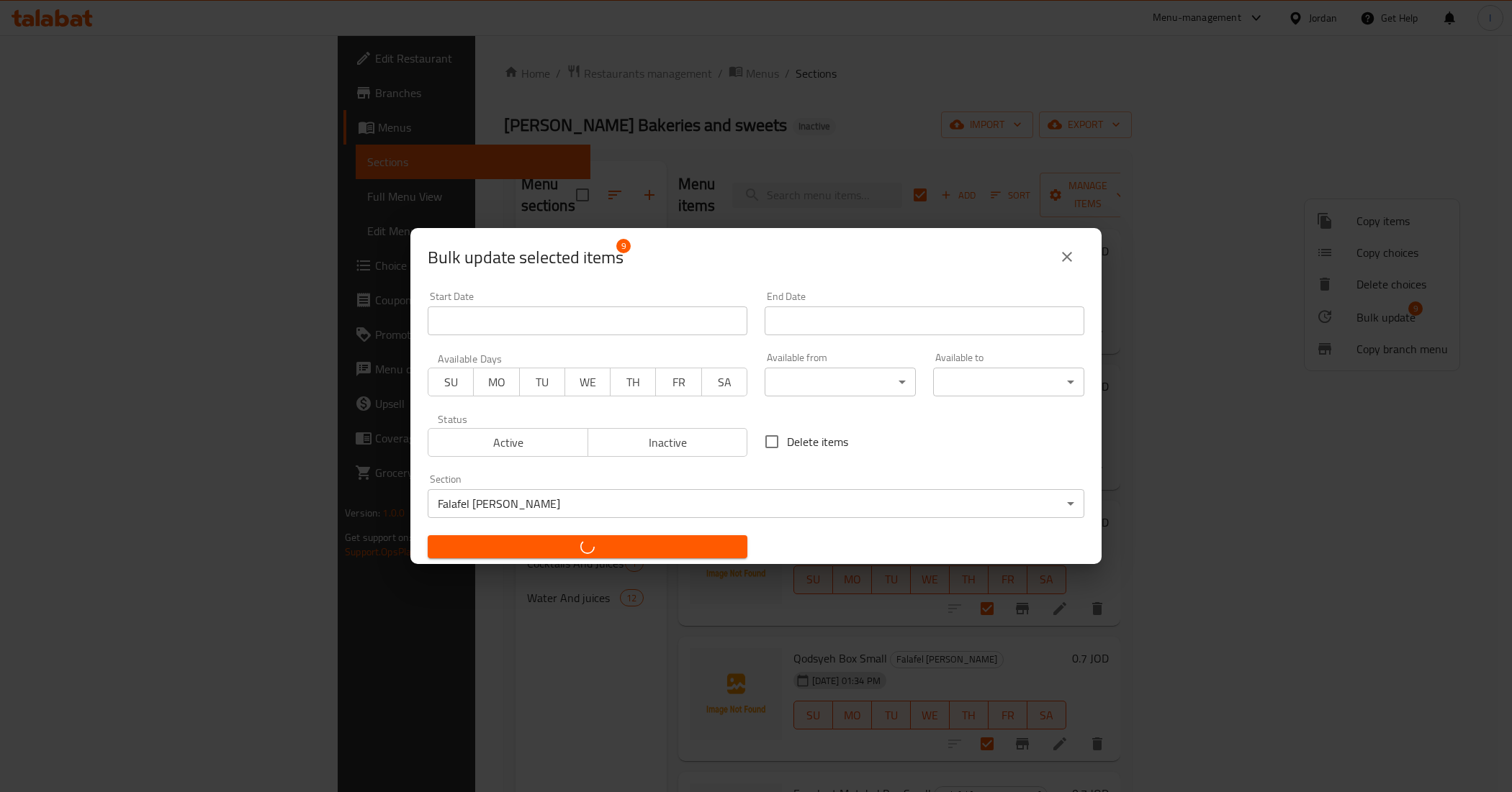
checkbox input "false"
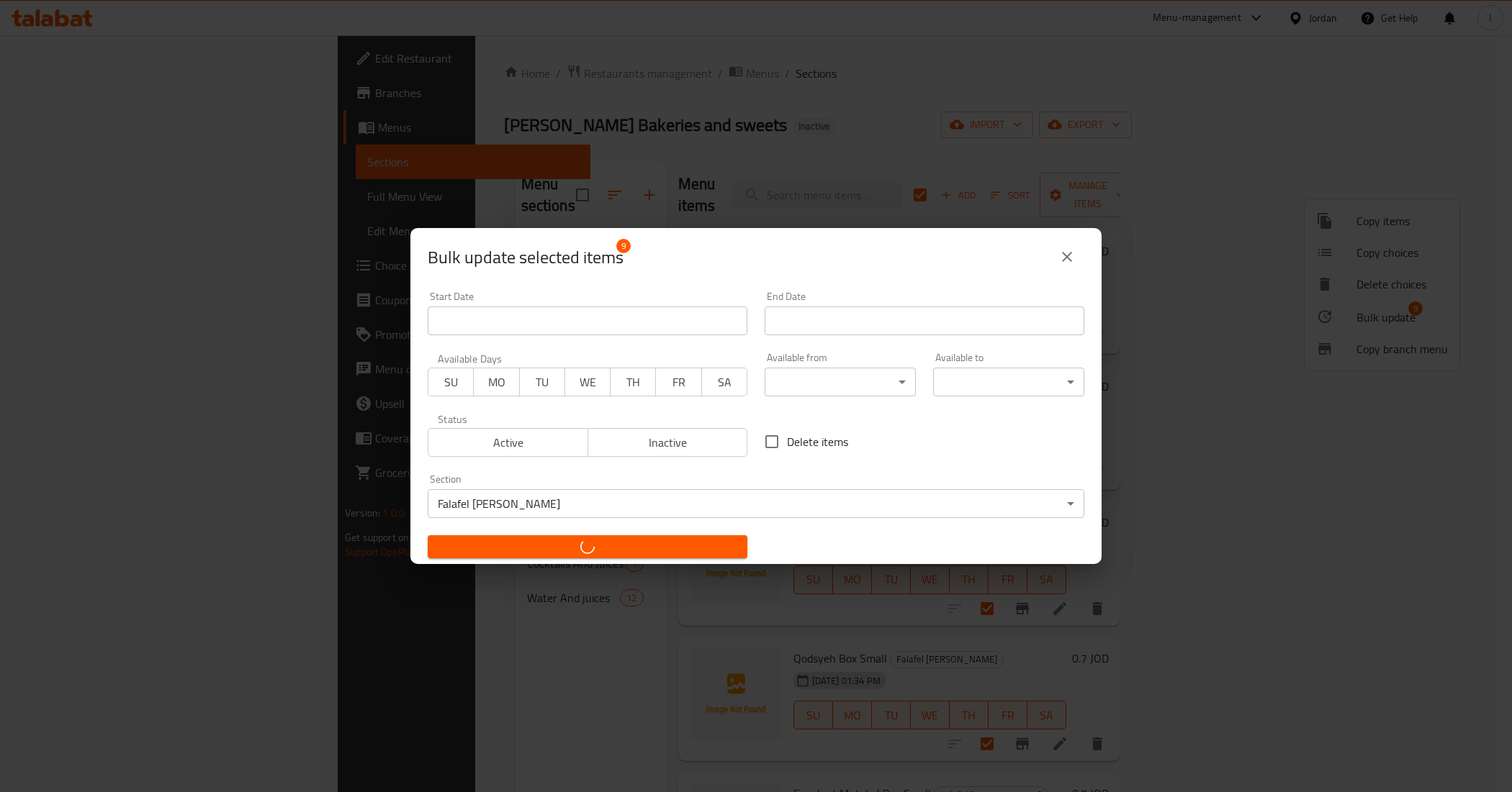
checkbox input "false"
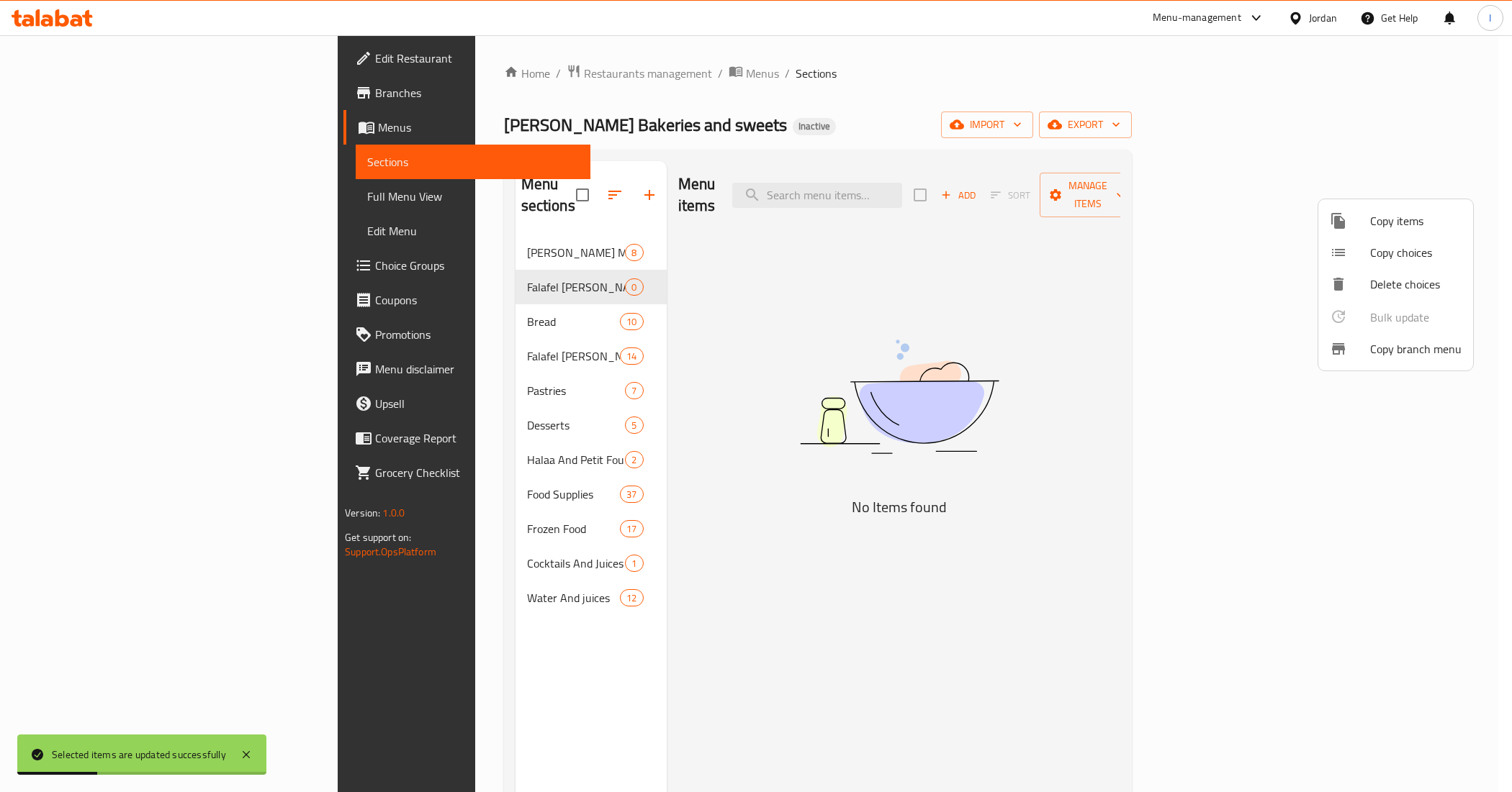
click at [473, 261] on div at bounding box center [756, 396] width 1512 height 792
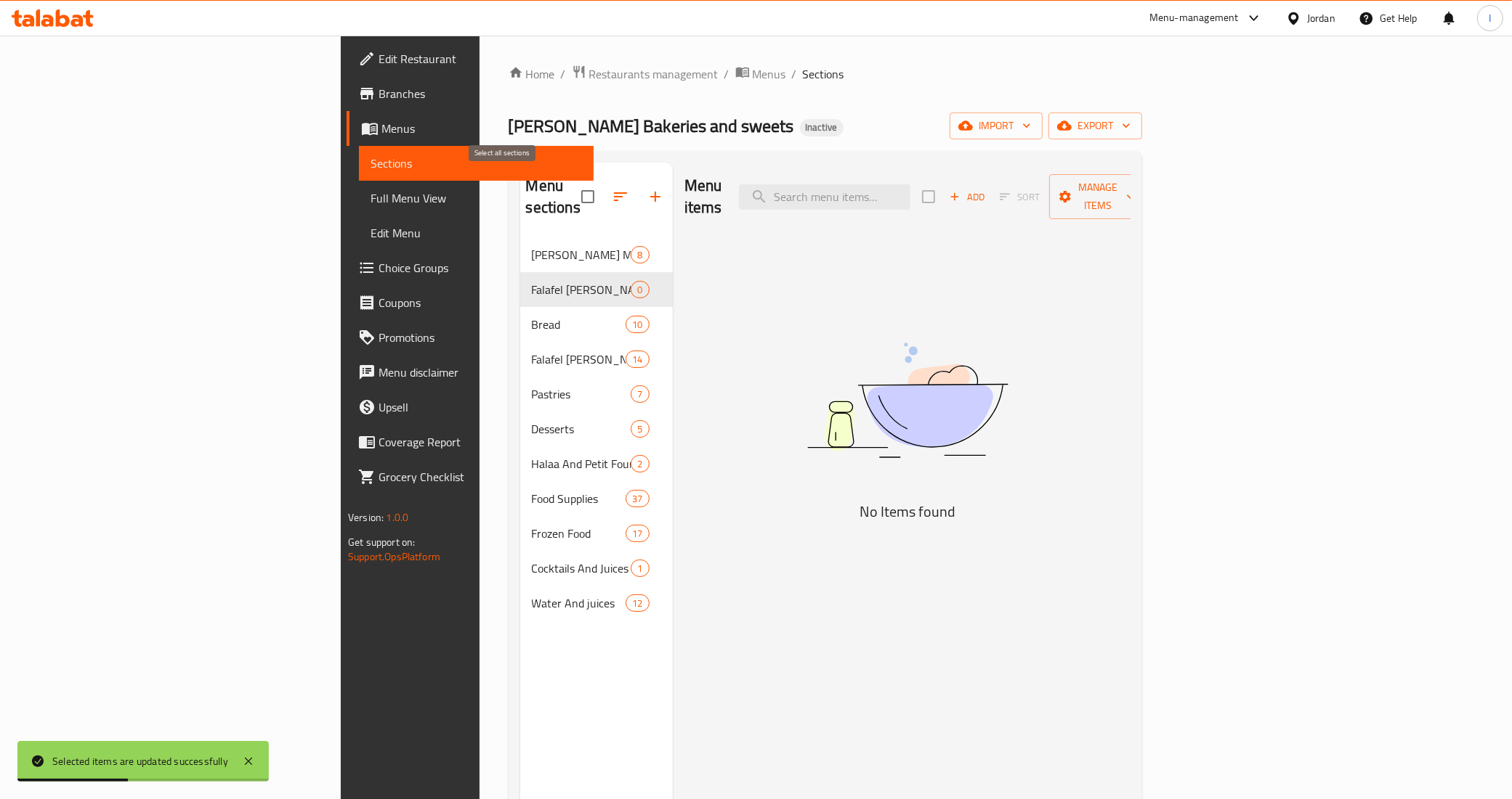
click at [572, 186] on input "checkbox" at bounding box center [587, 196] width 31 height 31
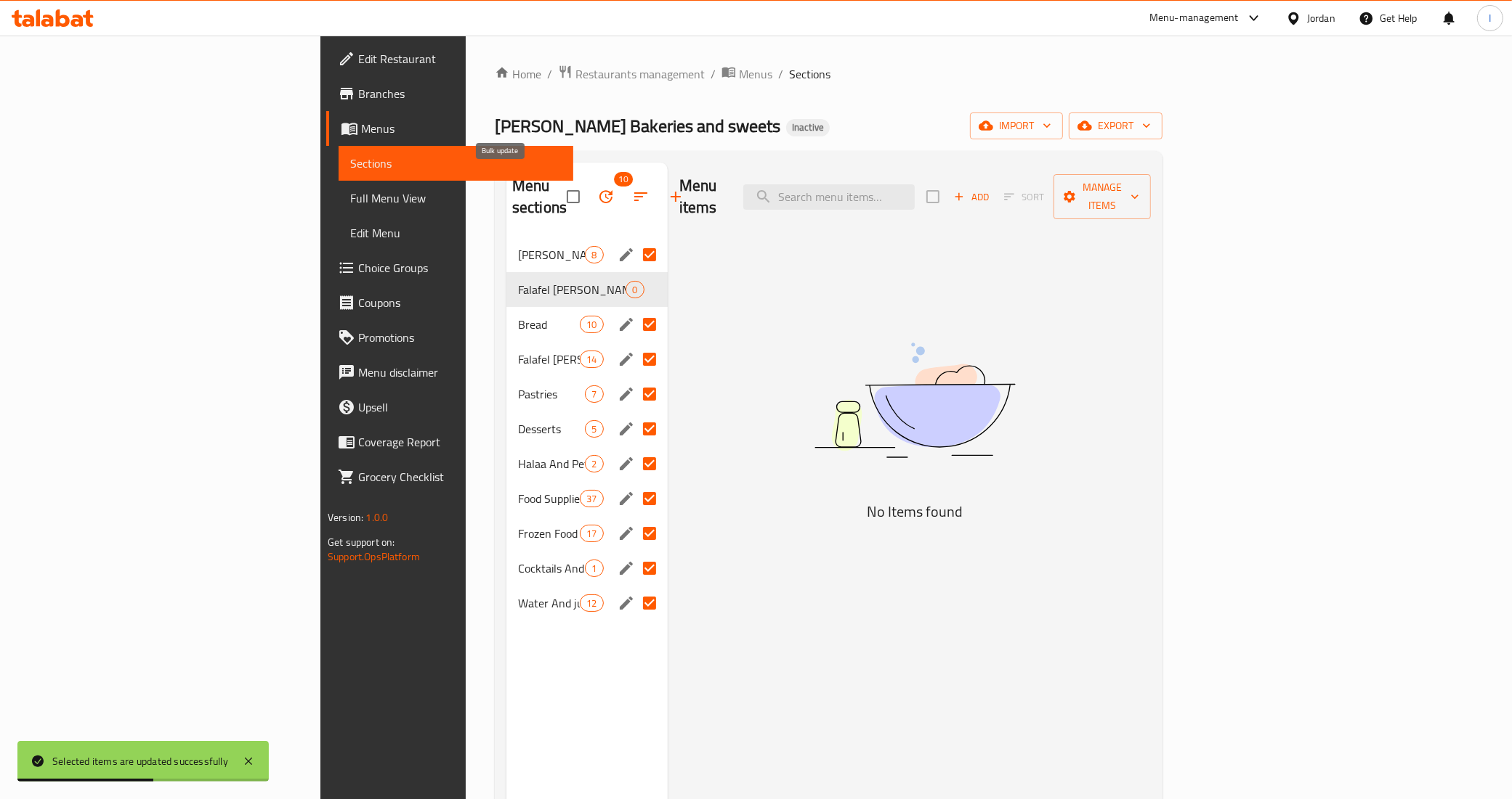
click at [599, 190] on icon "button" at bounding box center [605, 196] width 13 height 13
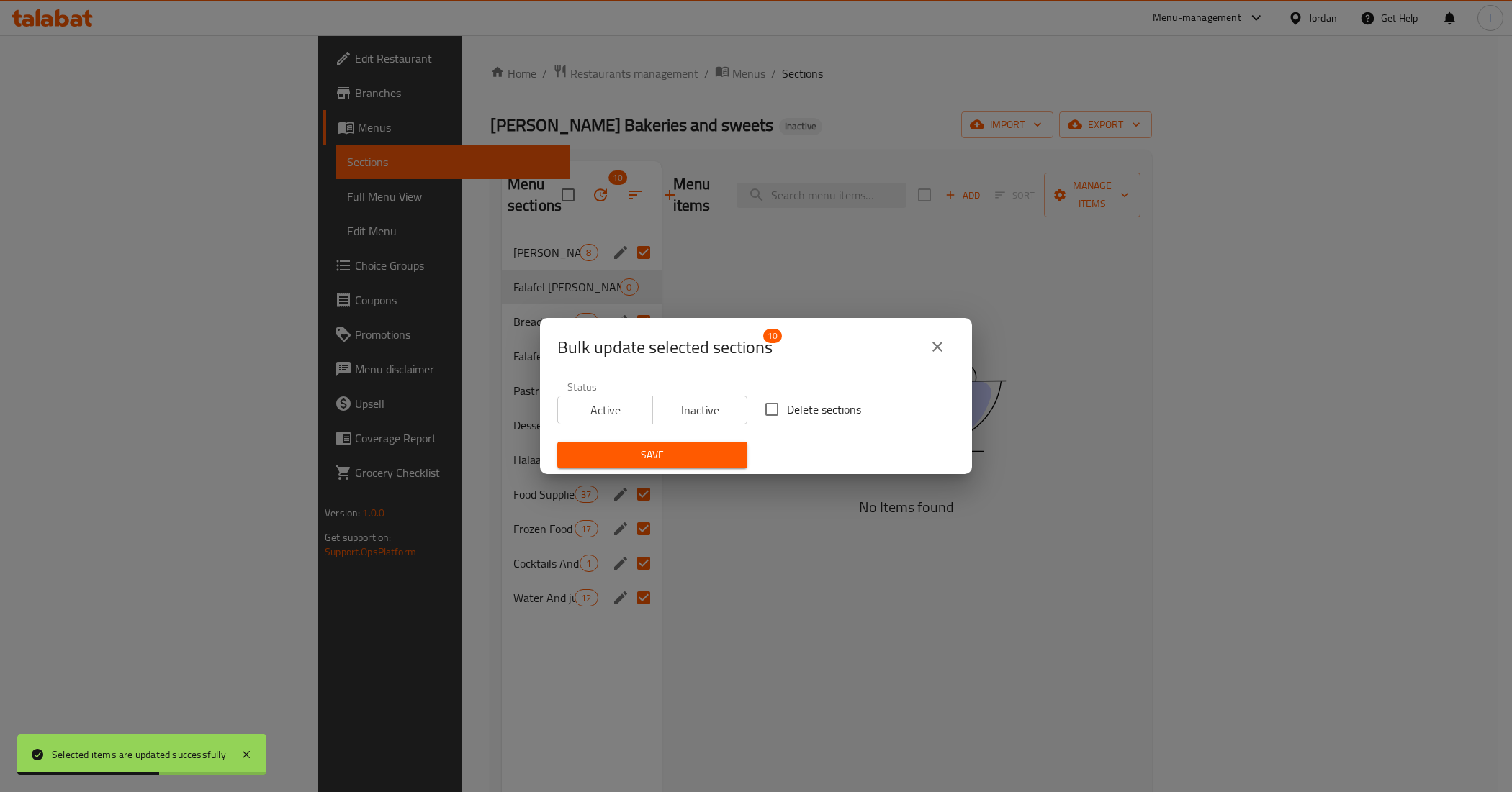
click at [490, 188] on div "Bulk update selected sections 10 Status Active Inactive Delete sections Save" at bounding box center [756, 396] width 1512 height 792
click at [944, 344] on icon "close" at bounding box center [936, 347] width 17 height 17
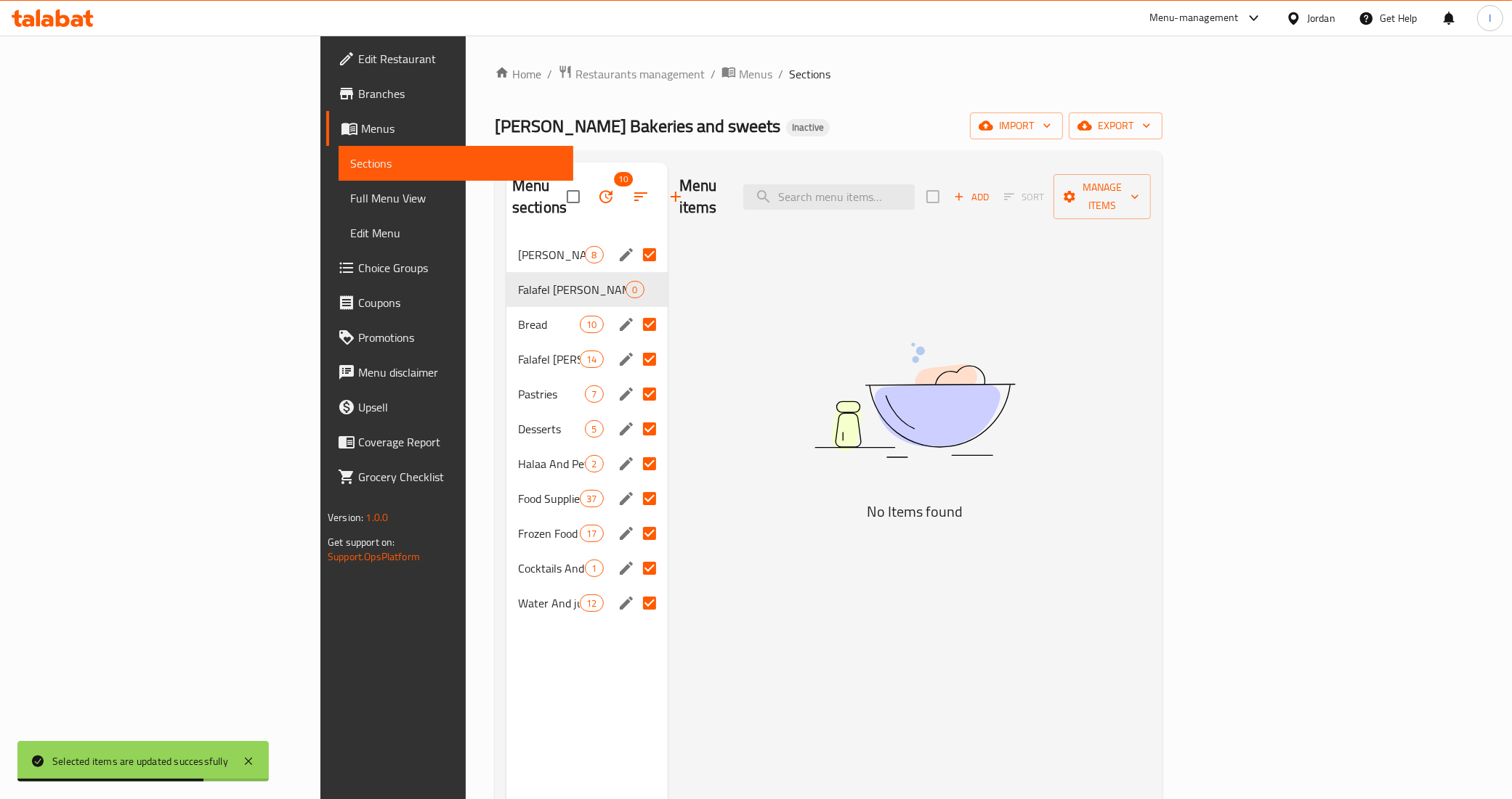
click at [693, 320] on div "Menu items Add Sort Manage items No Items found" at bounding box center [909, 562] width 483 height 799
click at [558, 187] on input "checkbox" at bounding box center [573, 196] width 31 height 31
checkbox input "false"
click at [634, 240] on input "Menu sections" at bounding box center [649, 255] width 31 height 31
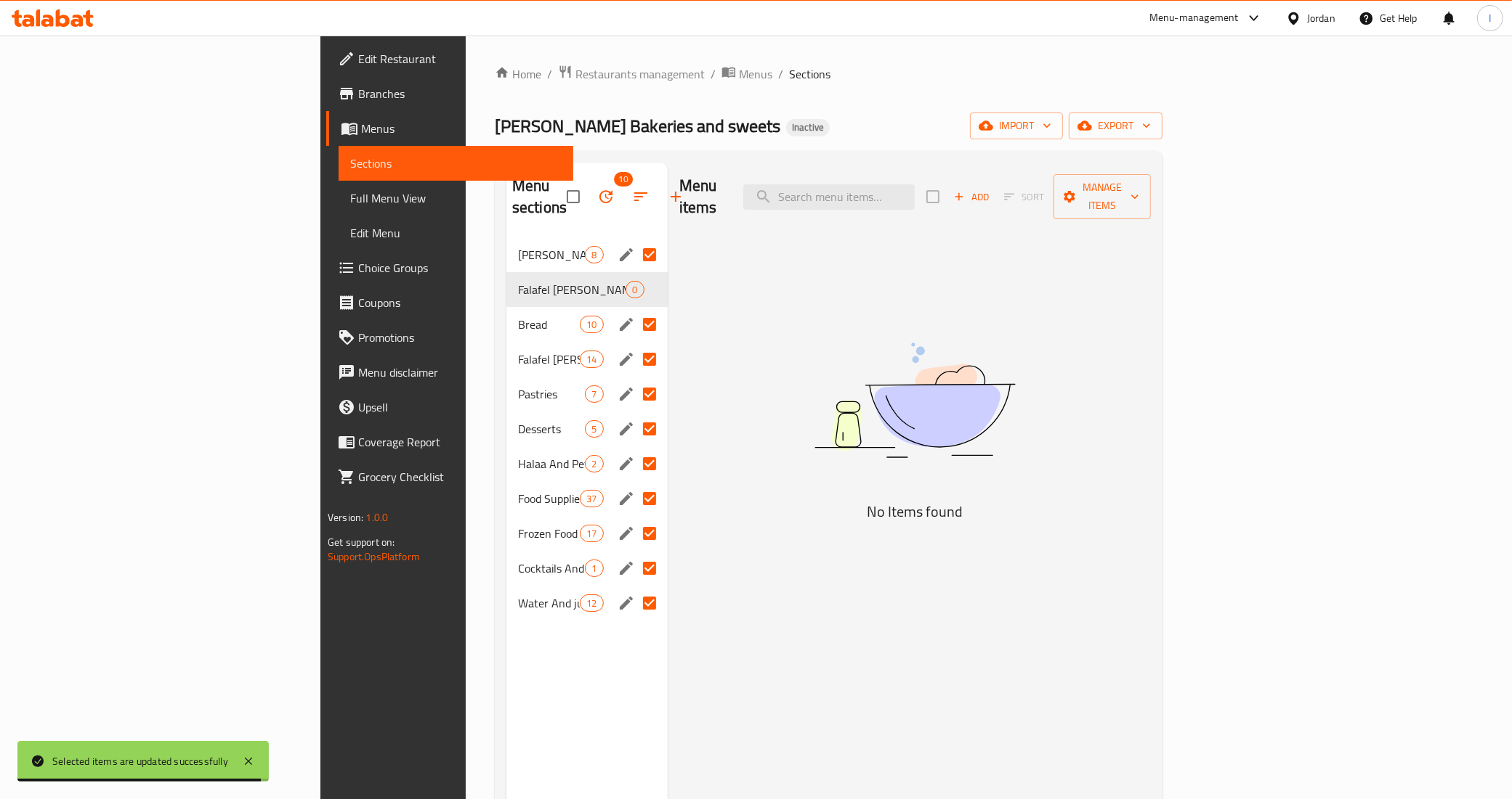
checkbox input "false"
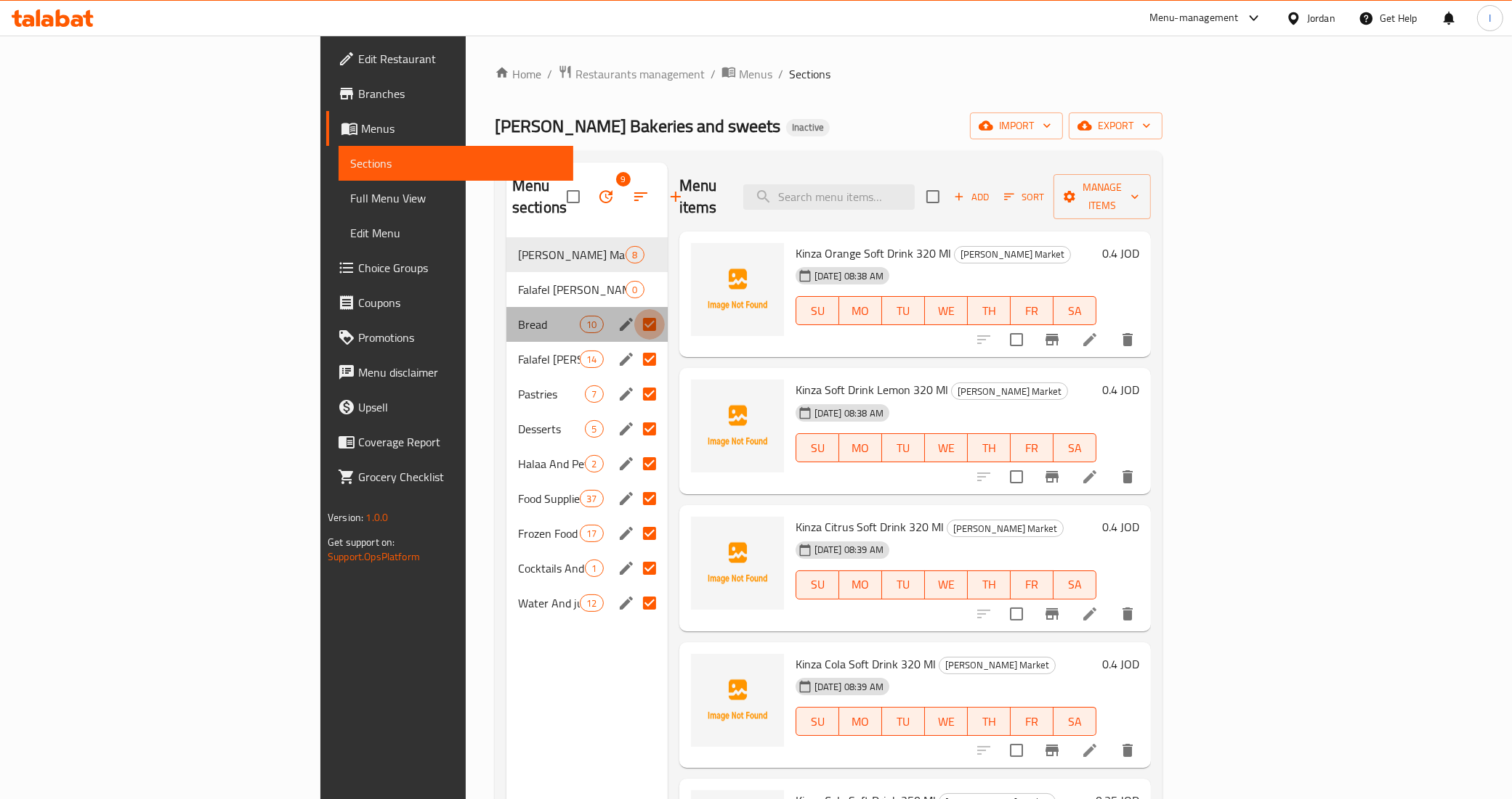
click at [634, 309] on input "Menu sections" at bounding box center [649, 324] width 31 height 31
checkbox input "false"
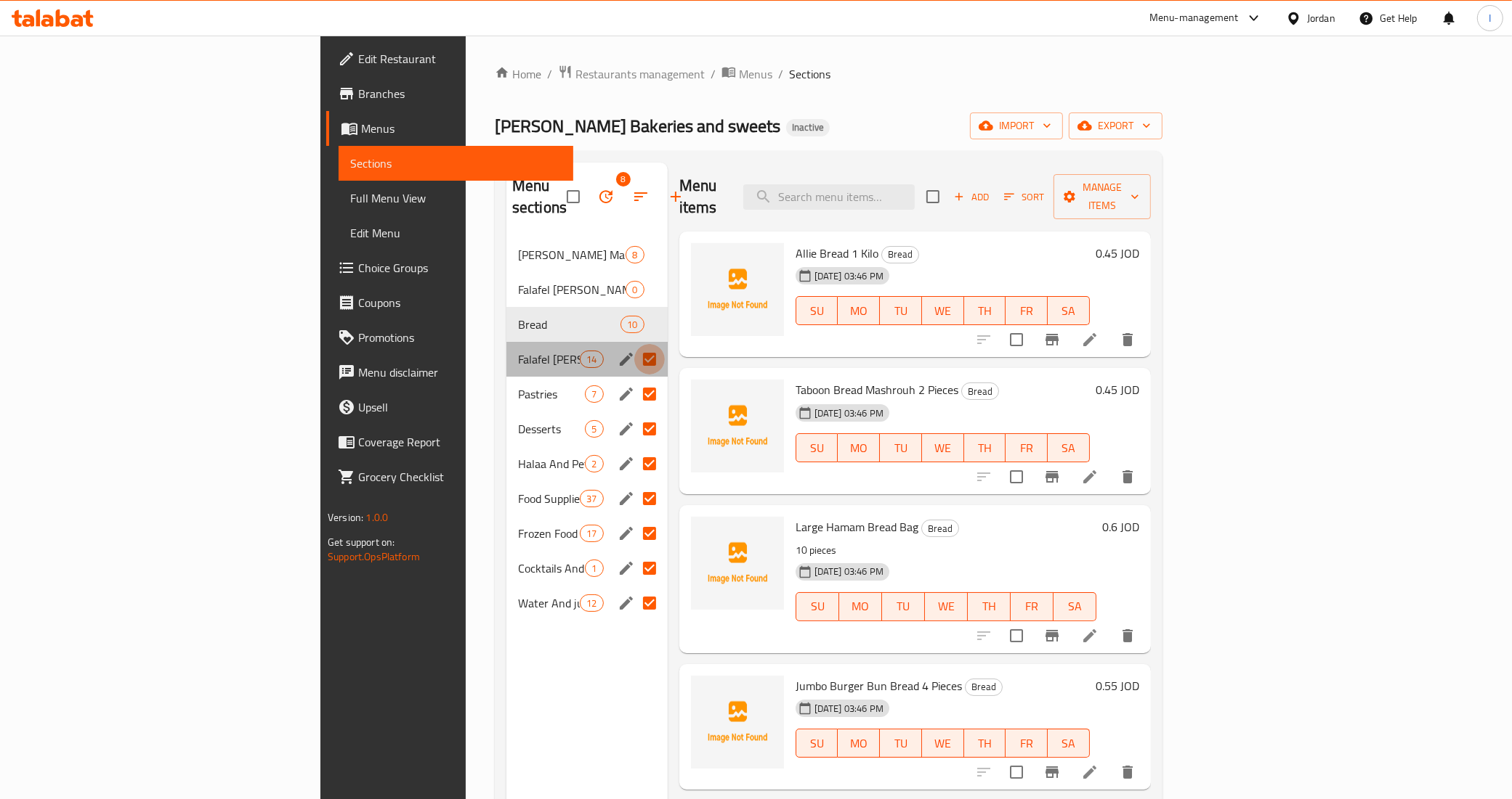
click at [634, 344] on input "Menu sections" at bounding box center [649, 359] width 31 height 31
checkbox input "false"
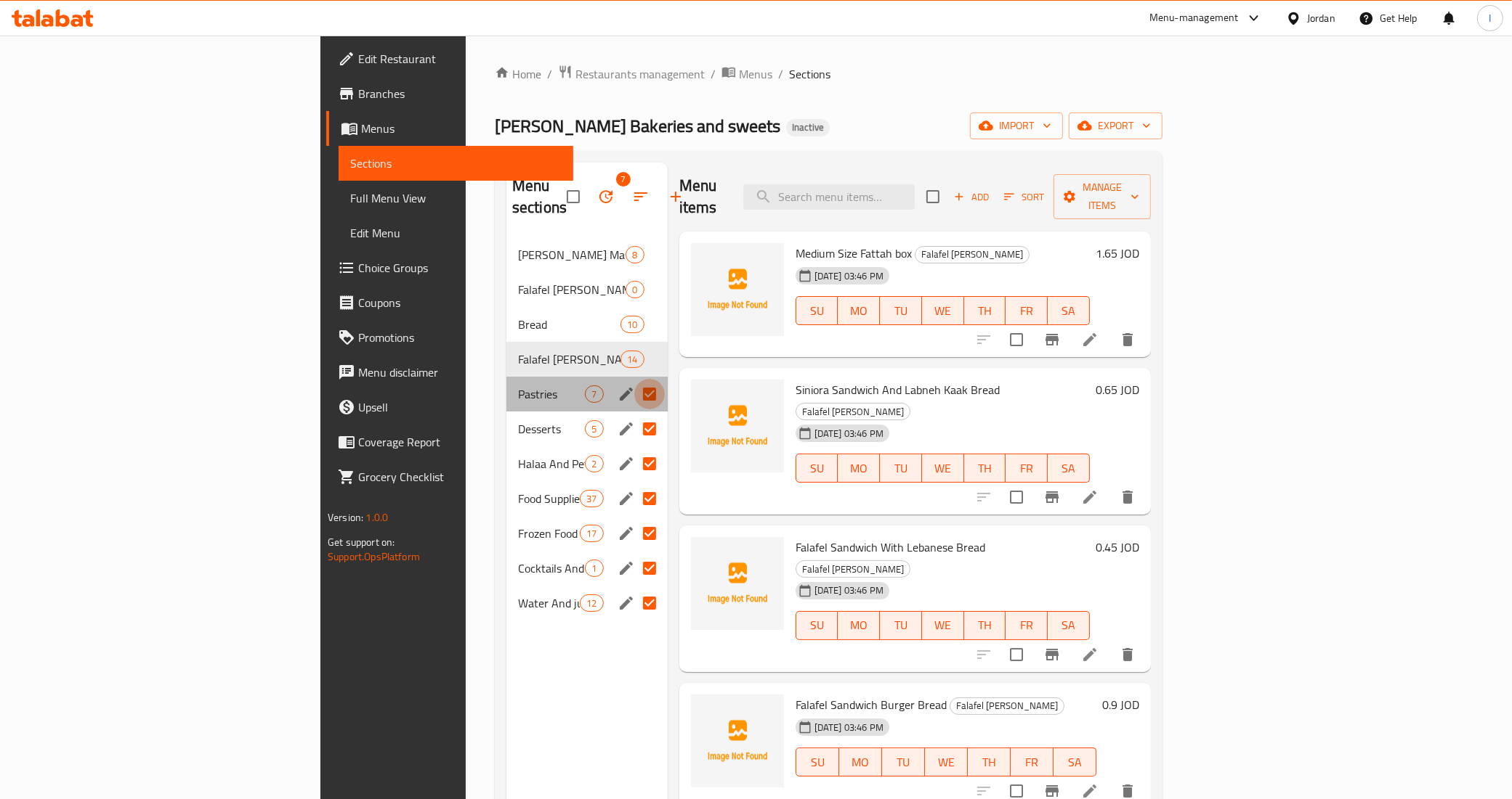
click at [634, 379] on input "Menu sections" at bounding box center [649, 394] width 31 height 31
checkbox input "false"
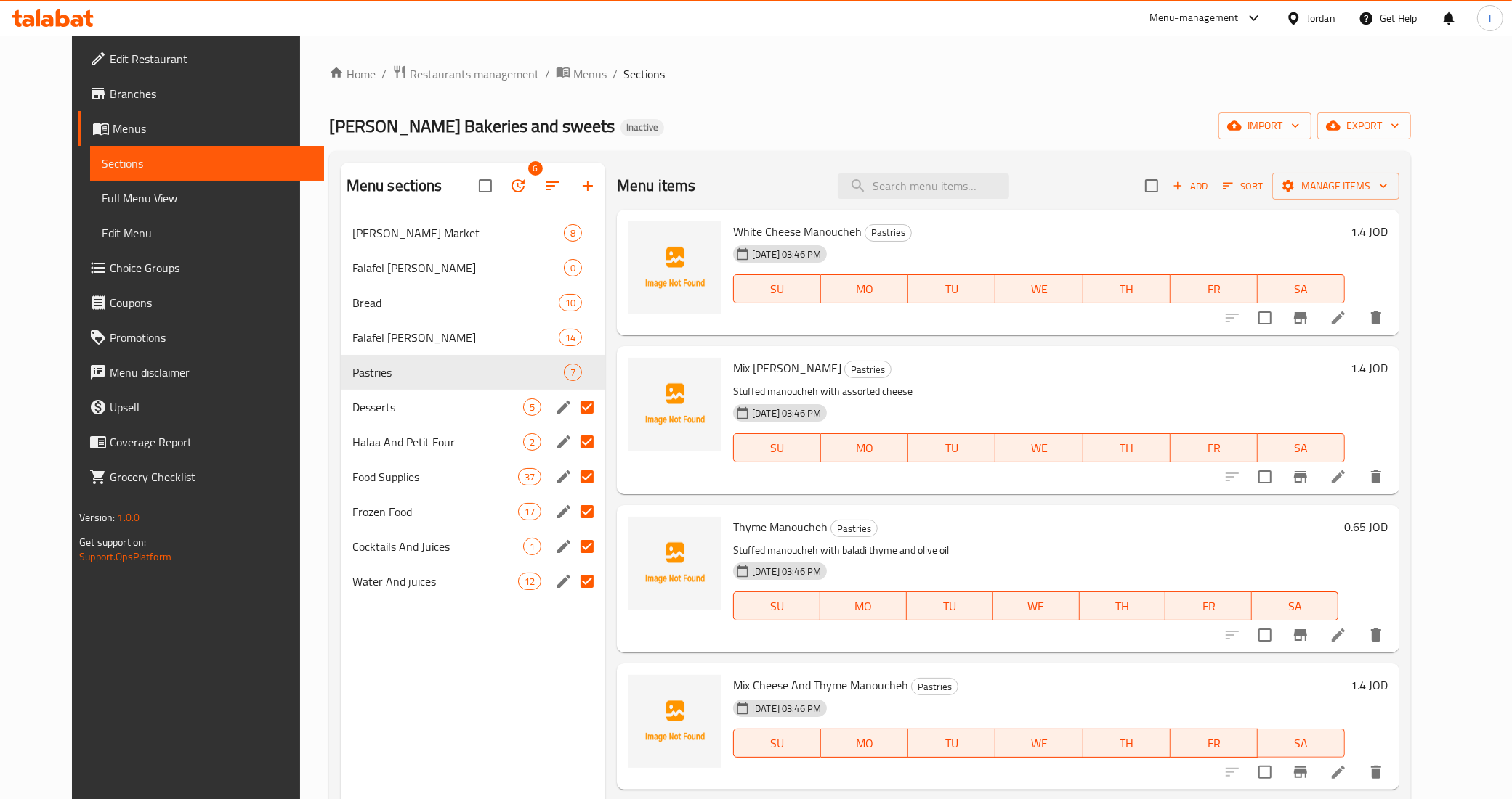
click at [572, 403] on input "Menu sections" at bounding box center [587, 407] width 31 height 31
checkbox input "false"
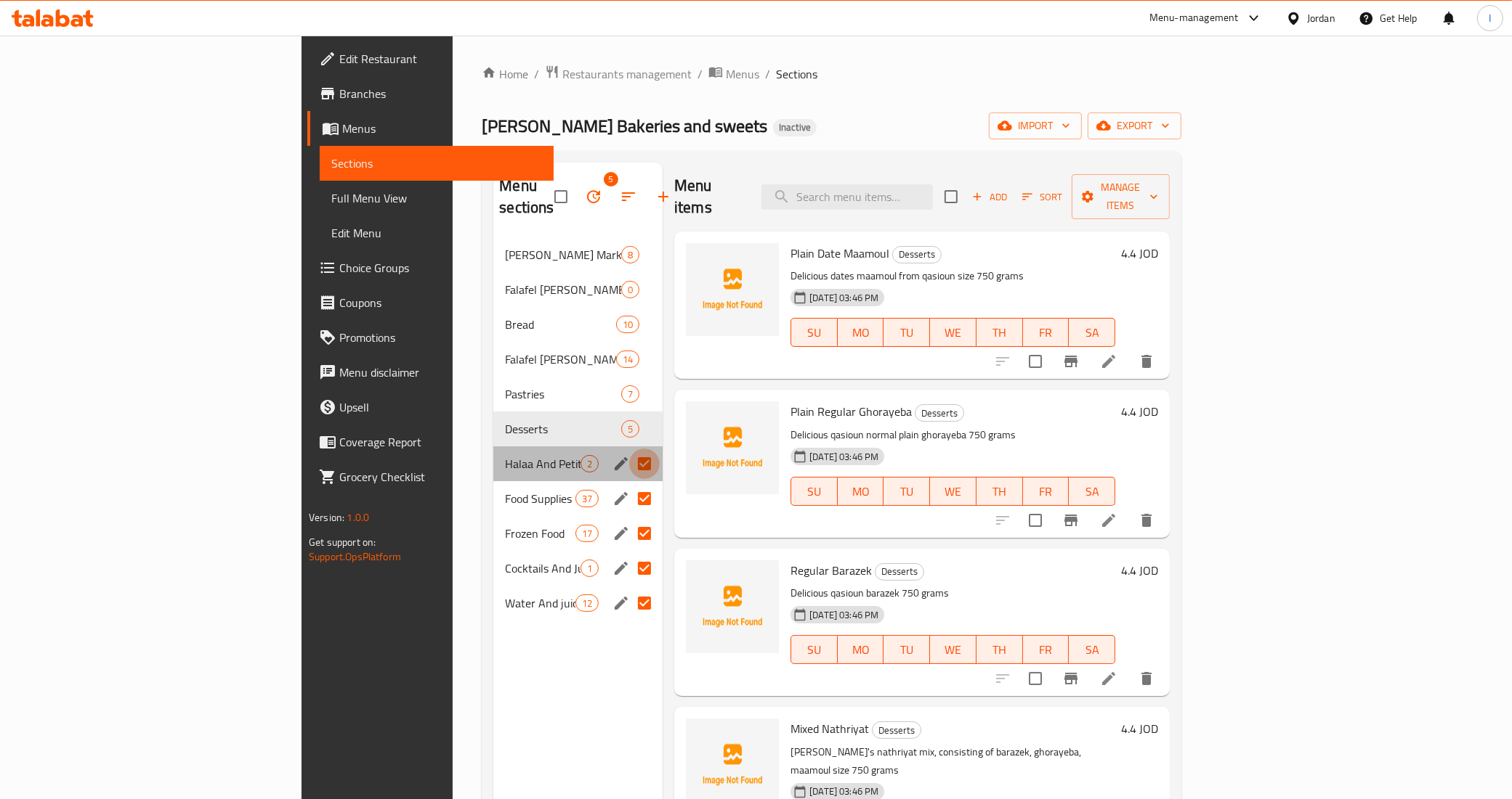
drag, startPoint x: 567, startPoint y: 445, endPoint x: 564, endPoint y: 459, distance: 14.3
click at [629, 448] on input "Menu sections" at bounding box center [644, 463] width 31 height 31
checkbox input "false"
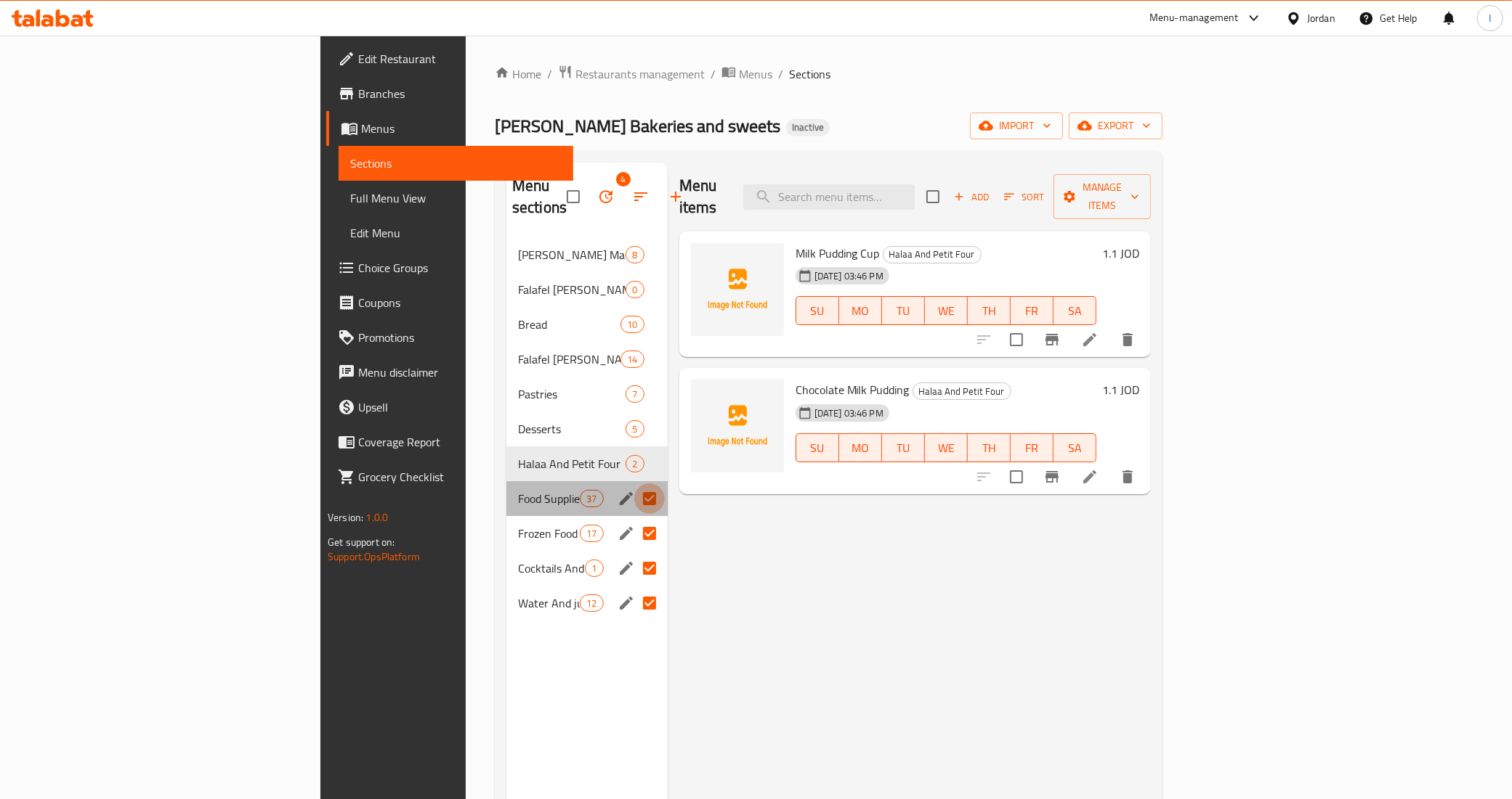
click at [634, 483] on input "Menu sections" at bounding box center [649, 498] width 31 height 31
checkbox input "false"
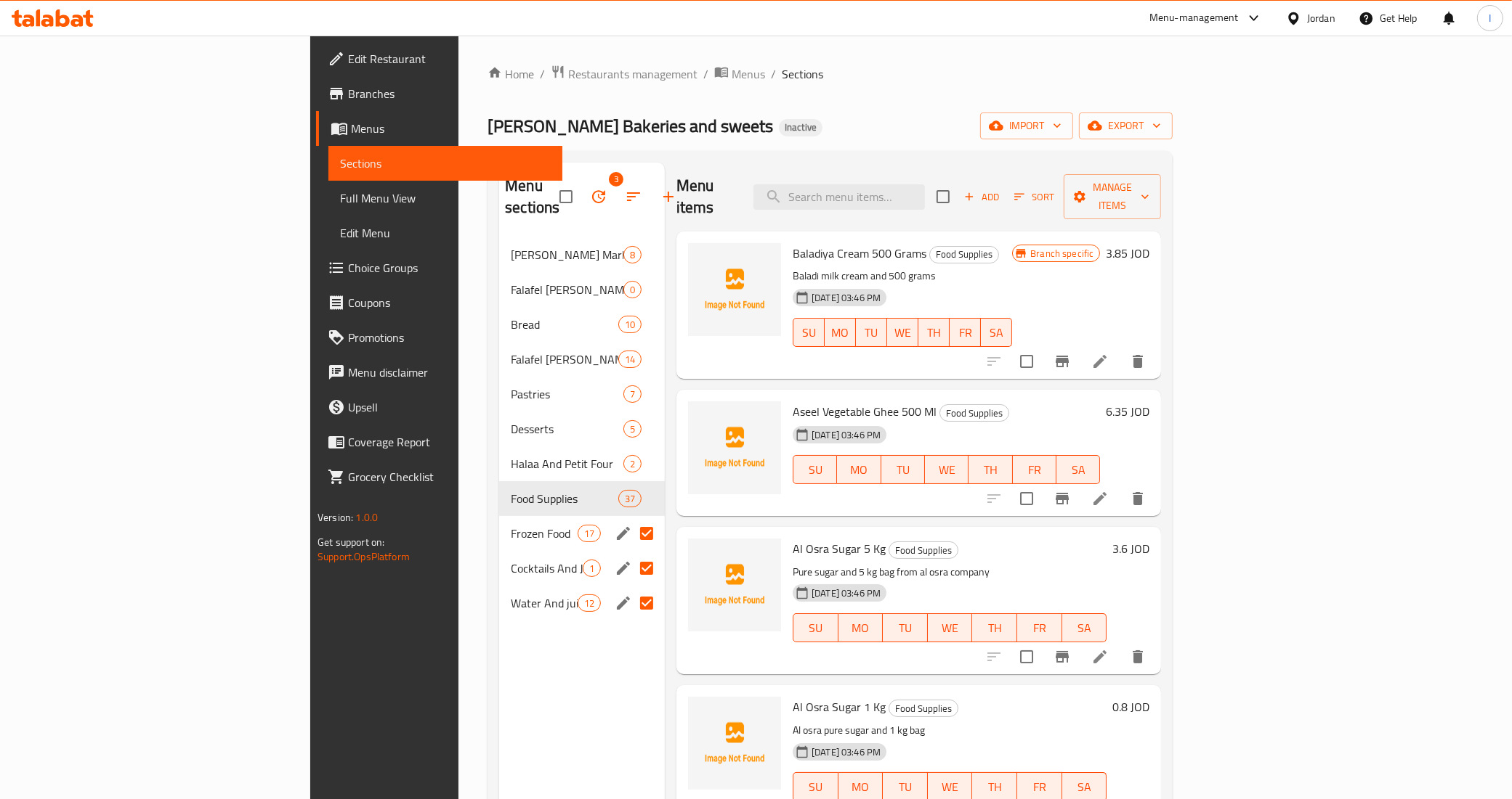
click at [631, 519] on input "Menu sections" at bounding box center [646, 533] width 31 height 31
checkbox input "false"
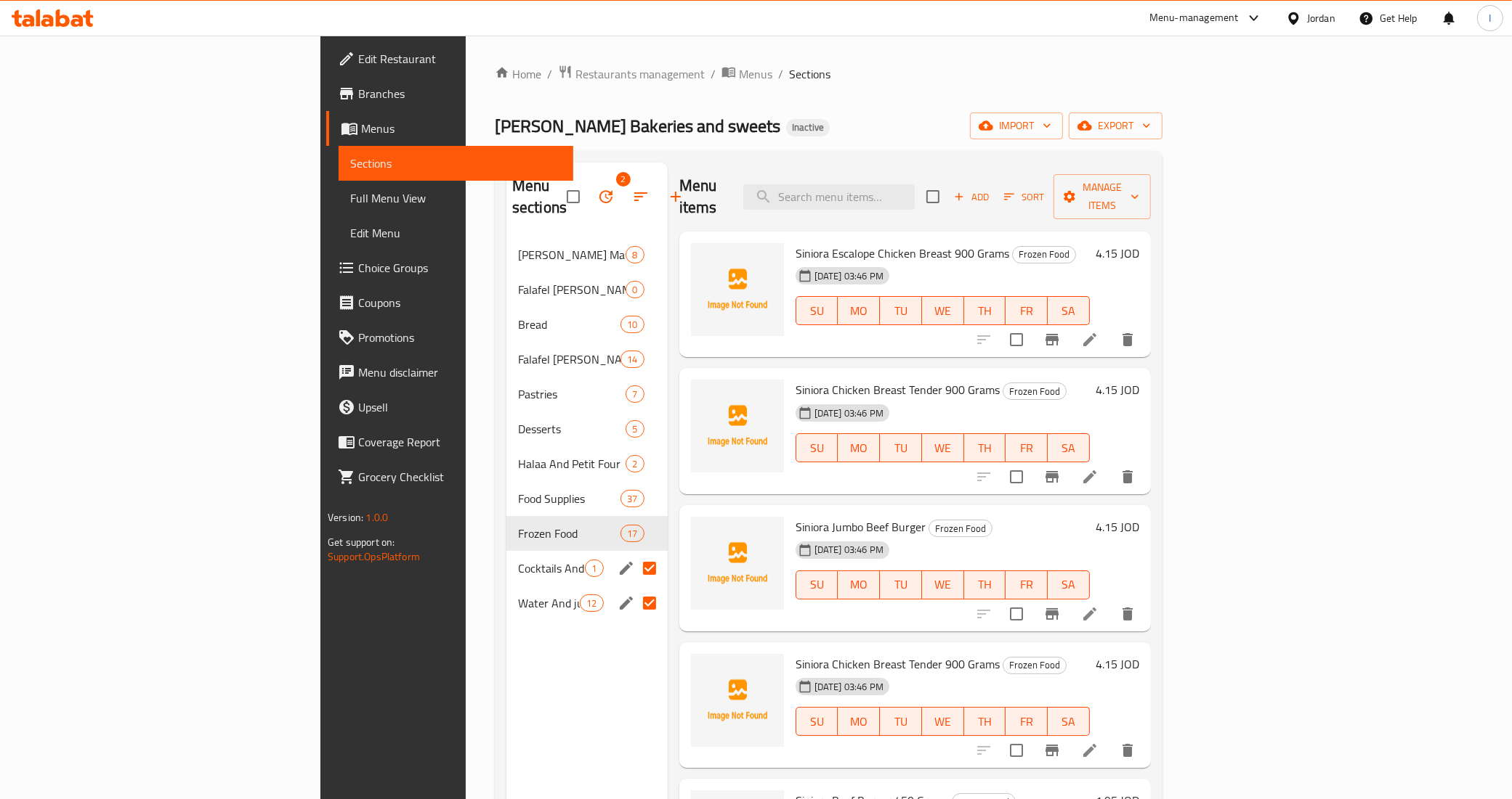
click at [634, 553] on input "Menu sections" at bounding box center [649, 568] width 31 height 31
checkbox input "false"
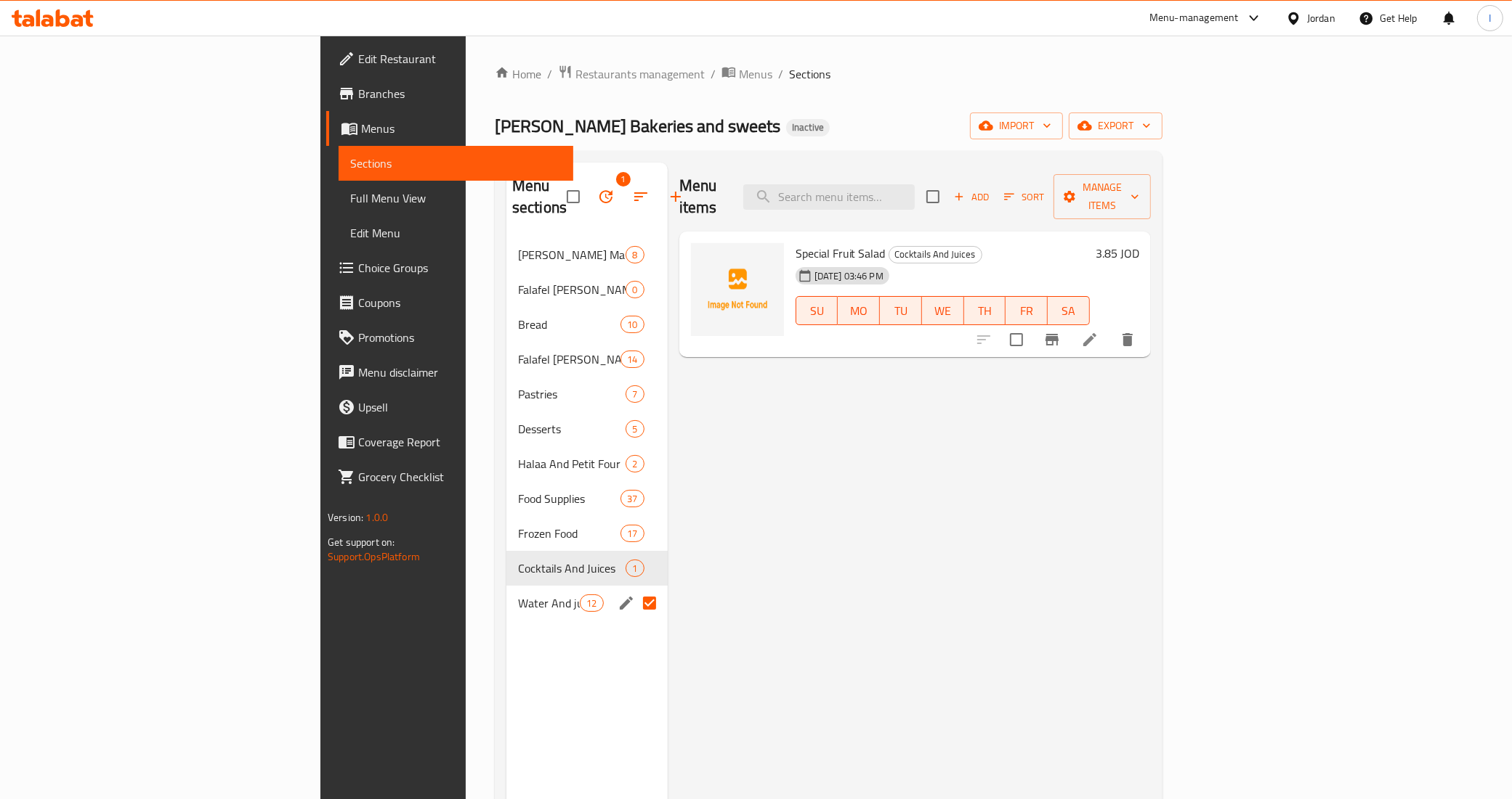
click at [634, 588] on input "Menu sections" at bounding box center [649, 603] width 31 height 31
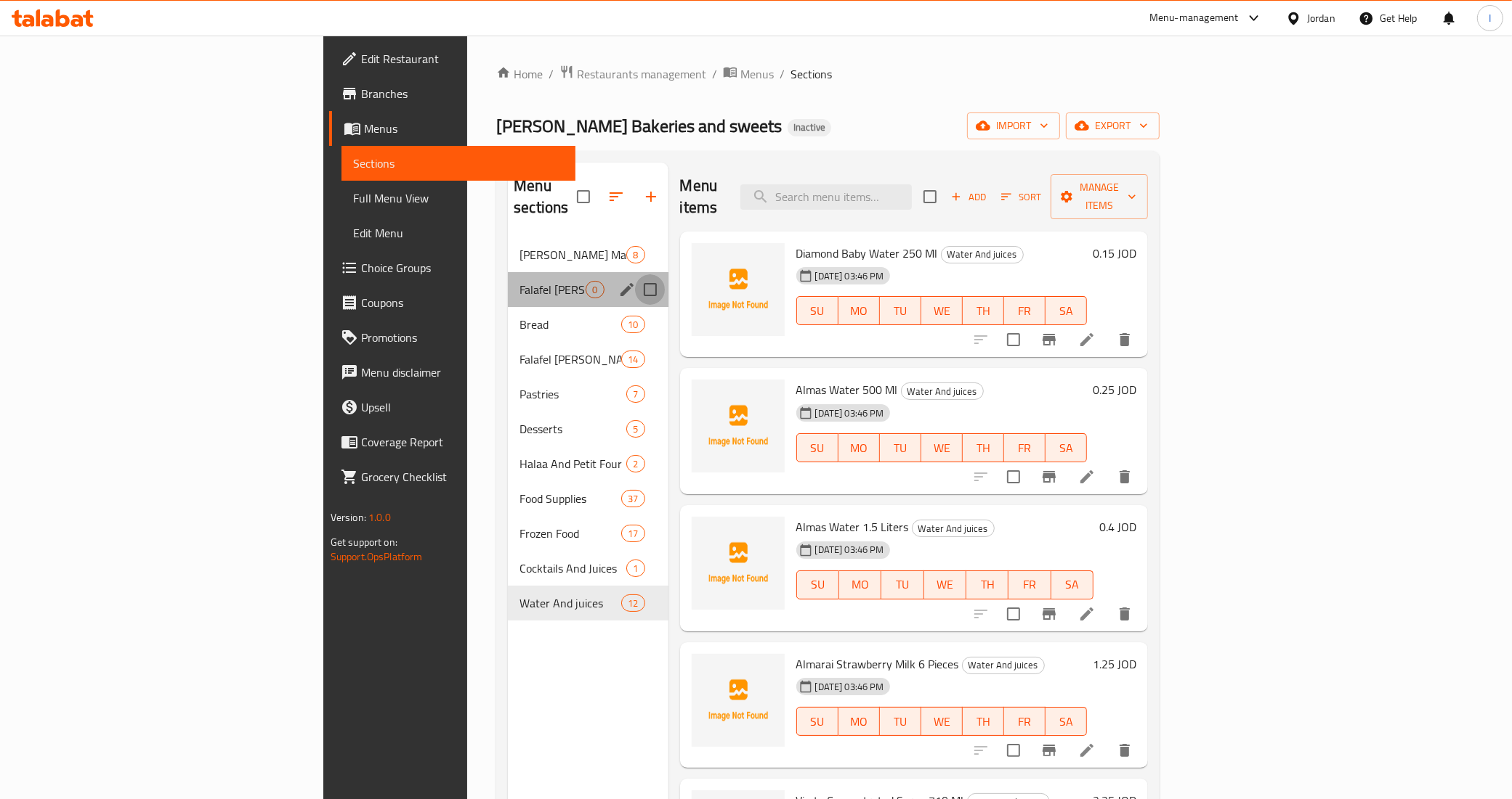
click at [635, 275] on input "Menu sections" at bounding box center [650, 290] width 31 height 31
checkbox input "true"
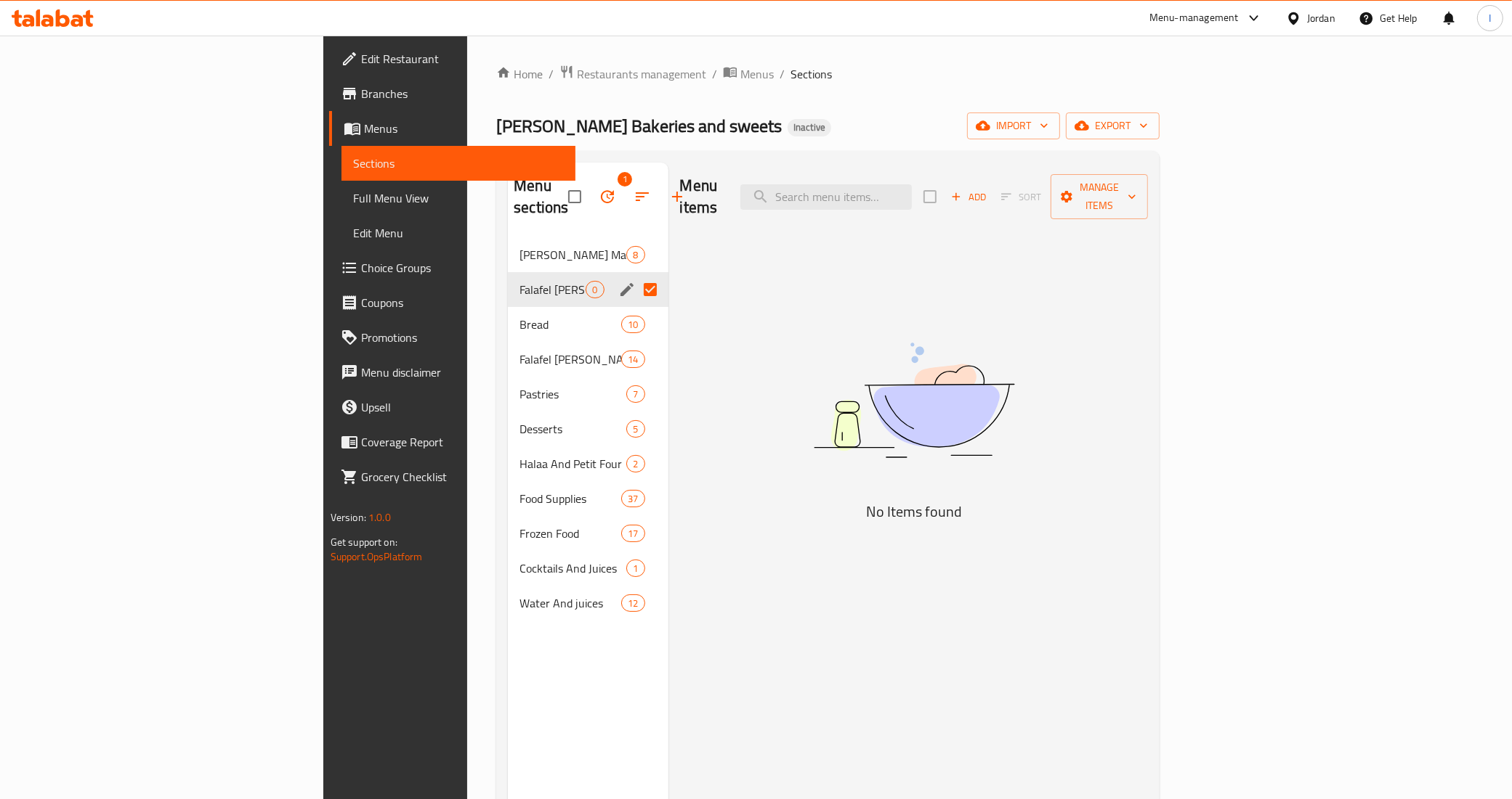
click at [599, 188] on icon "button" at bounding box center [607, 196] width 17 height 17
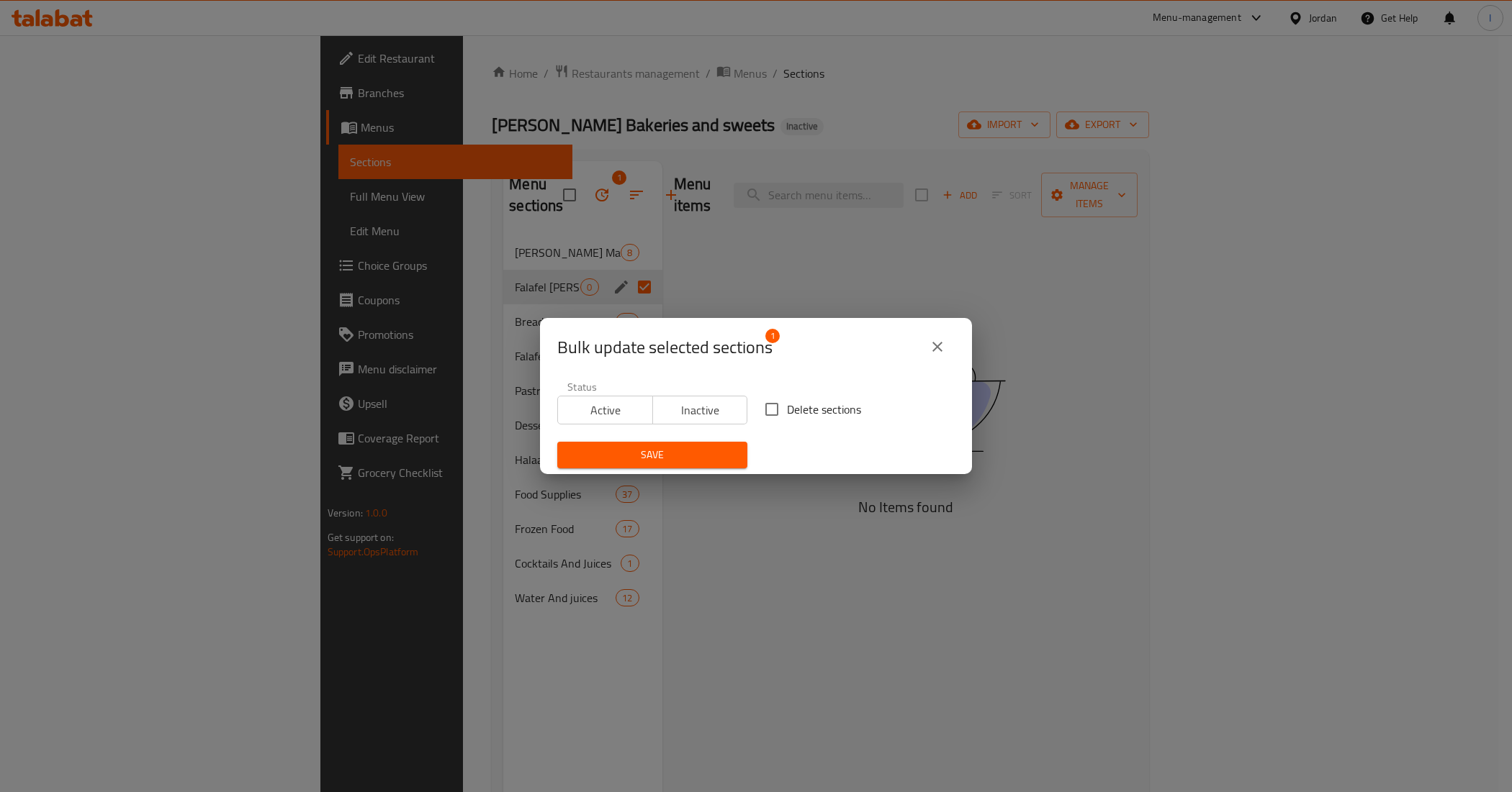
click at [770, 403] on input "Delete sections" at bounding box center [771, 409] width 31 height 31
checkbox input "true"
click at [696, 452] on span "Save" at bounding box center [652, 455] width 167 height 18
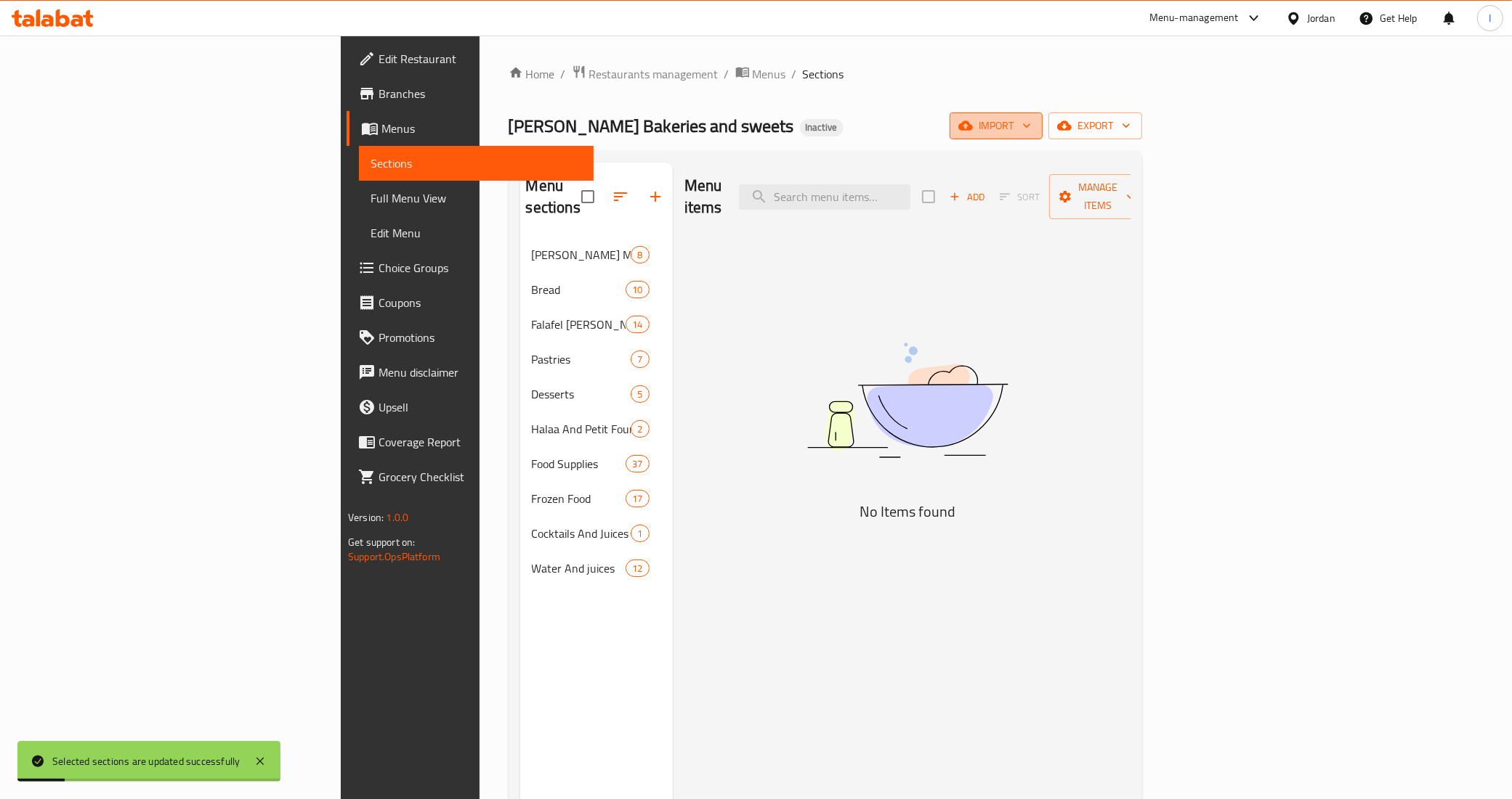
click at [1031, 129] on span "import" at bounding box center [996, 126] width 70 height 18
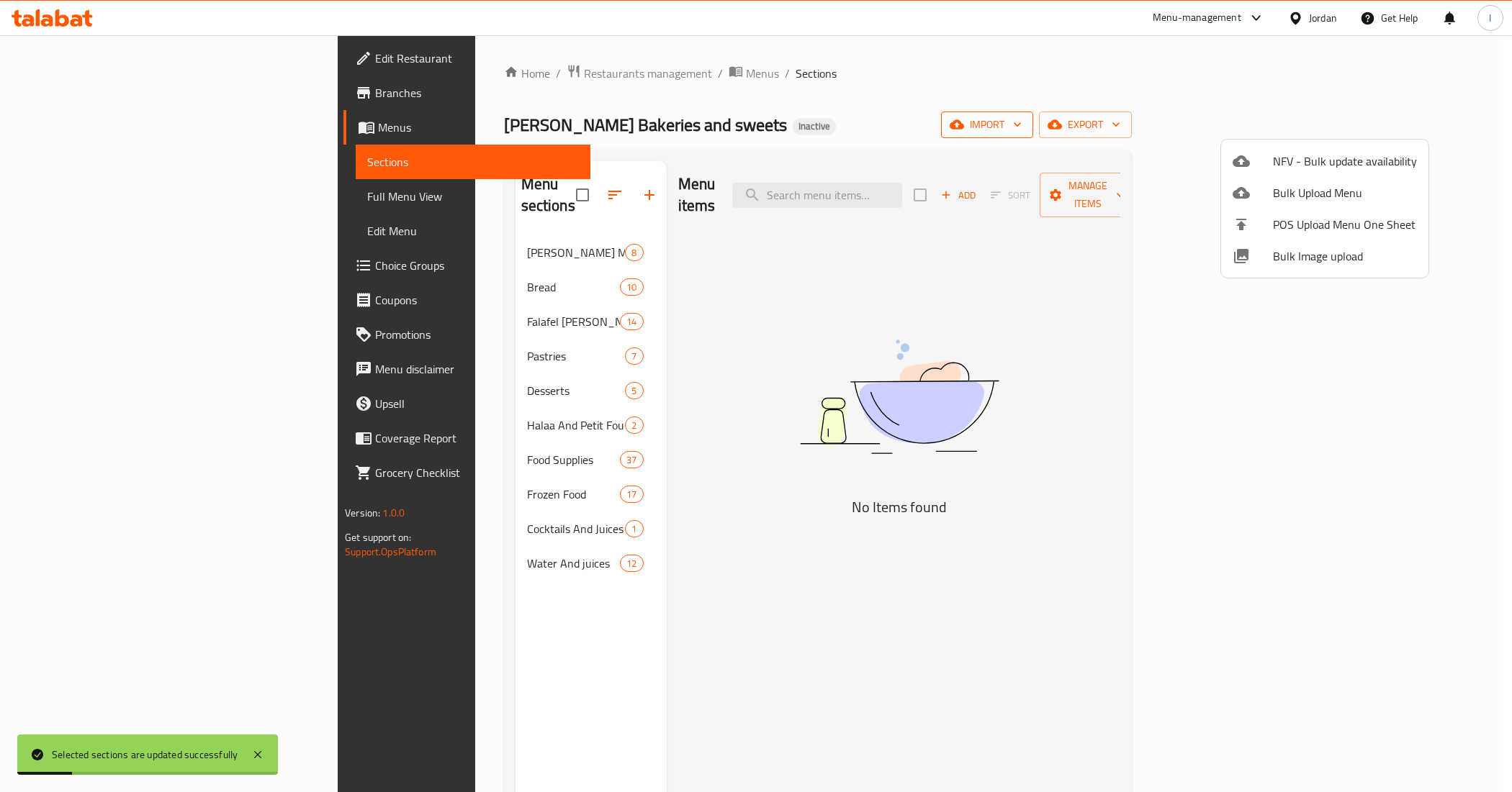
click at [1416, 116] on div at bounding box center [756, 396] width 1512 height 792
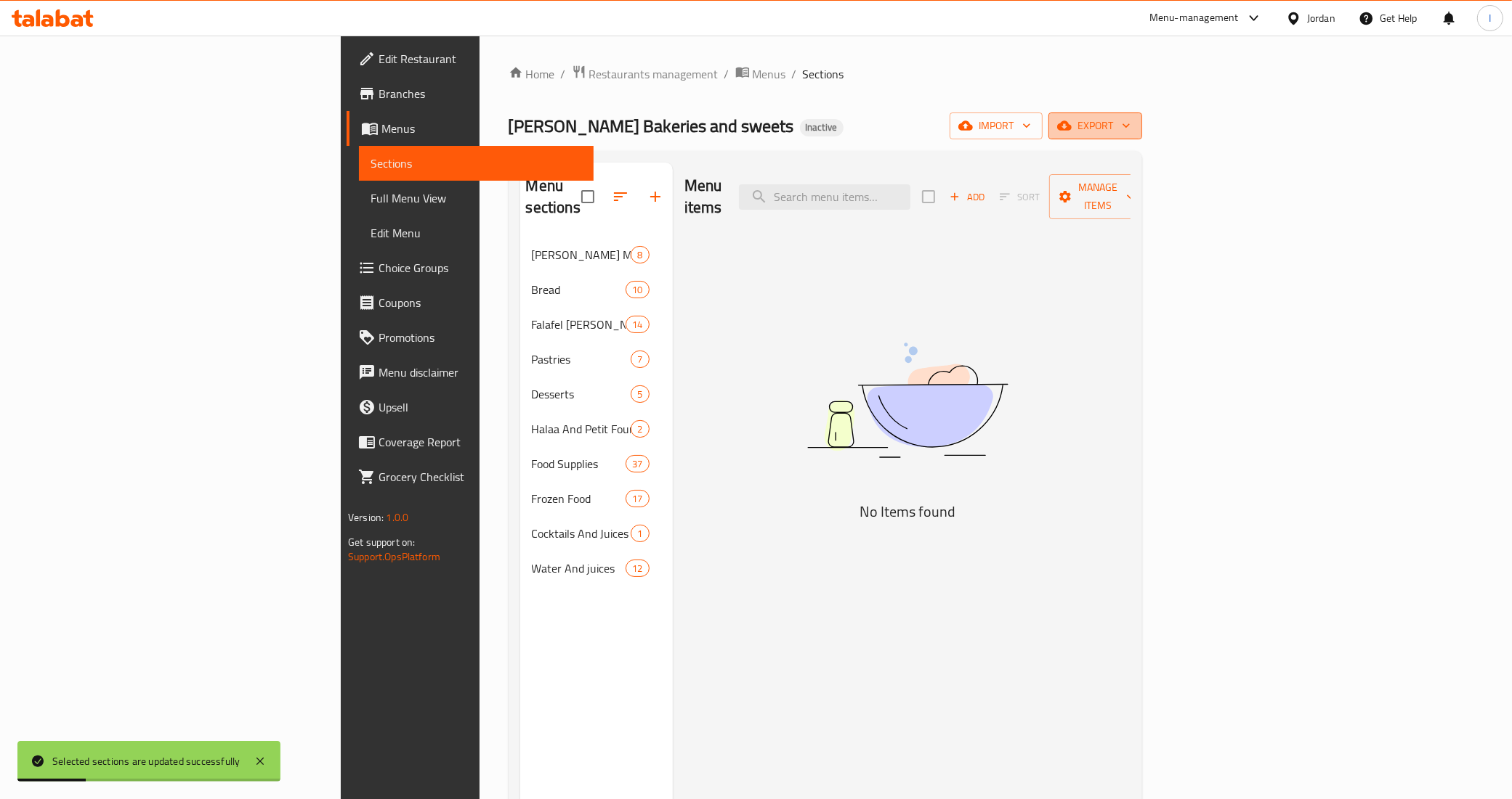
click at [1130, 122] on span "export" at bounding box center [1094, 126] width 71 height 18
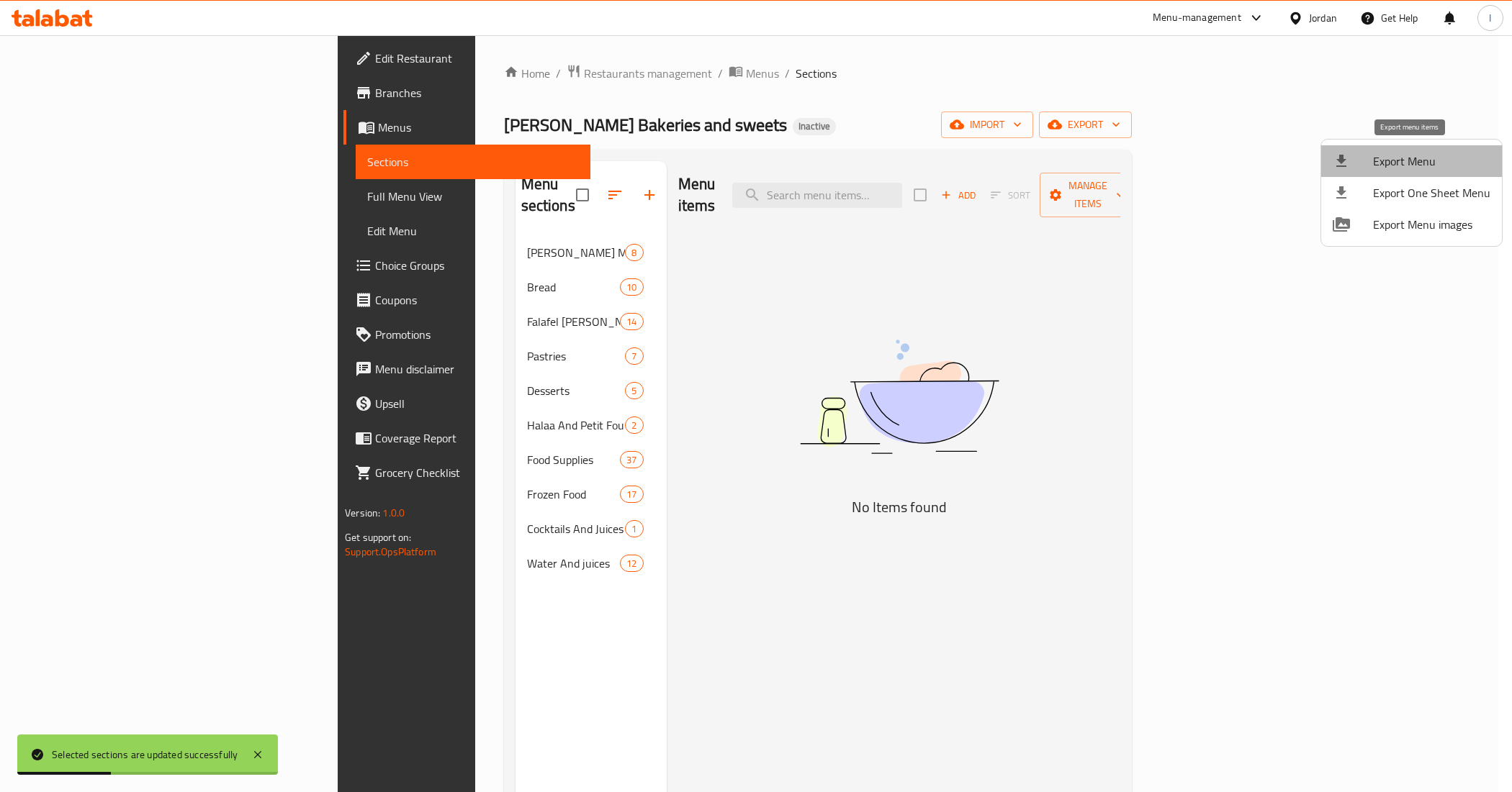
click at [1416, 155] on span "Export Menu" at bounding box center [1431, 161] width 118 height 17
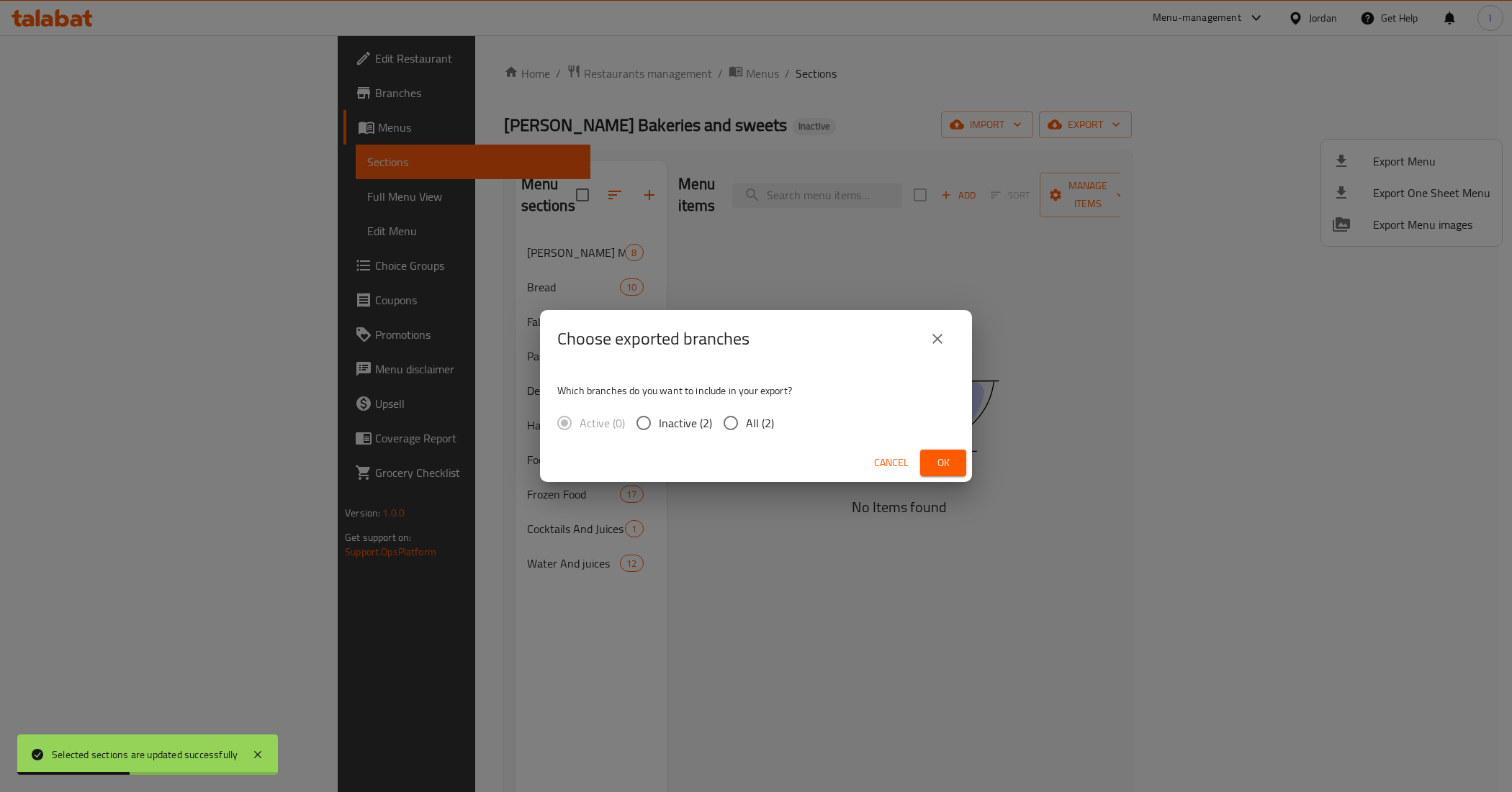
click at [728, 419] on input "All (2)" at bounding box center [730, 423] width 31 height 31
radio input "true"
click at [946, 459] on span "Ok" at bounding box center [942, 463] width 23 height 18
